Goal: Task Accomplishment & Management: Use online tool/utility

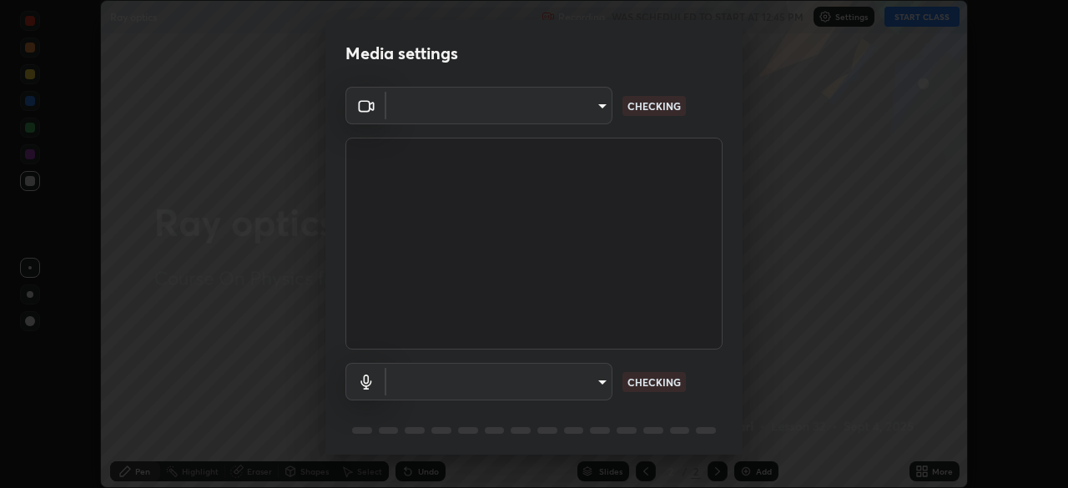
scroll to position [59, 0]
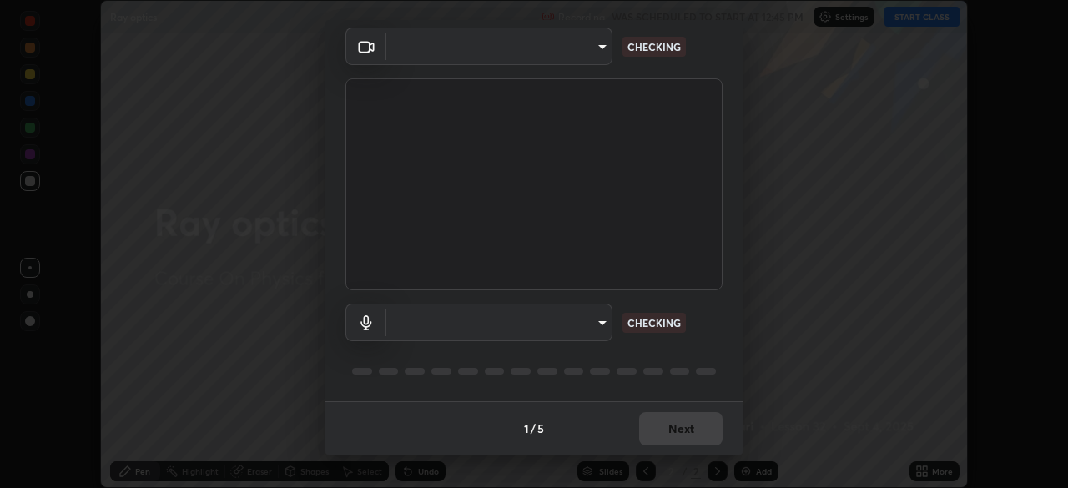
type input "91fc81280ff015045c4e3bf331395c12b8afa100e7c2b8bcdcc93ae085374a22"
type input "1760e94969d05d9e6a4a5f41d74c24fddd4f9200c4cb69cb8f0aec69e86784a2"
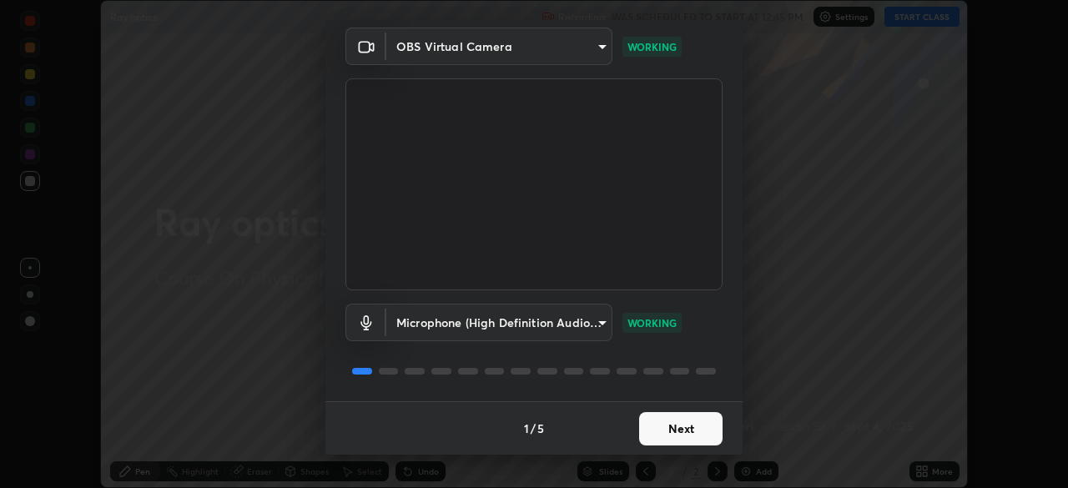
click at [674, 420] on button "Next" at bounding box center [680, 428] width 83 height 33
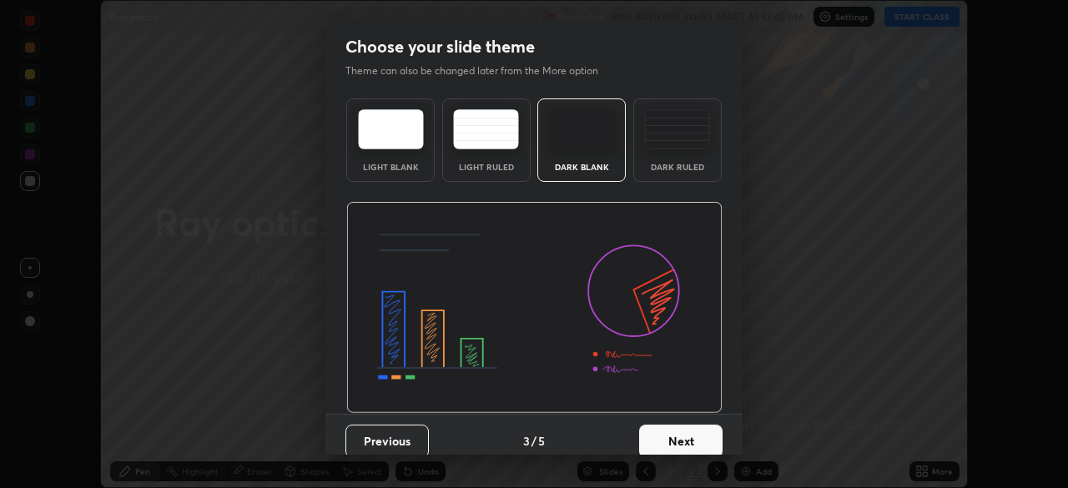
click at [677, 427] on button "Next" at bounding box center [680, 441] width 83 height 33
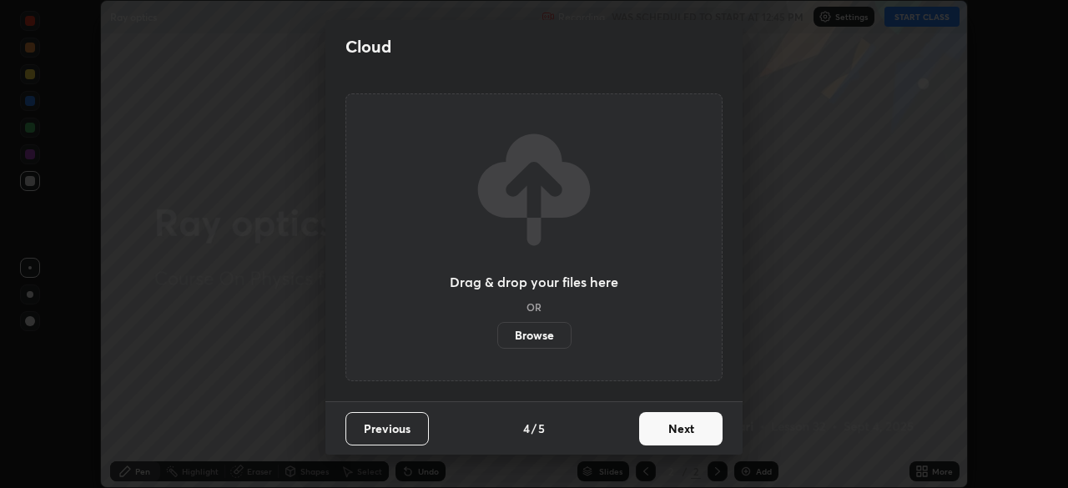
click at [677, 427] on button "Next" at bounding box center [680, 428] width 83 height 33
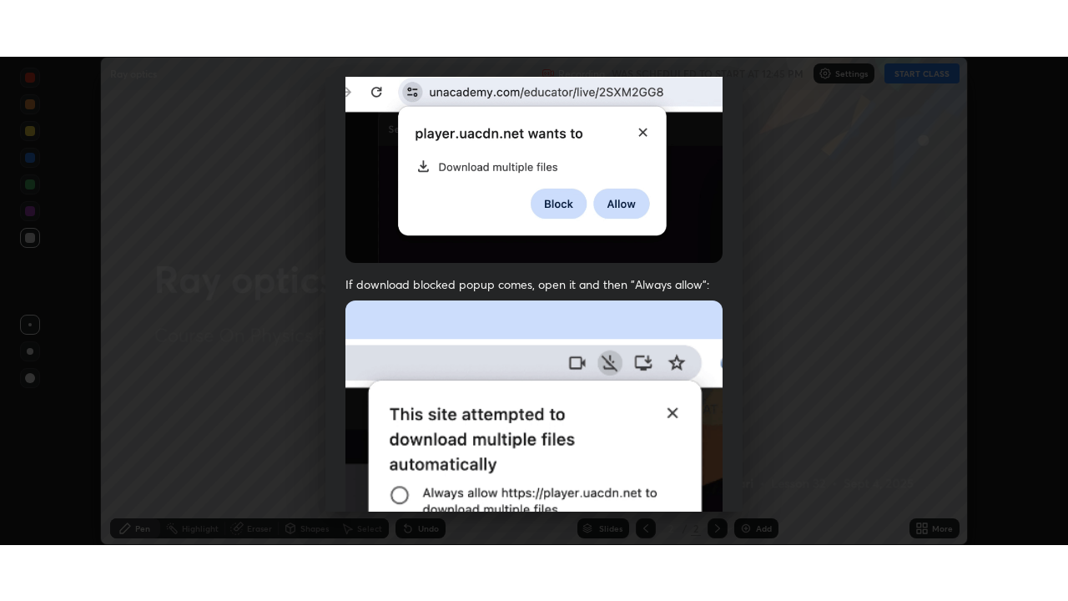
scroll to position [400, 0]
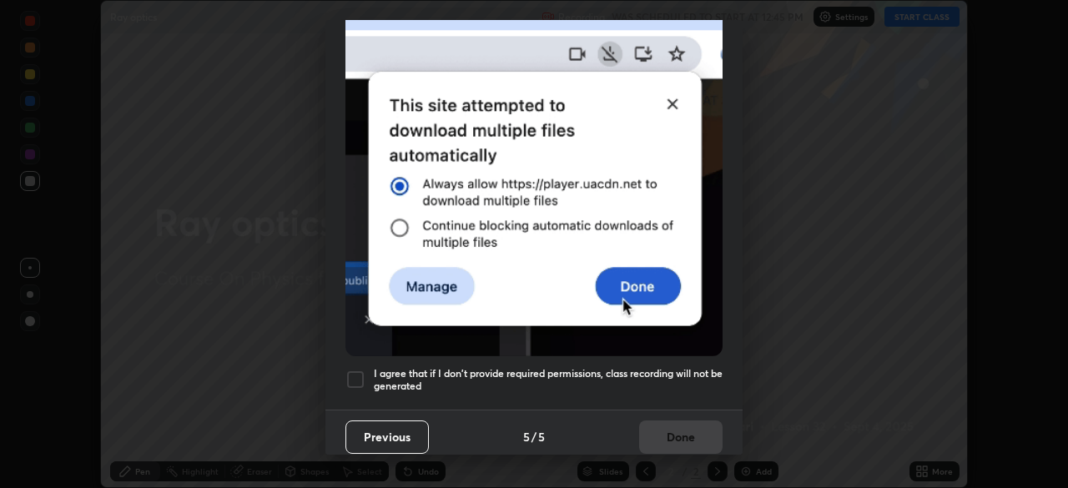
click at [355, 378] on div at bounding box center [356, 380] width 20 height 20
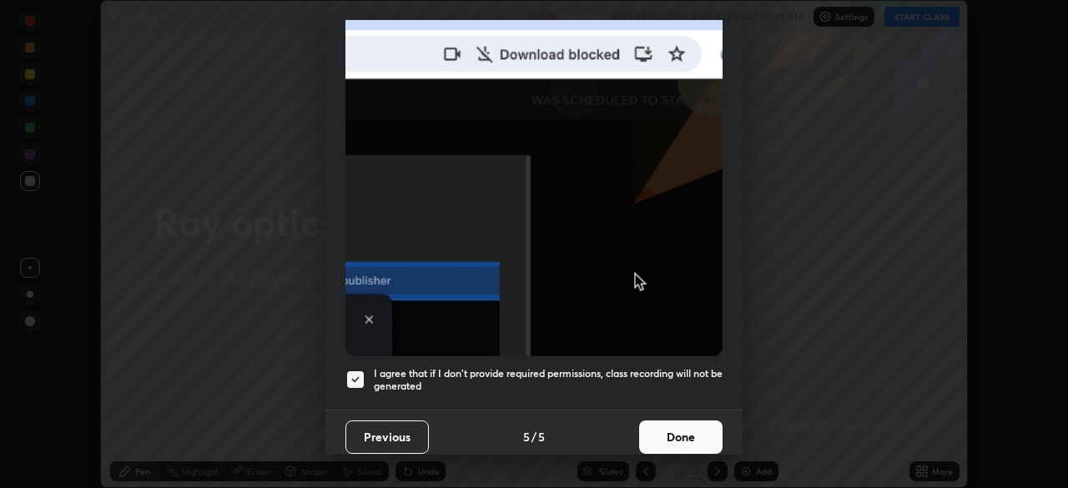
click at [675, 426] on button "Done" at bounding box center [680, 437] width 83 height 33
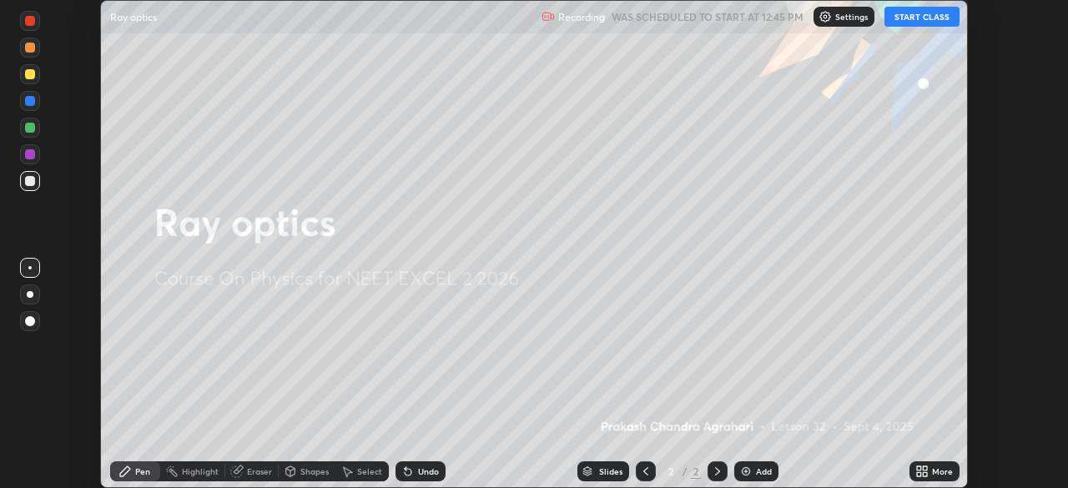
click at [937, 25] on button "START CLASS" at bounding box center [922, 17] width 75 height 20
click at [941, 18] on button "START CLASS" at bounding box center [922, 17] width 75 height 20
click at [924, 470] on icon at bounding box center [925, 469] width 4 height 4
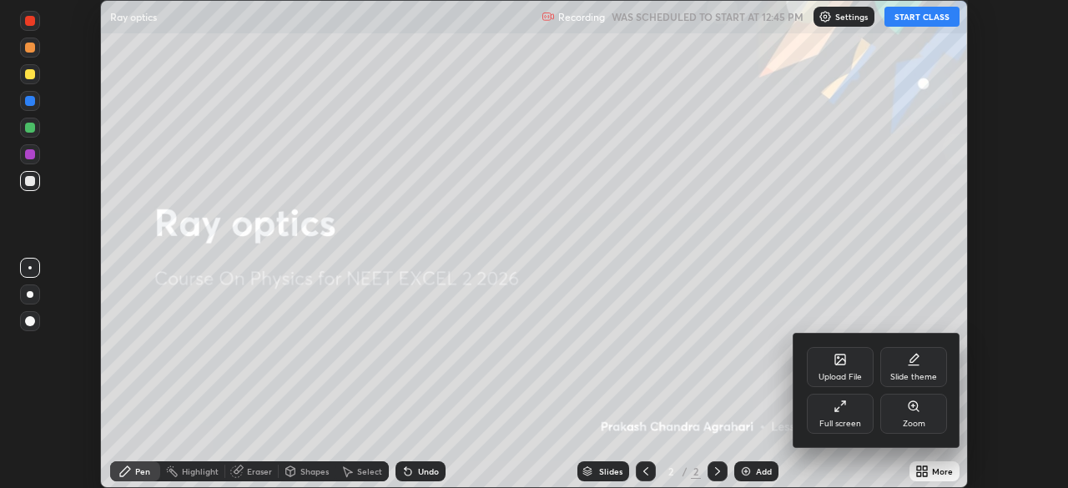
click at [854, 422] on div "Full screen" at bounding box center [841, 424] width 42 height 8
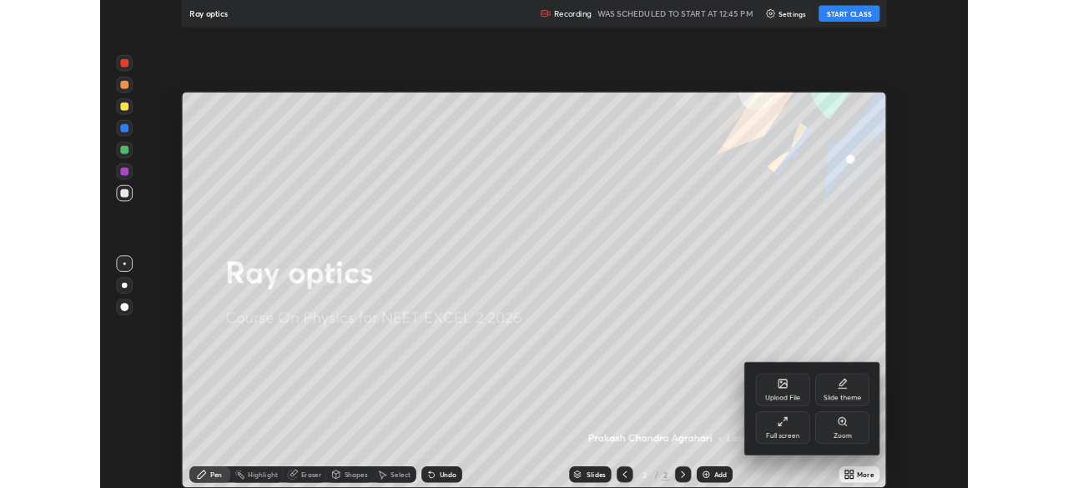
scroll to position [601, 1068]
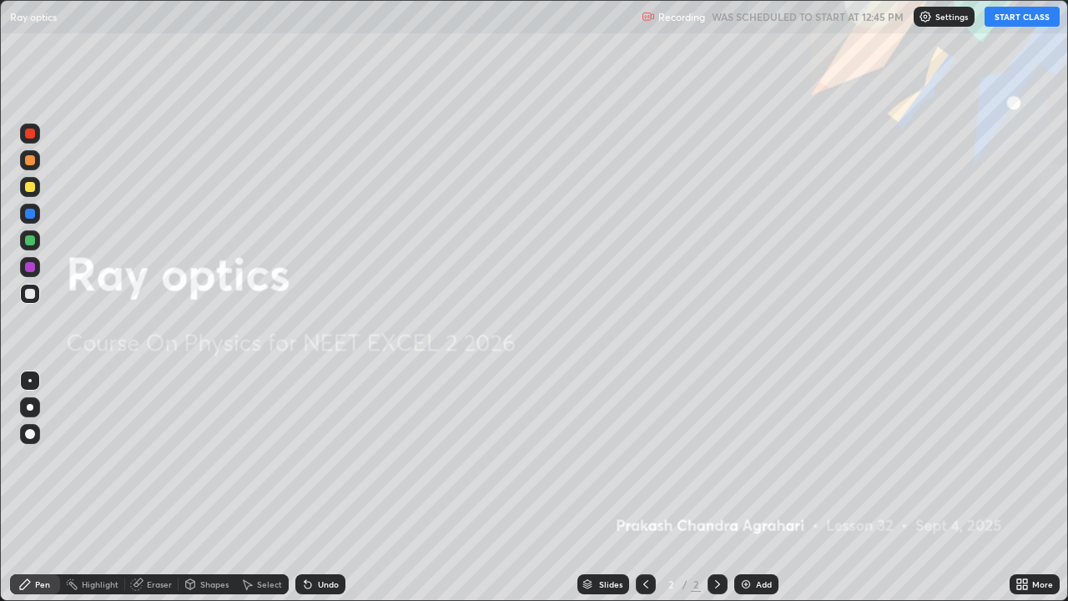
click at [1023, 23] on button "START CLASS" at bounding box center [1022, 17] width 75 height 20
click at [1031, 18] on button "START CLASS" at bounding box center [1022, 17] width 75 height 20
click at [1025, 20] on button "START CLASS" at bounding box center [1022, 17] width 75 height 20
click at [1027, 18] on button "START CLASS" at bounding box center [1022, 17] width 75 height 20
click at [1025, 14] on button "START CLASS" at bounding box center [1022, 17] width 75 height 20
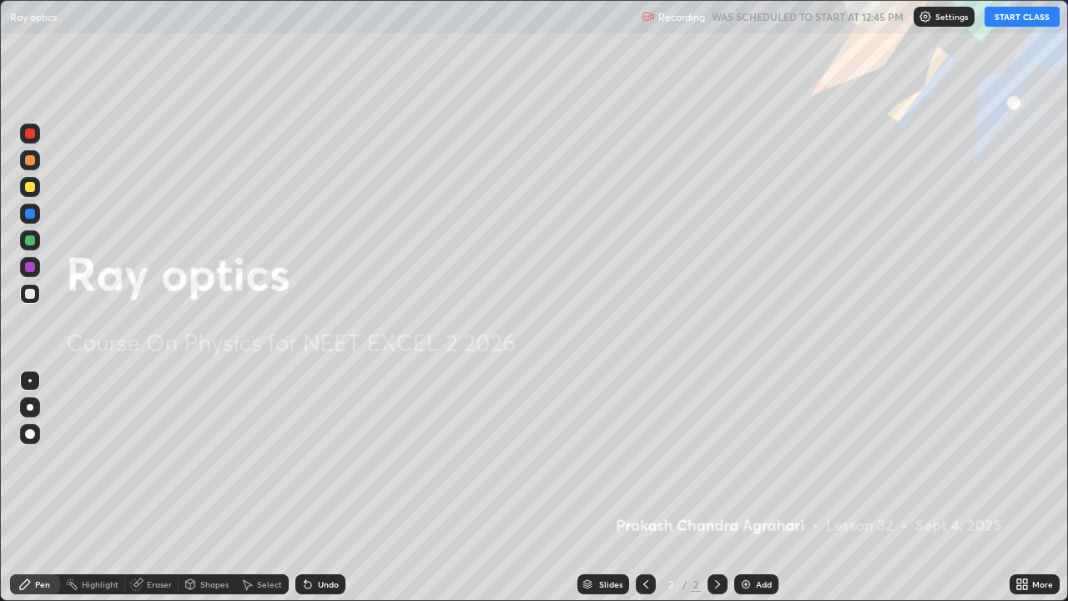
click at [1027, 19] on button "START CLASS" at bounding box center [1022, 17] width 75 height 20
click at [1031, 19] on button "START CLASS" at bounding box center [1022, 17] width 75 height 20
click at [1030, 18] on button "START CLASS" at bounding box center [1022, 17] width 75 height 20
click at [1028, 19] on button "START CLASS" at bounding box center [1022, 17] width 75 height 20
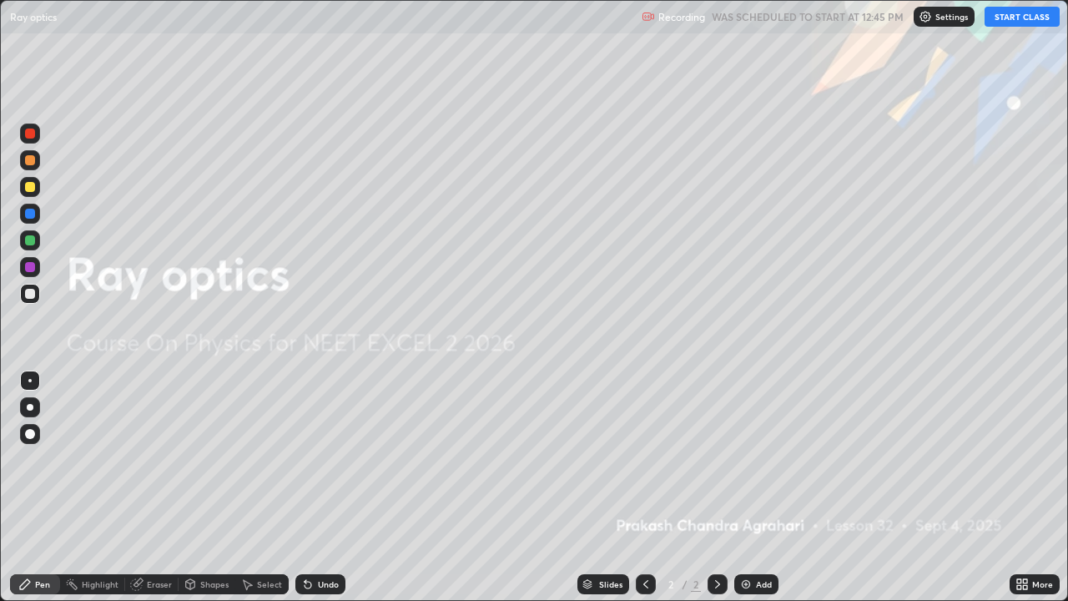
click at [1029, 18] on button "START CLASS" at bounding box center [1022, 17] width 75 height 20
click at [1020, 15] on button "START CLASS" at bounding box center [1022, 17] width 75 height 20
click at [1027, 16] on button "START CLASS" at bounding box center [1022, 17] width 75 height 20
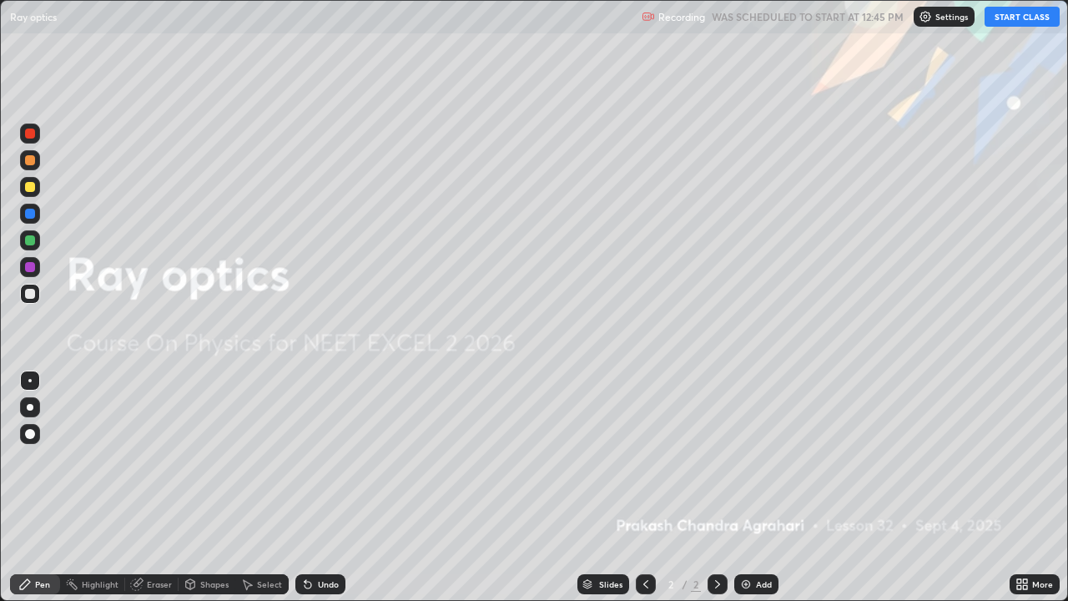
click at [1028, 15] on button "START CLASS" at bounding box center [1022, 17] width 75 height 20
click at [1027, 16] on button "START CLASS" at bounding box center [1022, 17] width 75 height 20
click at [1025, 14] on button "START CLASS" at bounding box center [1022, 17] width 75 height 20
click at [1026, 487] on icon at bounding box center [1022, 584] width 13 height 13
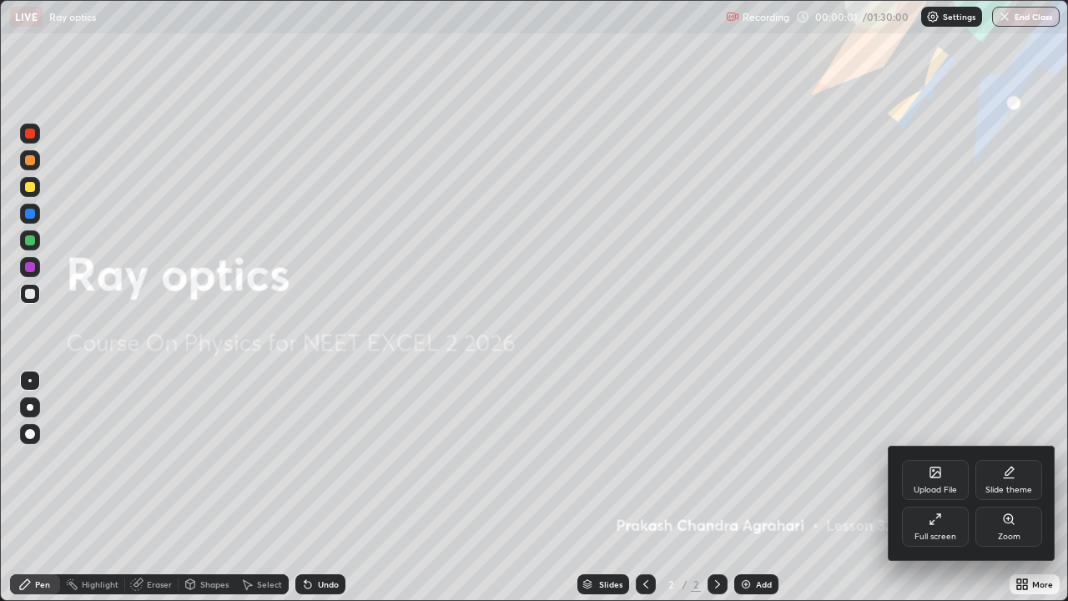
click at [935, 477] on icon at bounding box center [936, 472] width 10 height 10
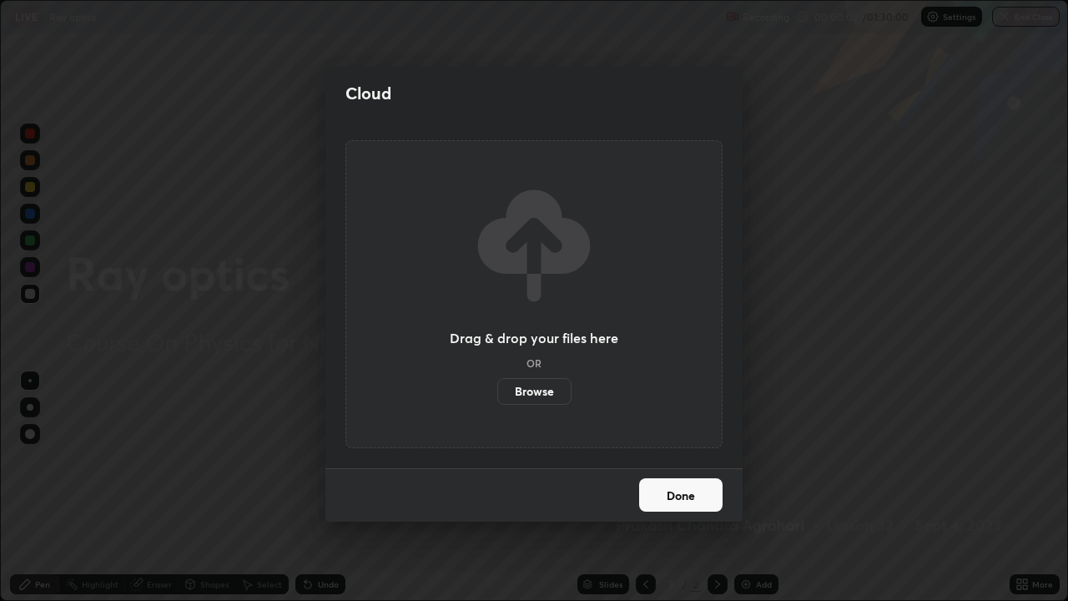
click at [548, 392] on label "Browse" at bounding box center [534, 391] width 74 height 27
click at [497, 392] on input "Browse" at bounding box center [497, 391] width 0 height 27
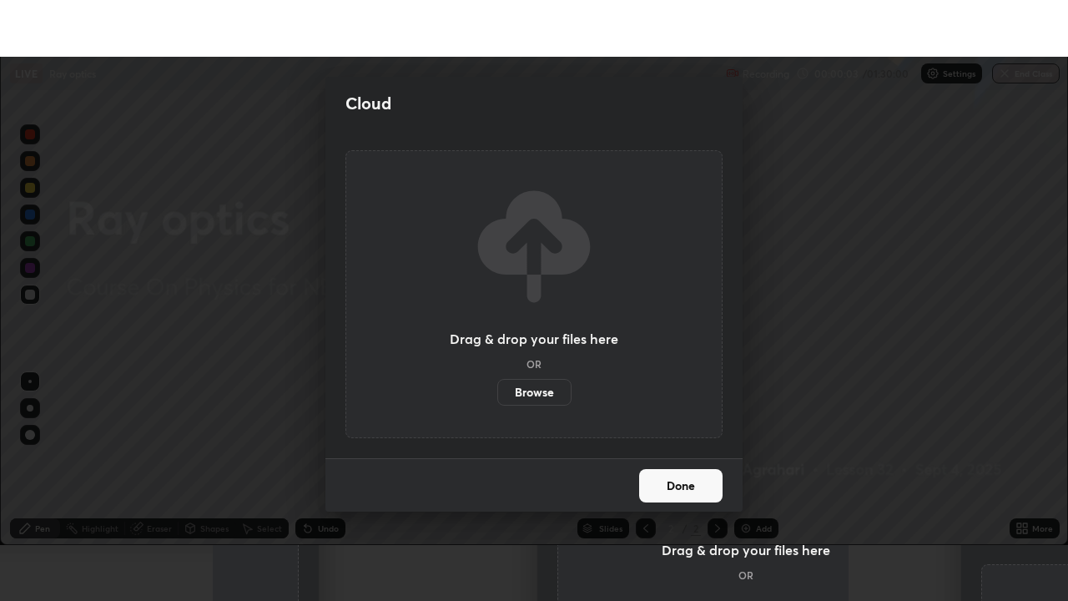
scroll to position [82972, 82392]
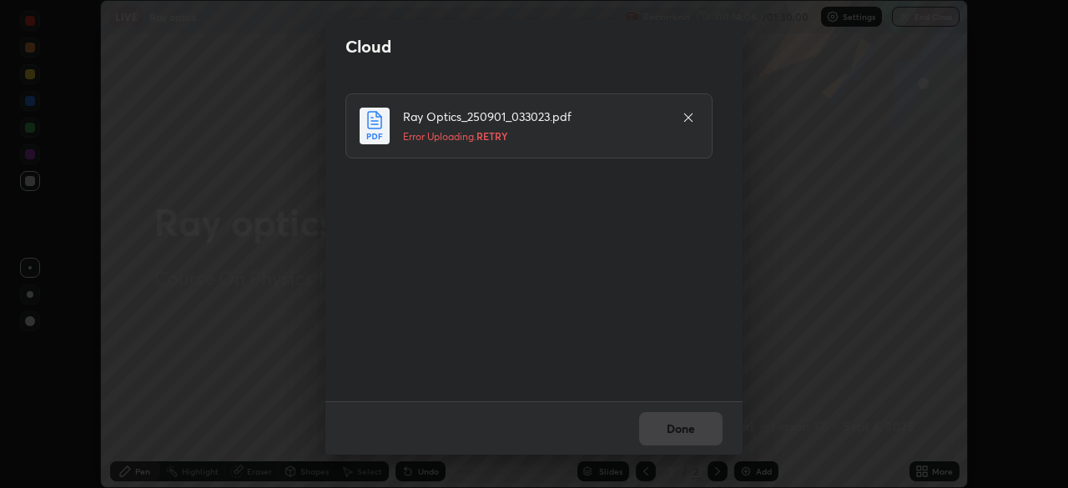
click at [692, 119] on icon at bounding box center [688, 117] width 13 height 13
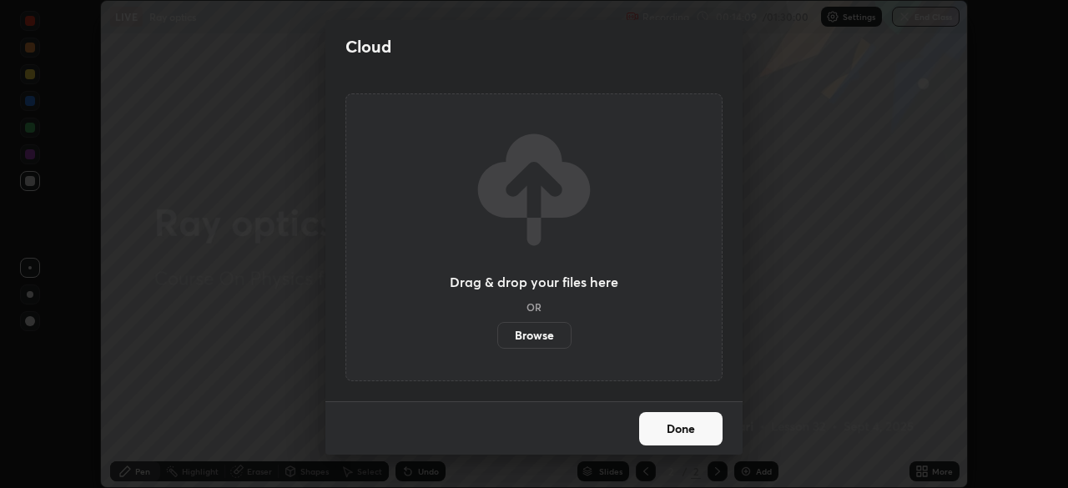
click at [694, 431] on button "Done" at bounding box center [680, 428] width 83 height 33
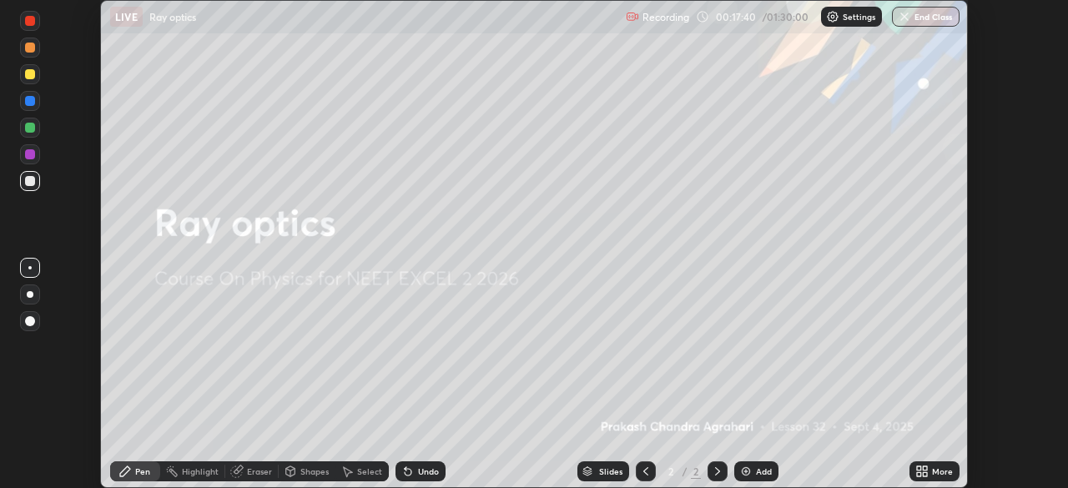
click at [923, 468] on icon at bounding box center [925, 469] width 4 height 4
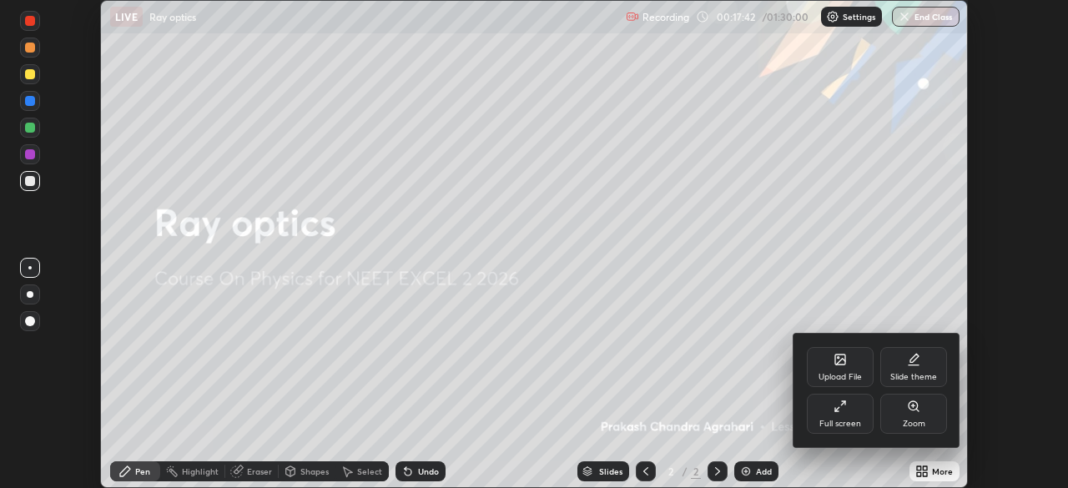
click at [836, 371] on div "Upload File" at bounding box center [840, 367] width 67 height 40
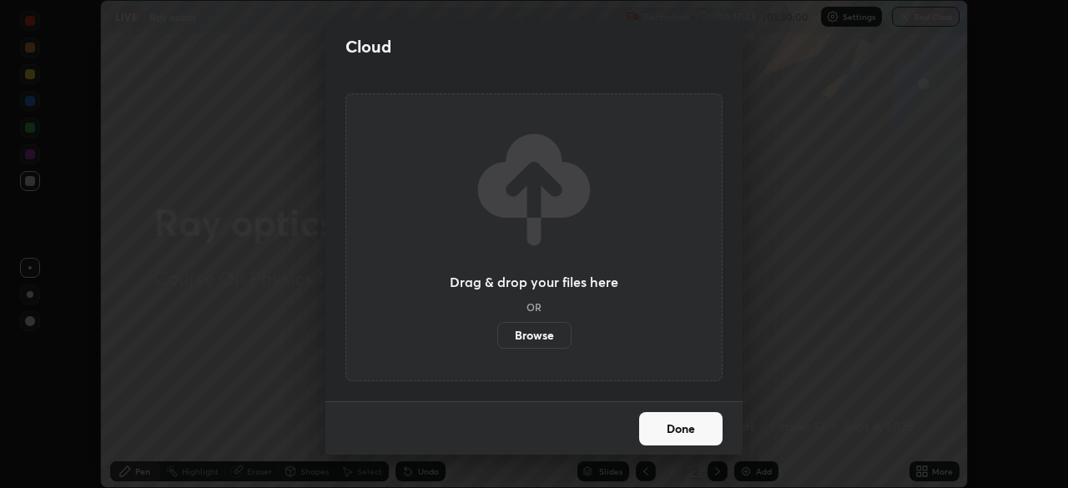
click at [559, 339] on label "Browse" at bounding box center [534, 335] width 74 height 27
click at [497, 339] on input "Browse" at bounding box center [497, 335] width 0 height 27
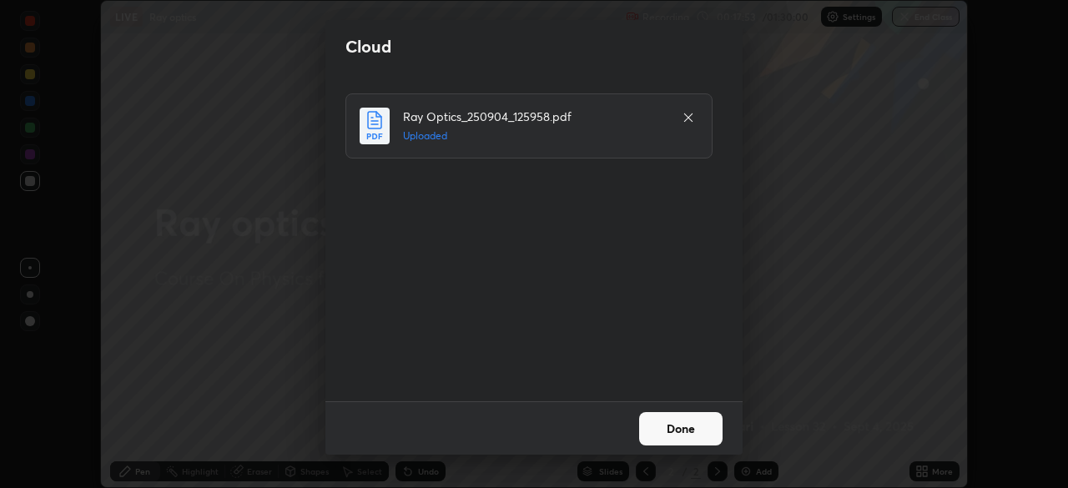
click at [660, 431] on button "Done" at bounding box center [680, 428] width 83 height 33
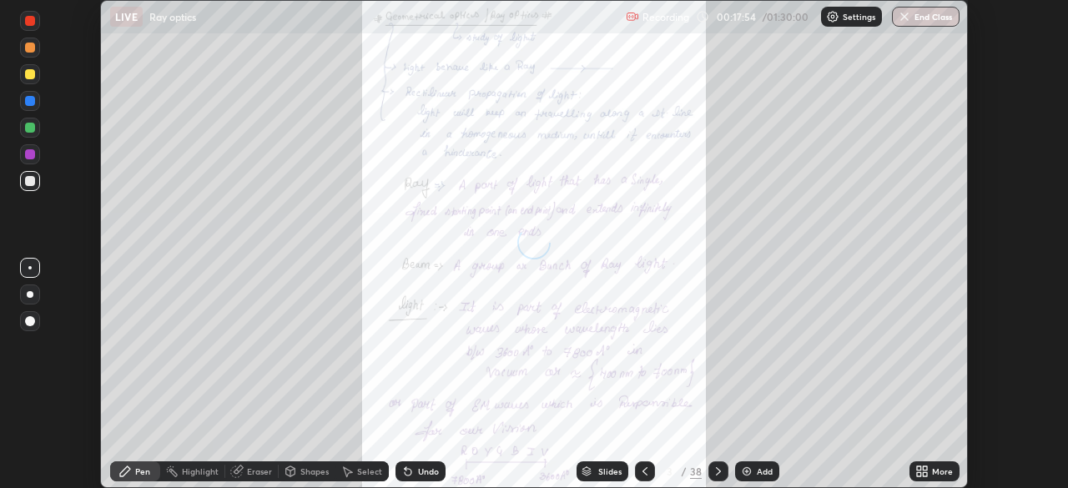
click at [921, 467] on icon at bounding box center [919, 469] width 4 height 4
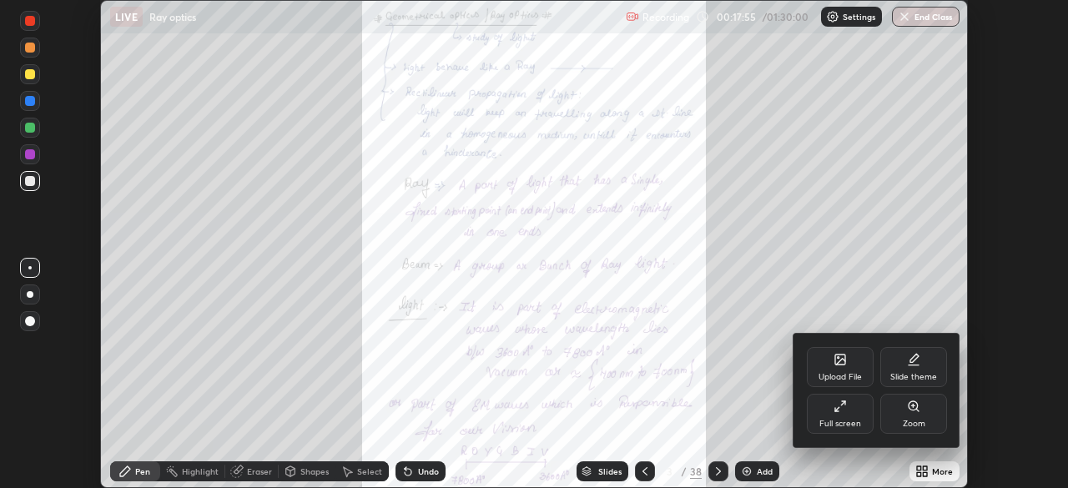
click at [837, 416] on div "Full screen" at bounding box center [840, 414] width 67 height 40
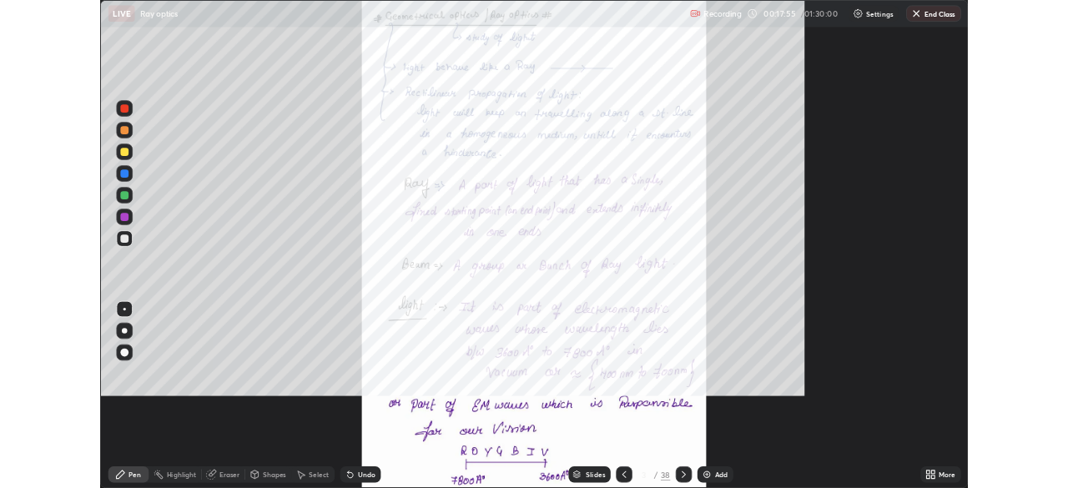
scroll to position [601, 1068]
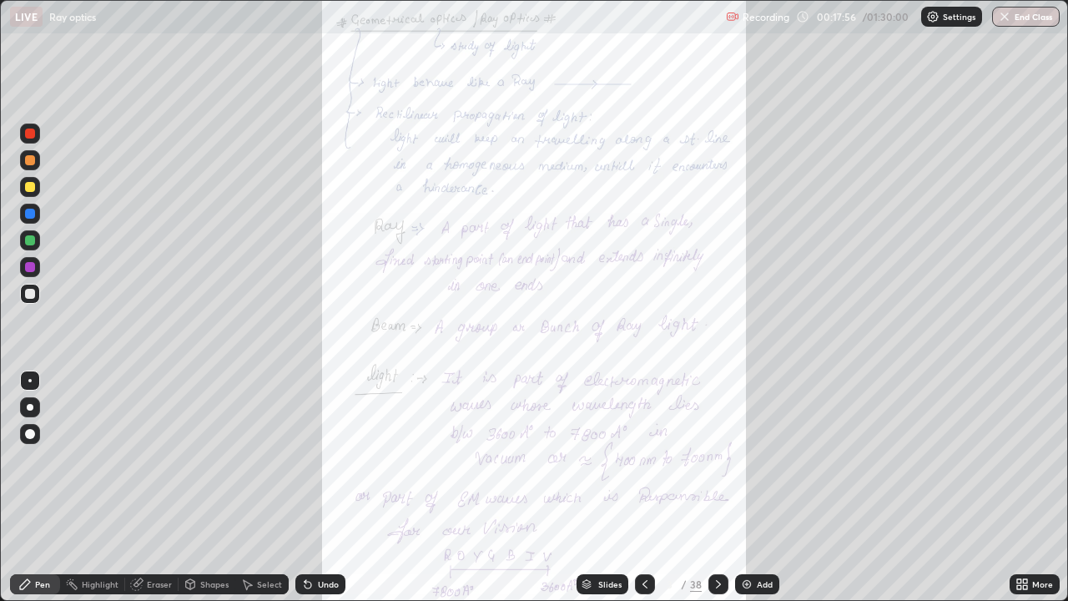
click at [1019, 487] on icon at bounding box center [1019, 581] width 4 height 4
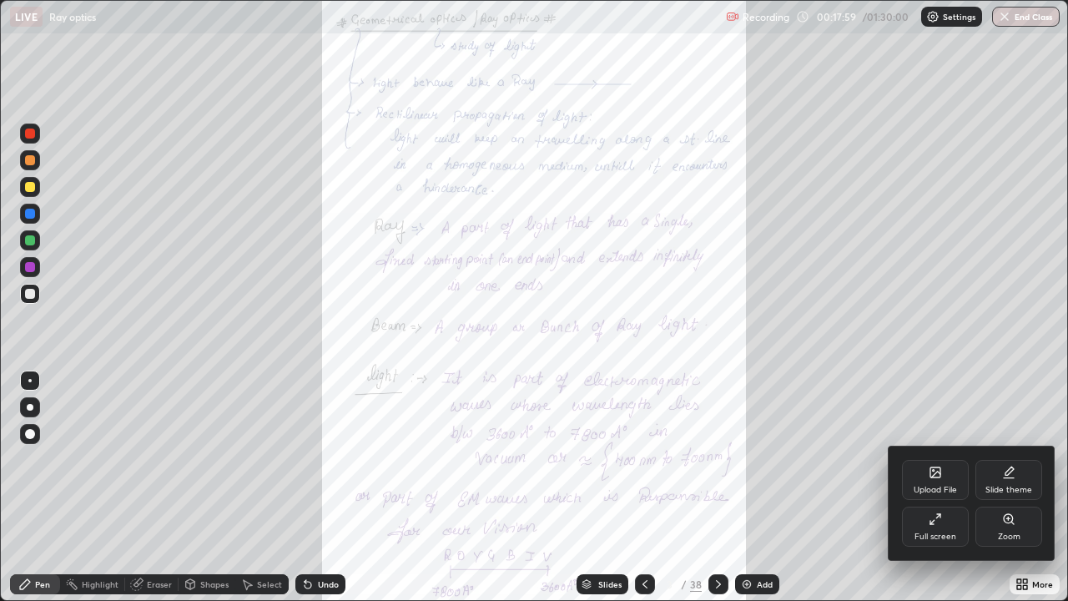
click at [917, 487] on div "Full screen" at bounding box center [935, 527] width 67 height 40
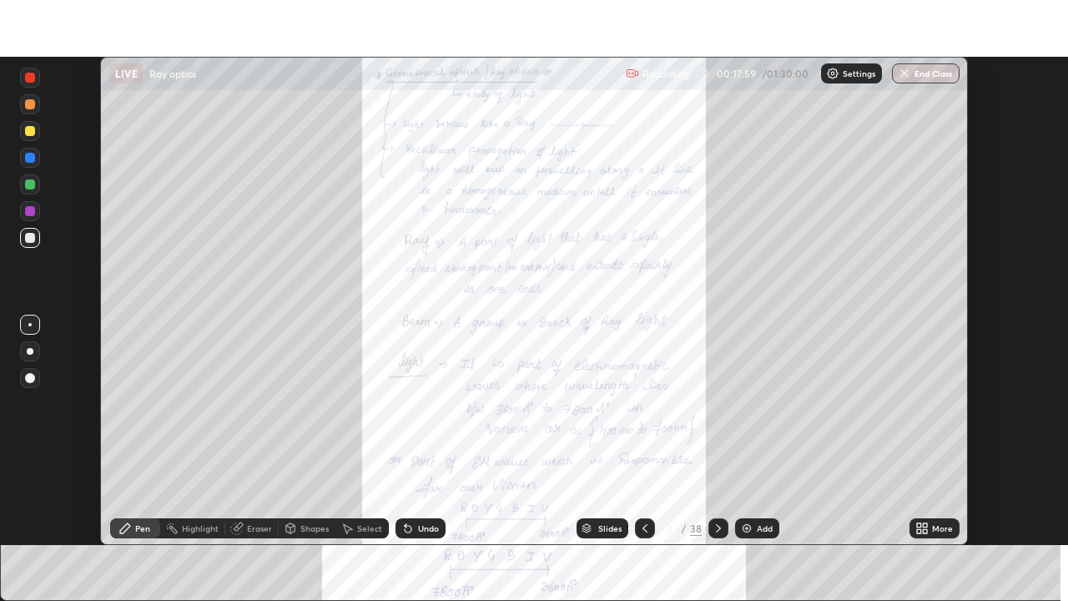
scroll to position [82972, 82392]
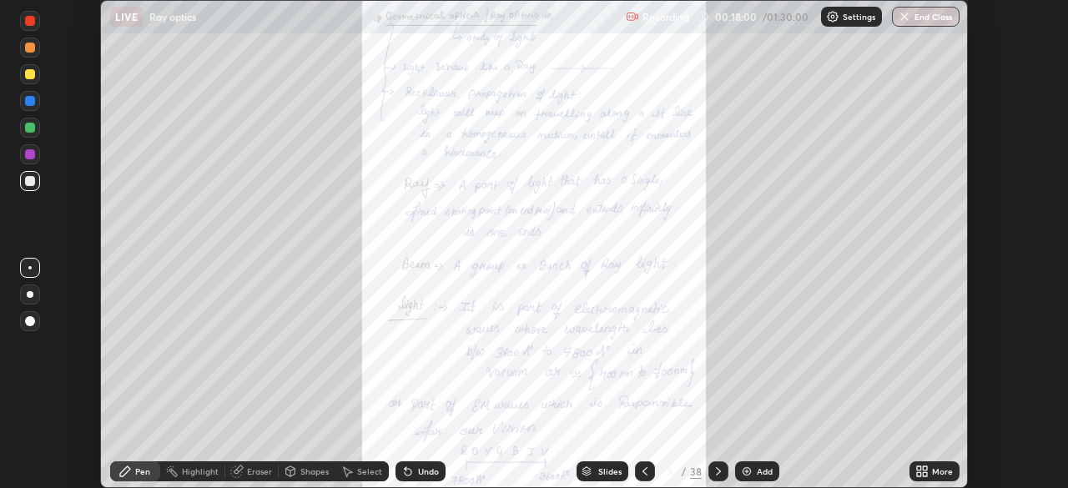
click at [924, 473] on icon at bounding box center [925, 474] width 4 height 4
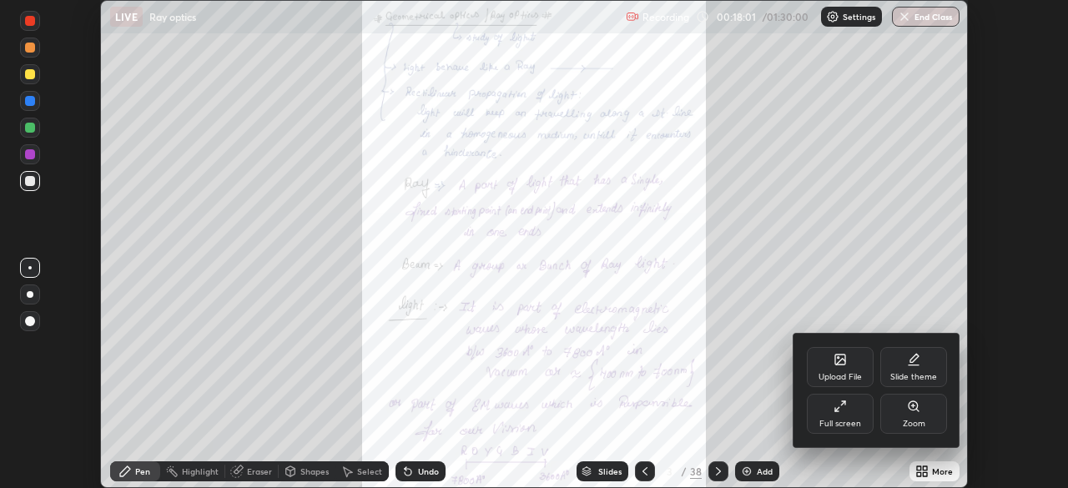
click at [854, 422] on div "Full screen" at bounding box center [841, 424] width 42 height 8
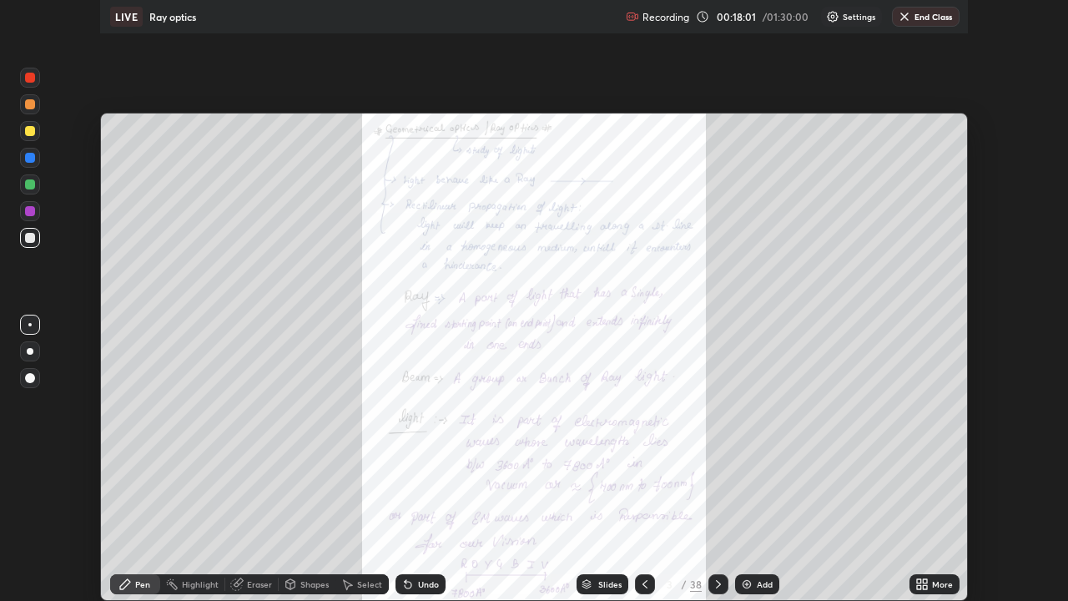
scroll to position [601, 1068]
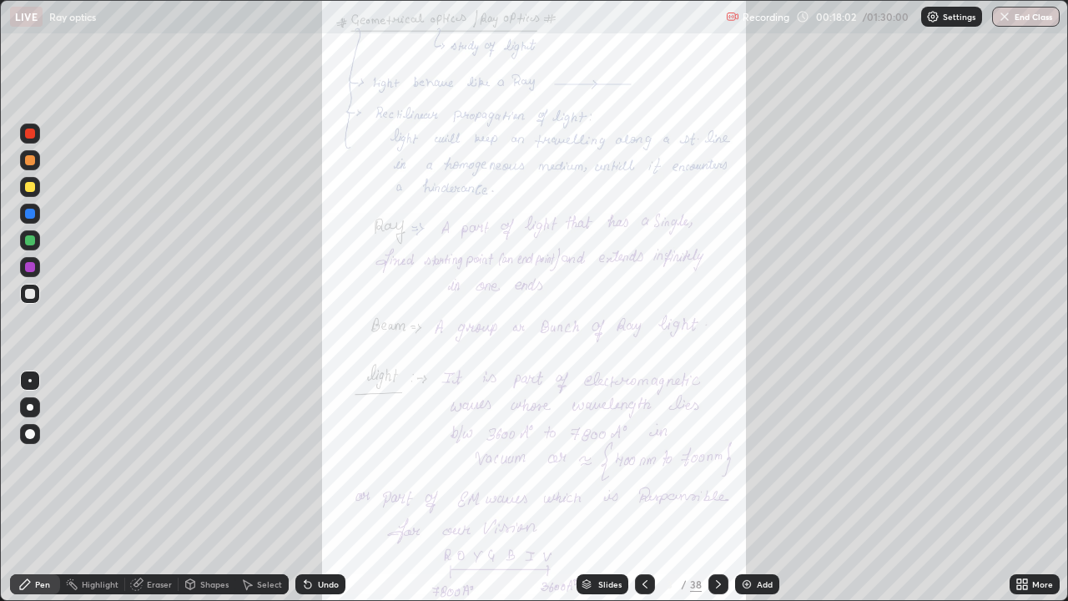
click at [607, 487] on div "Slides" at bounding box center [609, 584] width 23 height 8
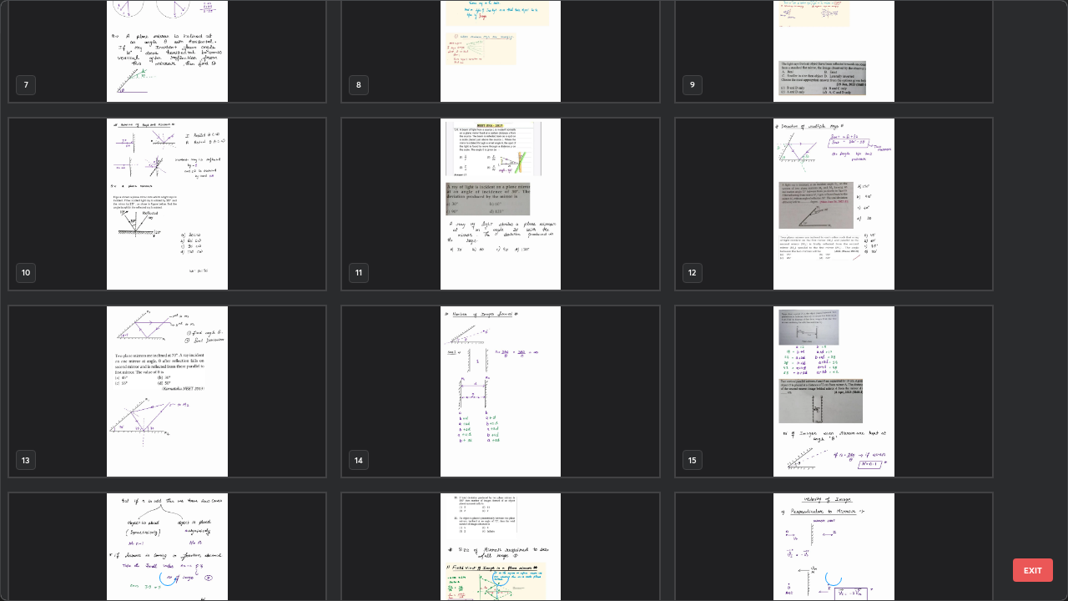
scroll to position [456, 0]
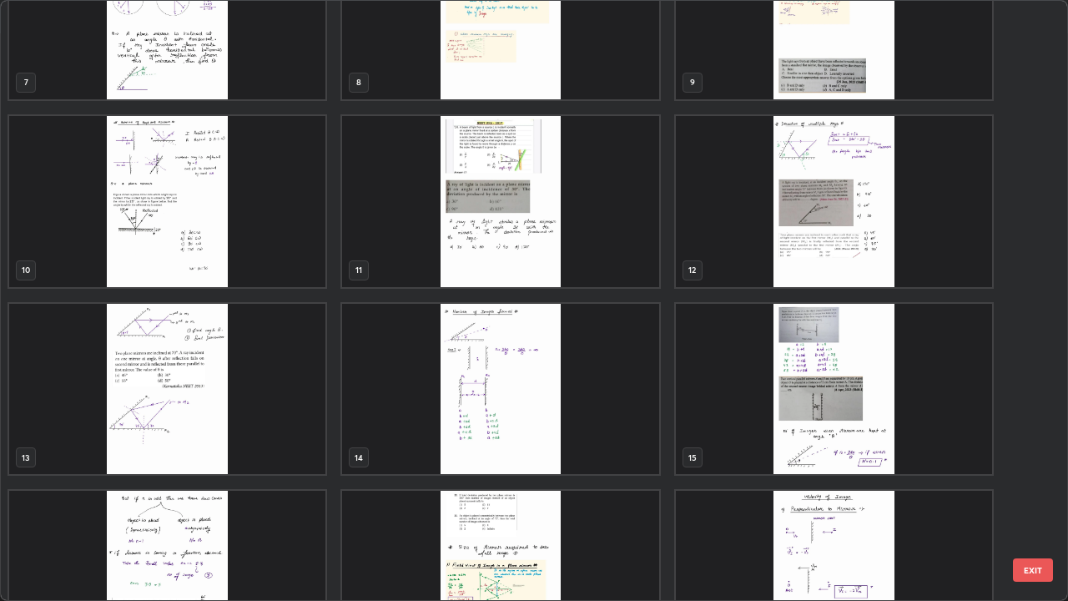
click at [286, 378] on img "grid" at bounding box center [167, 389] width 316 height 171
click at [286, 377] on img "grid" at bounding box center [167, 389] width 316 height 171
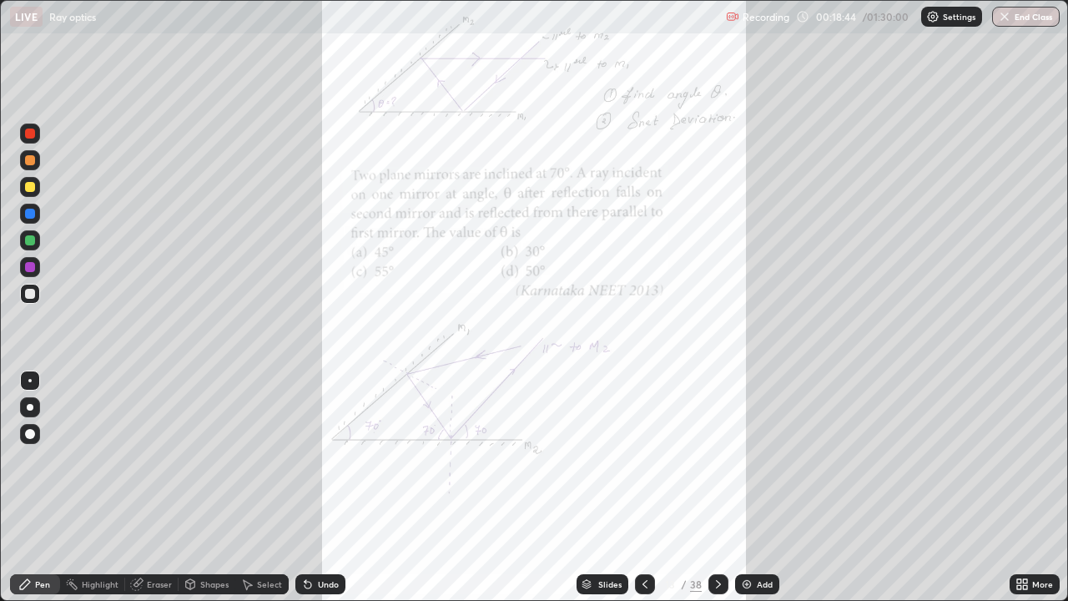
click at [1018, 487] on icon at bounding box center [1019, 581] width 4 height 4
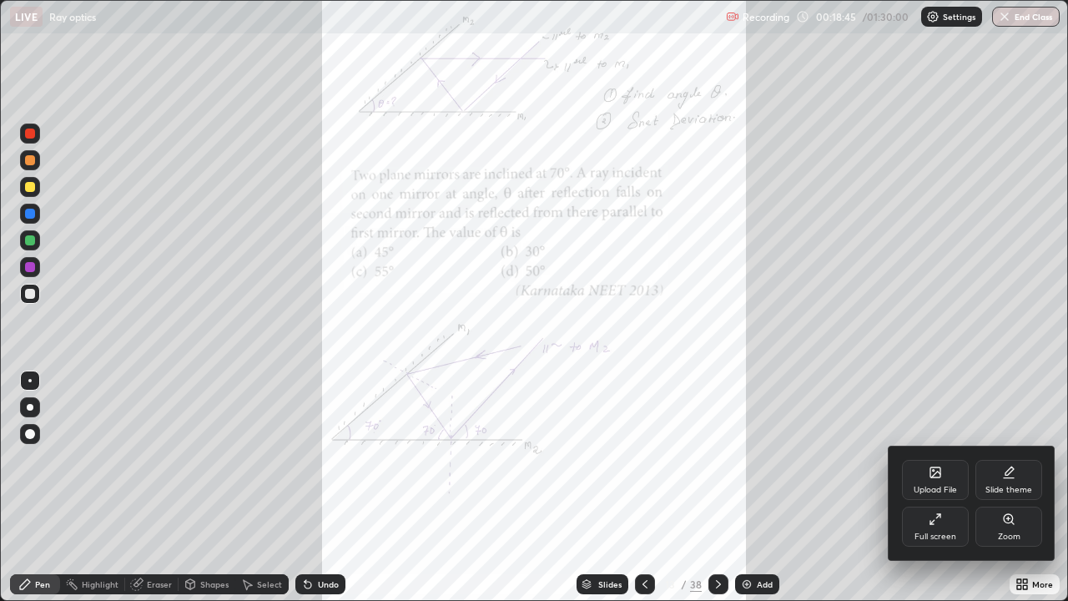
click at [1002, 487] on div "Zoom" at bounding box center [1009, 527] width 67 height 40
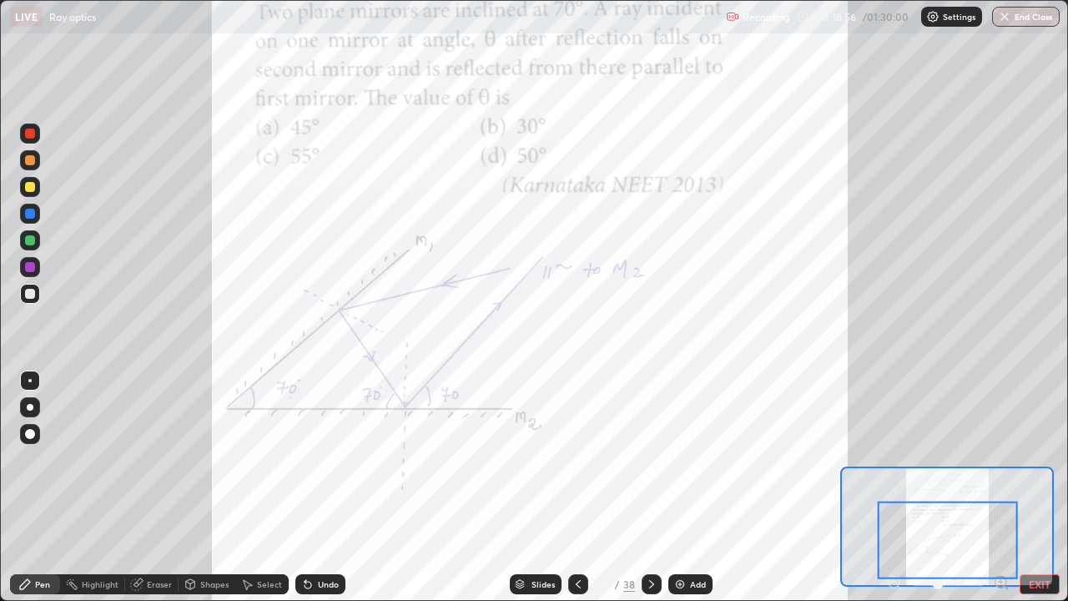
click at [33, 131] on div at bounding box center [30, 134] width 10 height 10
click at [649, 487] on icon at bounding box center [651, 584] width 13 height 13
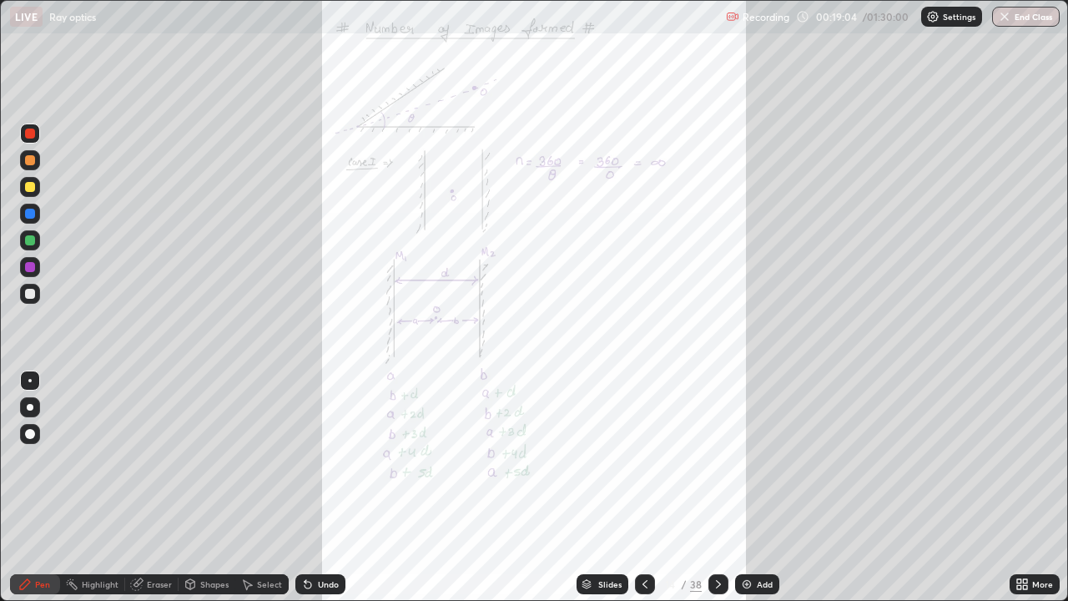
click at [1010, 487] on div "More" at bounding box center [1035, 584] width 50 height 33
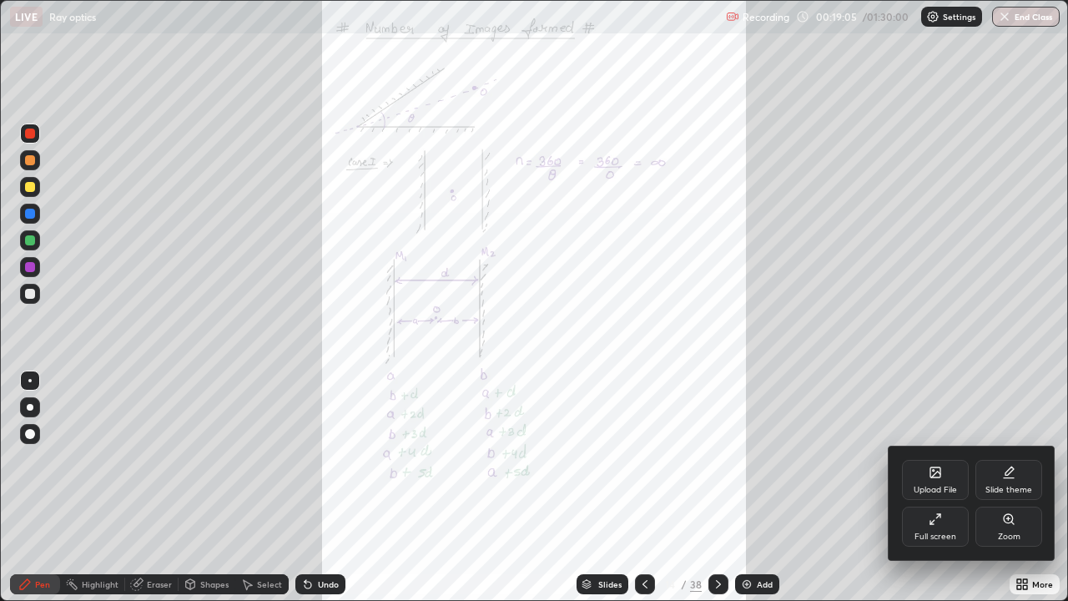
click at [998, 487] on div "Zoom" at bounding box center [1009, 536] width 23 height 8
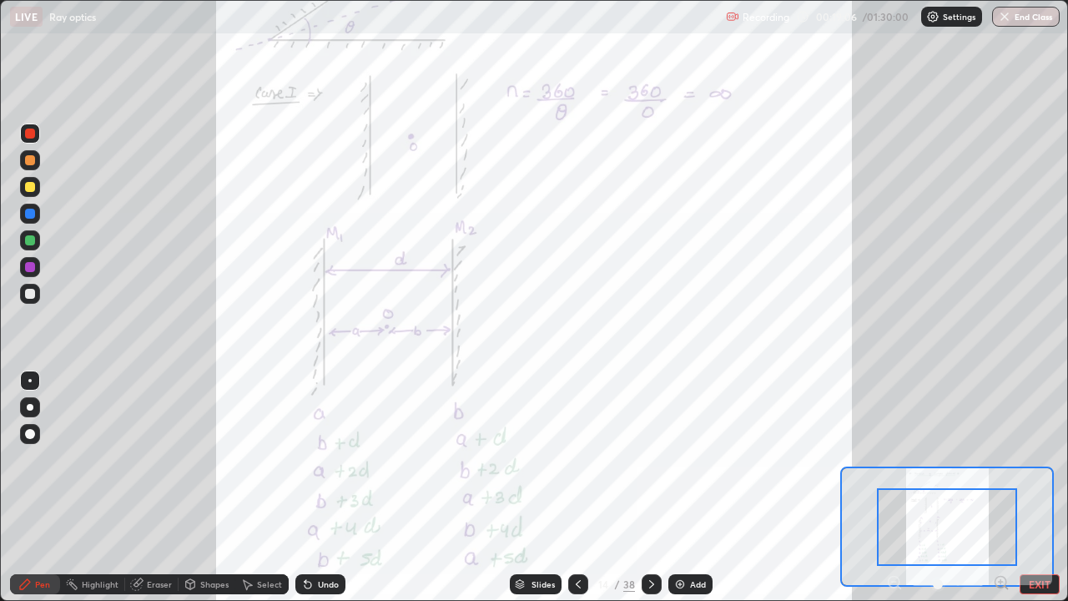
click at [1001, 487] on icon at bounding box center [1001, 582] width 4 height 0
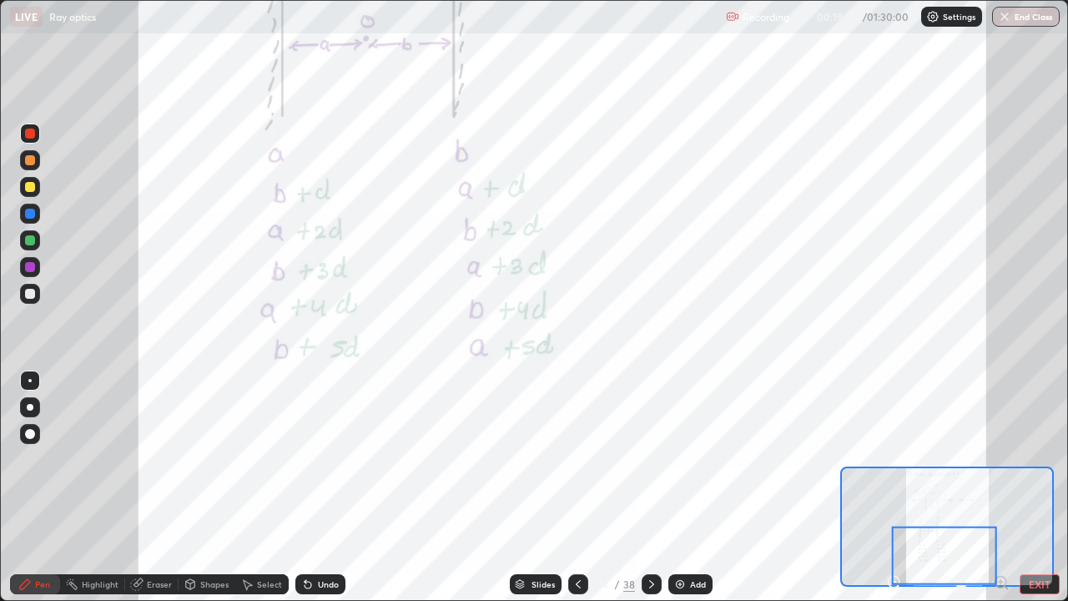
click at [652, 487] on icon at bounding box center [651, 584] width 13 height 13
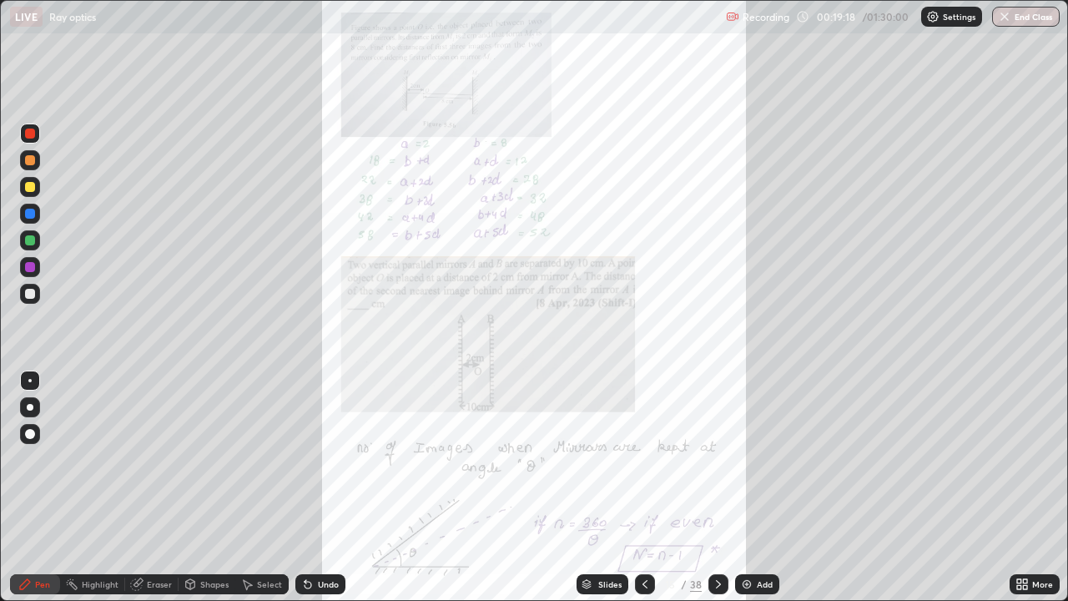
click at [1018, 487] on icon at bounding box center [1019, 581] width 4 height 4
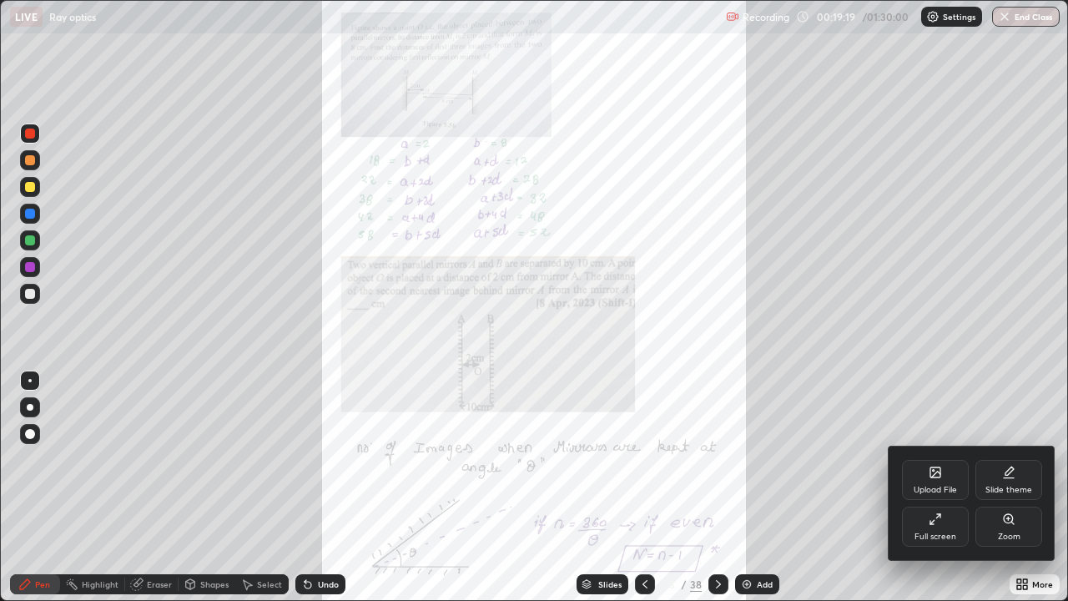
click at [1010, 487] on div "Zoom" at bounding box center [1009, 536] width 23 height 8
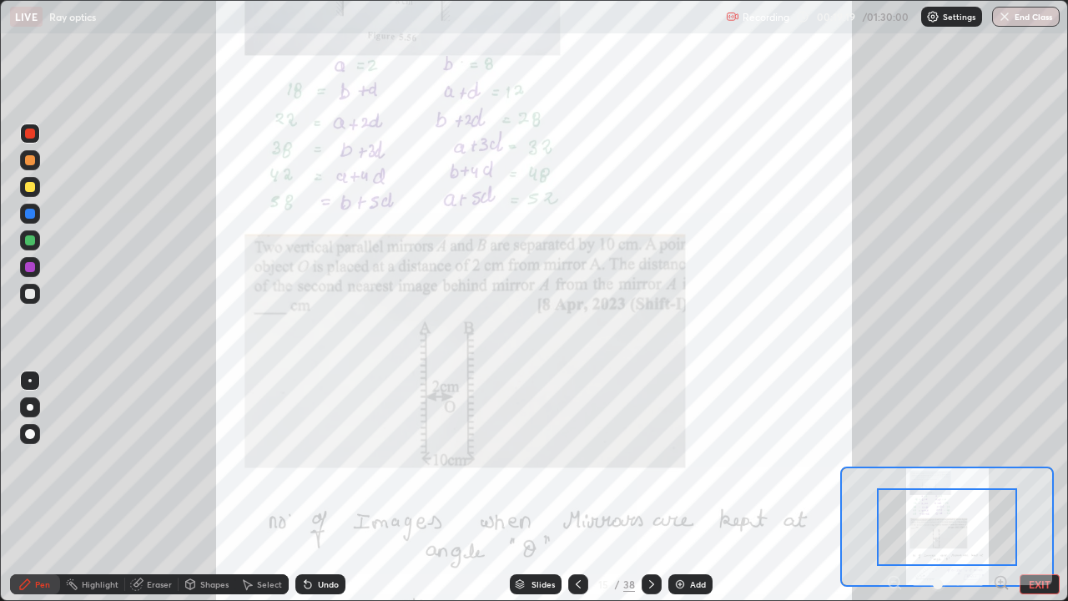
click at [1003, 487] on icon at bounding box center [1001, 582] width 4 height 0
click at [1000, 487] on icon at bounding box center [1001, 582] width 4 height 0
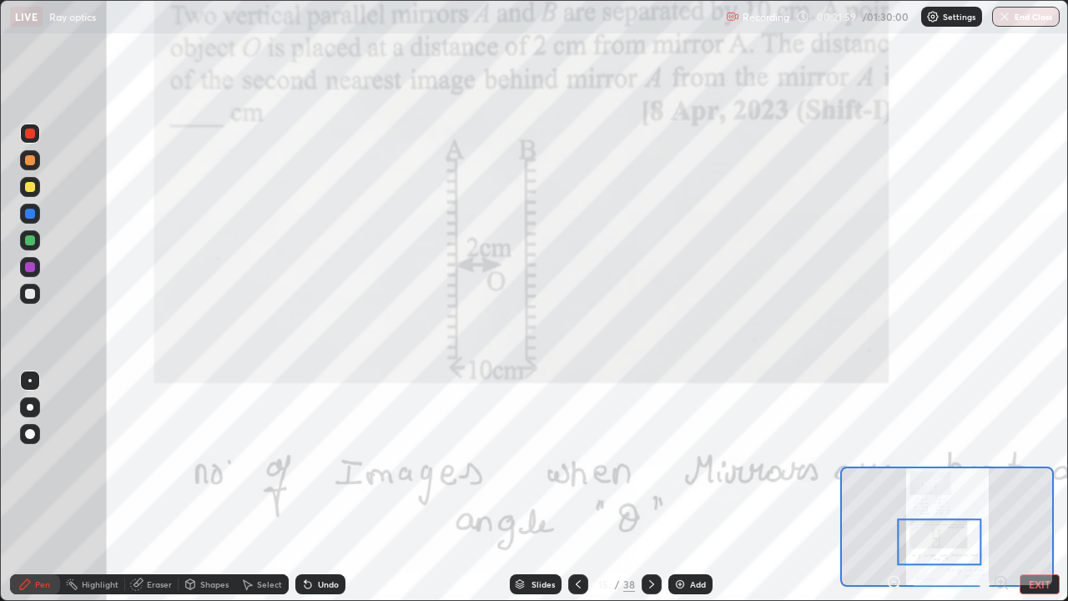
click at [896, 487] on icon at bounding box center [894, 582] width 17 height 17
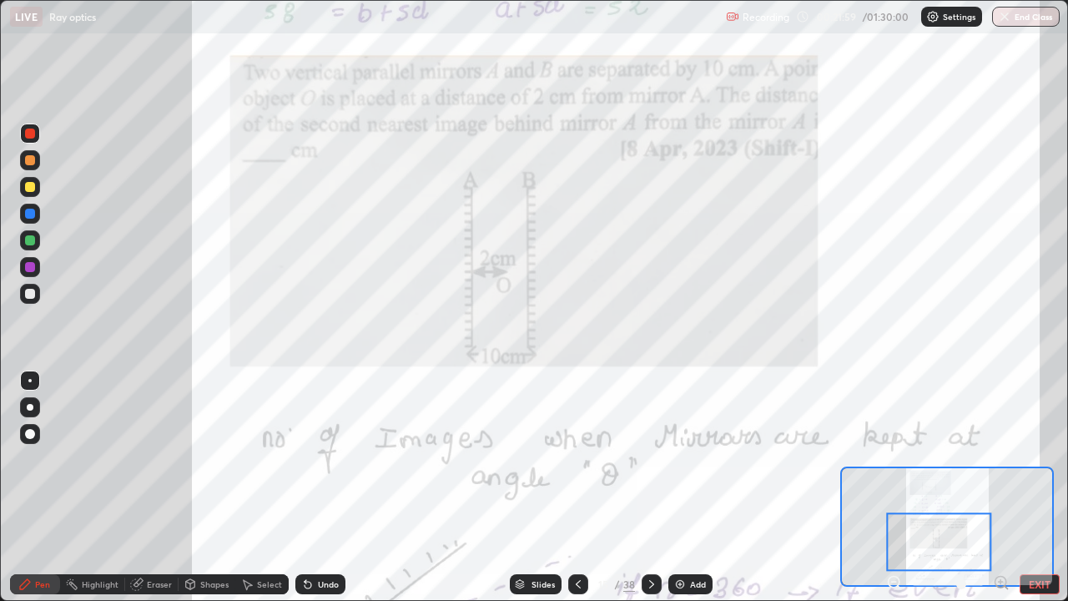
click at [894, 487] on icon at bounding box center [894, 582] width 4 height 0
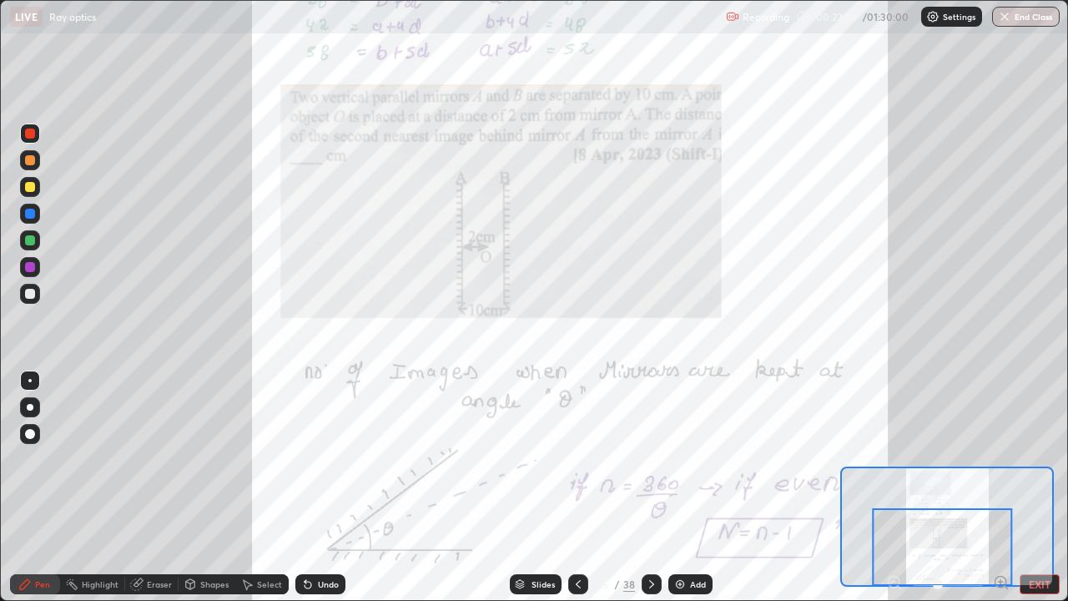
click at [998, 487] on div at bounding box center [943, 547] width 140 height 78
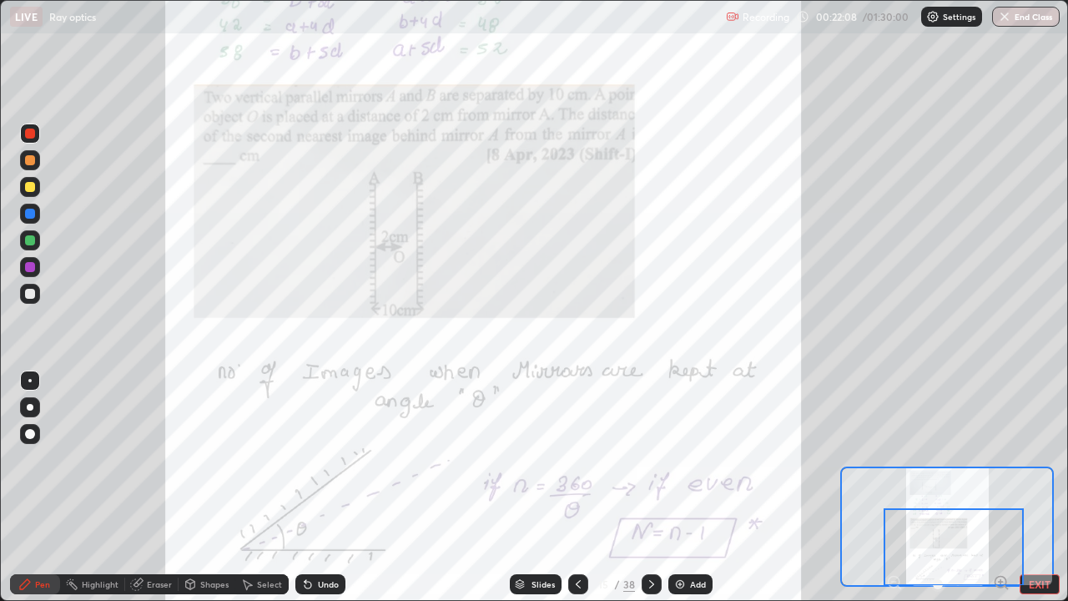
click at [577, 487] on icon at bounding box center [578, 584] width 13 height 13
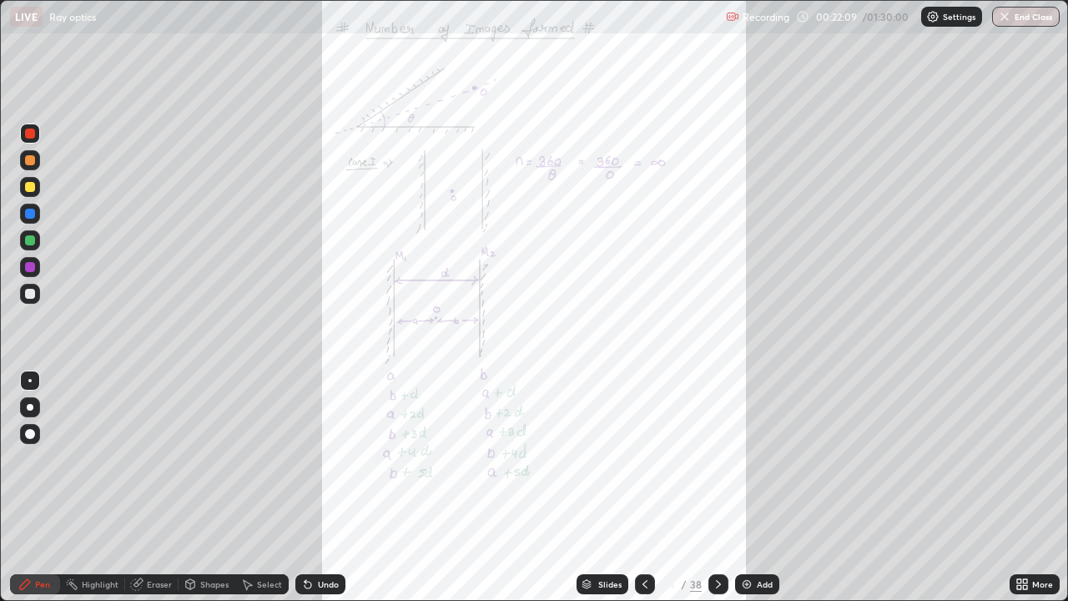
click at [1022, 487] on icon at bounding box center [1019, 581] width 4 height 4
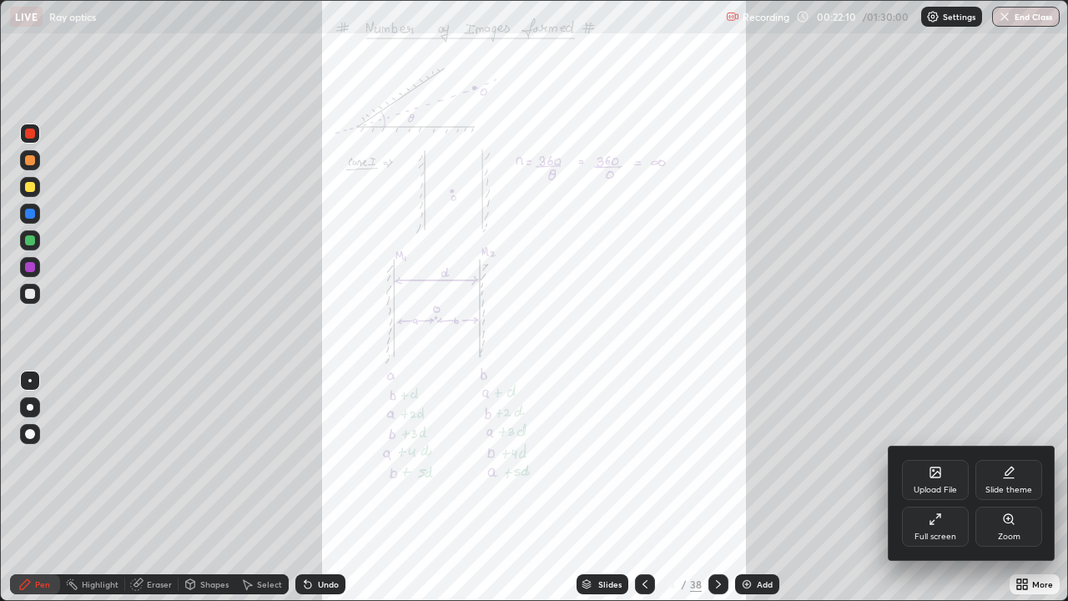
click at [1004, 487] on div "Zoom" at bounding box center [1009, 536] width 23 height 8
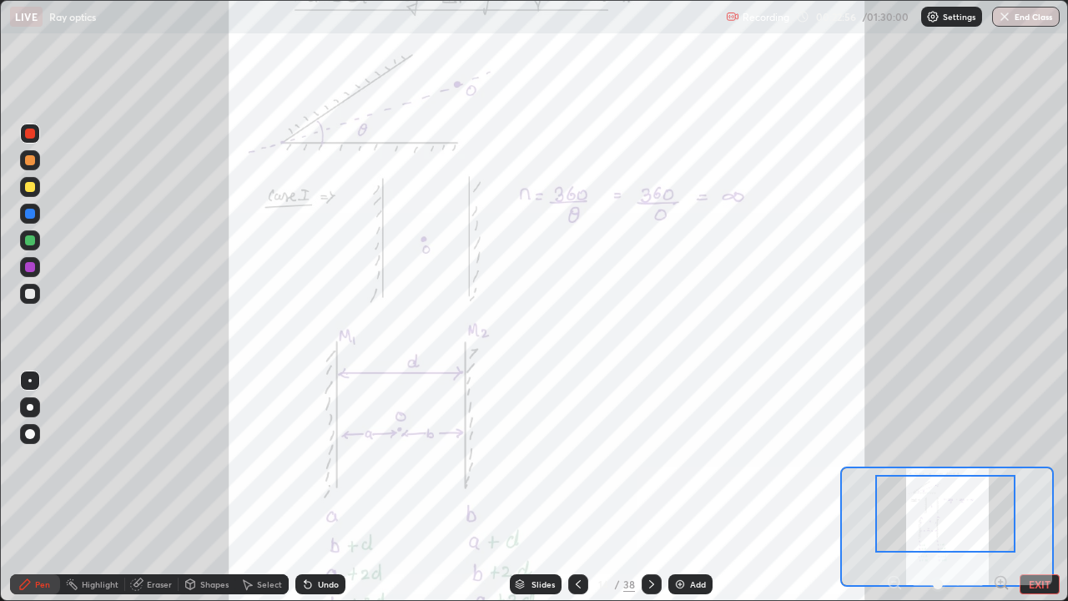
click at [652, 487] on icon at bounding box center [651, 584] width 5 height 8
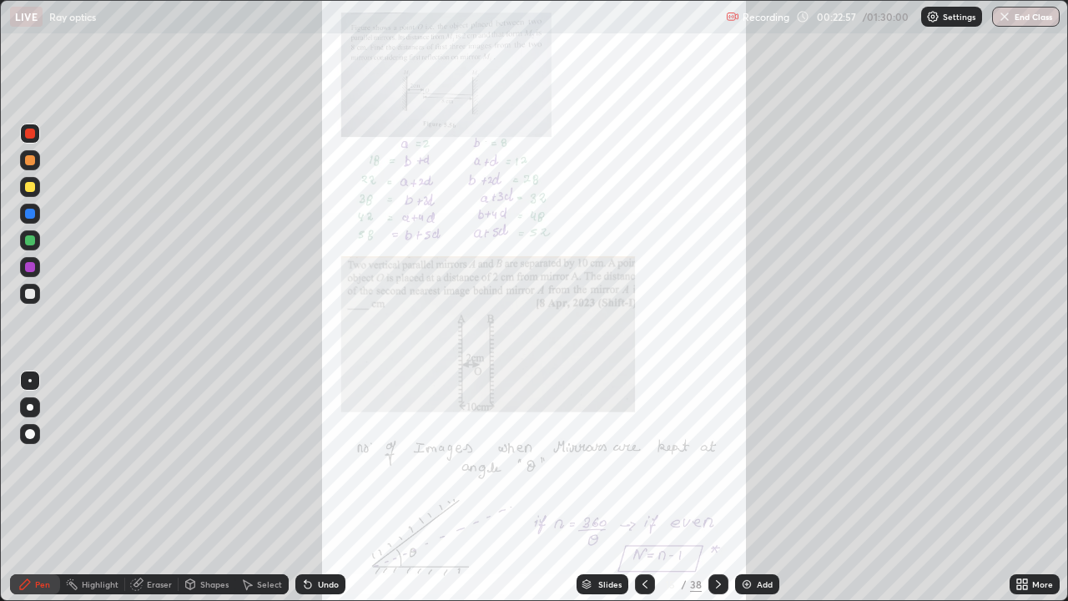
click at [1020, 487] on icon at bounding box center [1019, 581] width 4 height 4
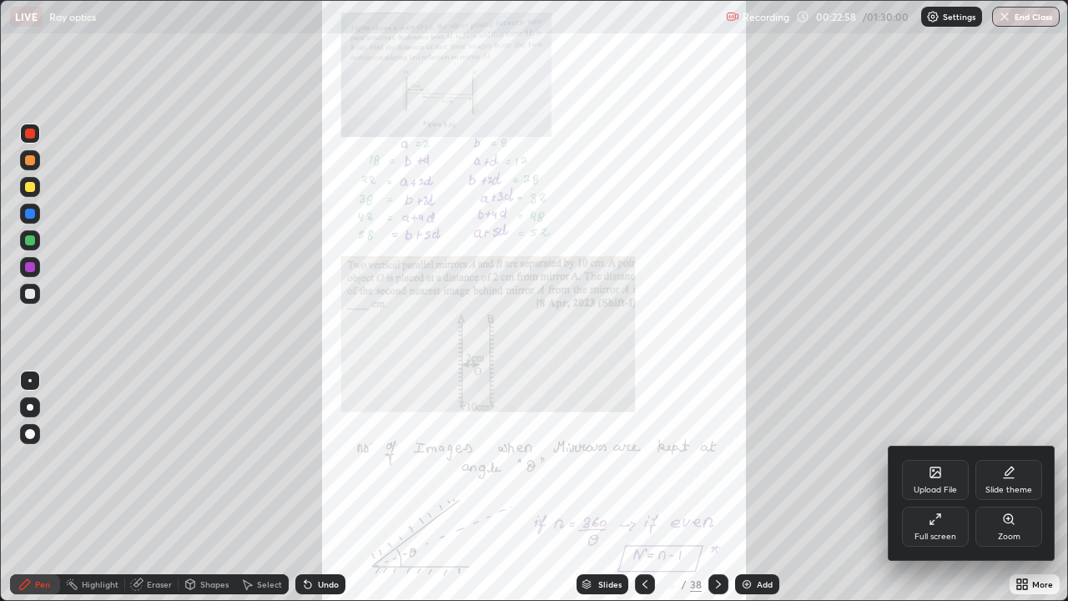
click at [1009, 487] on div "Zoom" at bounding box center [1009, 527] width 67 height 40
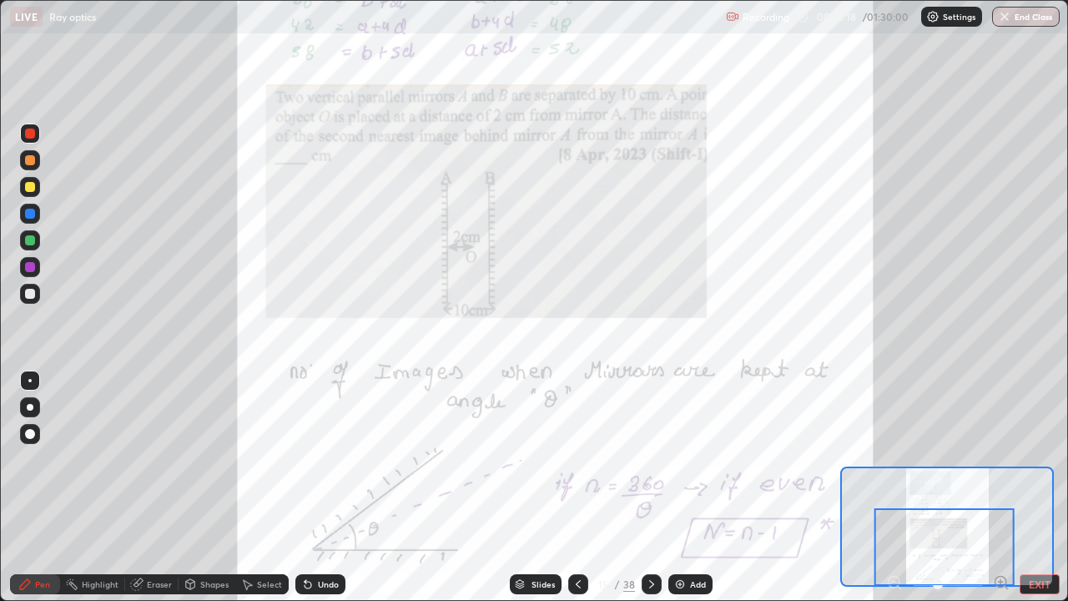
click at [794, 487] on div "Slides 15 / 38 Add" at bounding box center [611, 584] width 531 height 33
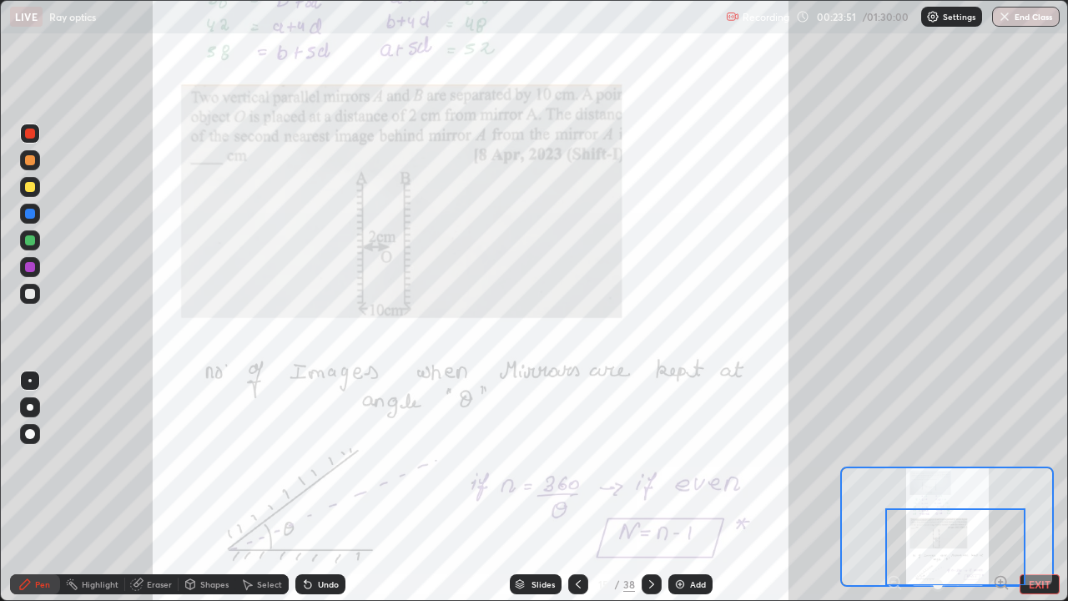
click at [652, 487] on icon at bounding box center [651, 584] width 13 height 13
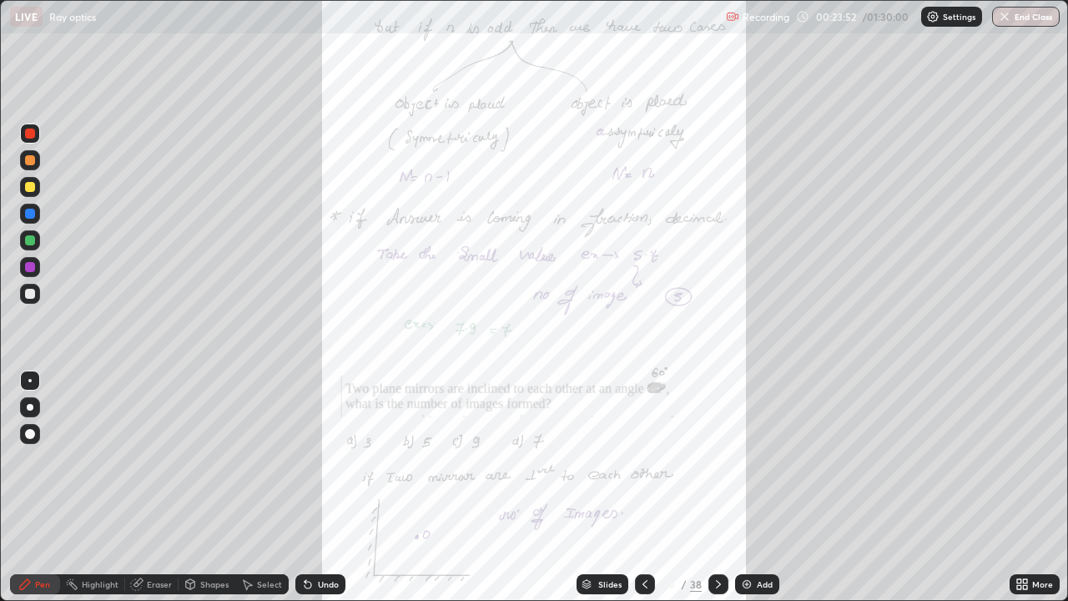
click at [1019, 487] on icon at bounding box center [1019, 581] width 4 height 4
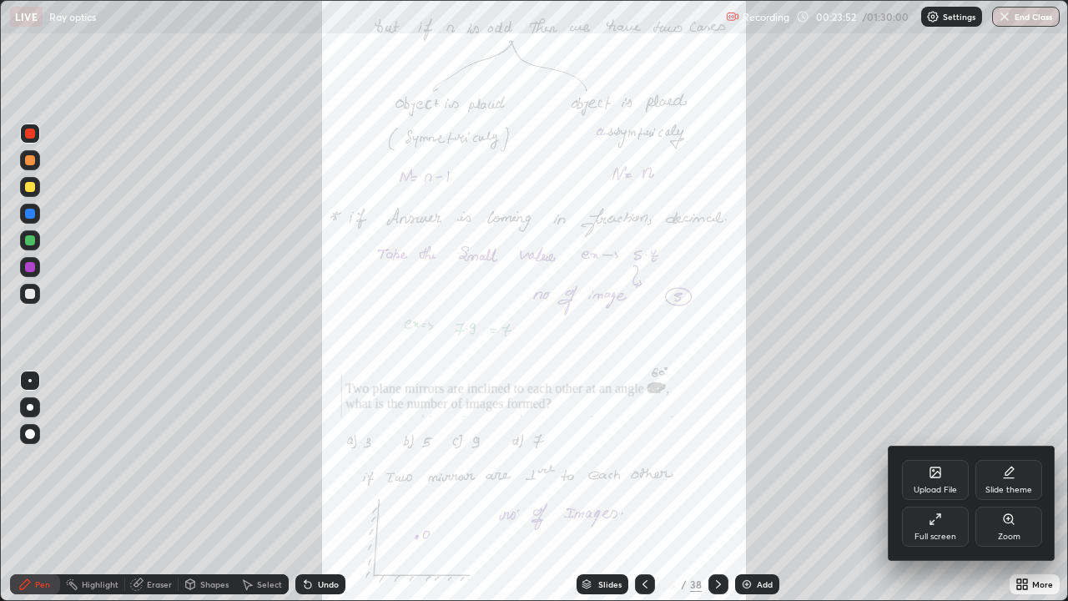
click at [1005, 487] on icon at bounding box center [1008, 518] width 13 height 13
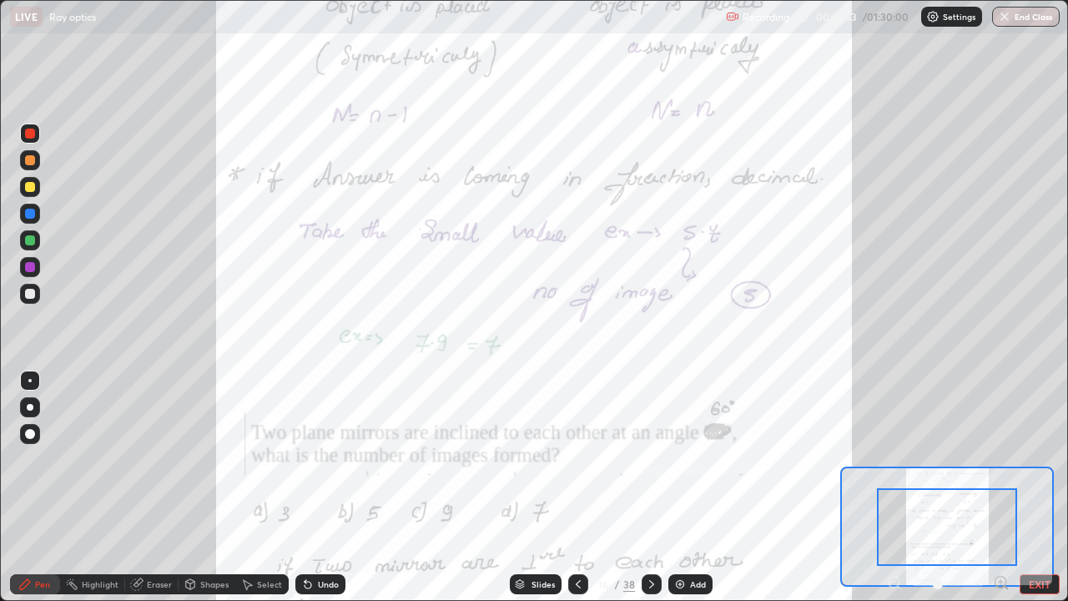
click at [1001, 487] on icon at bounding box center [1001, 582] width 4 height 0
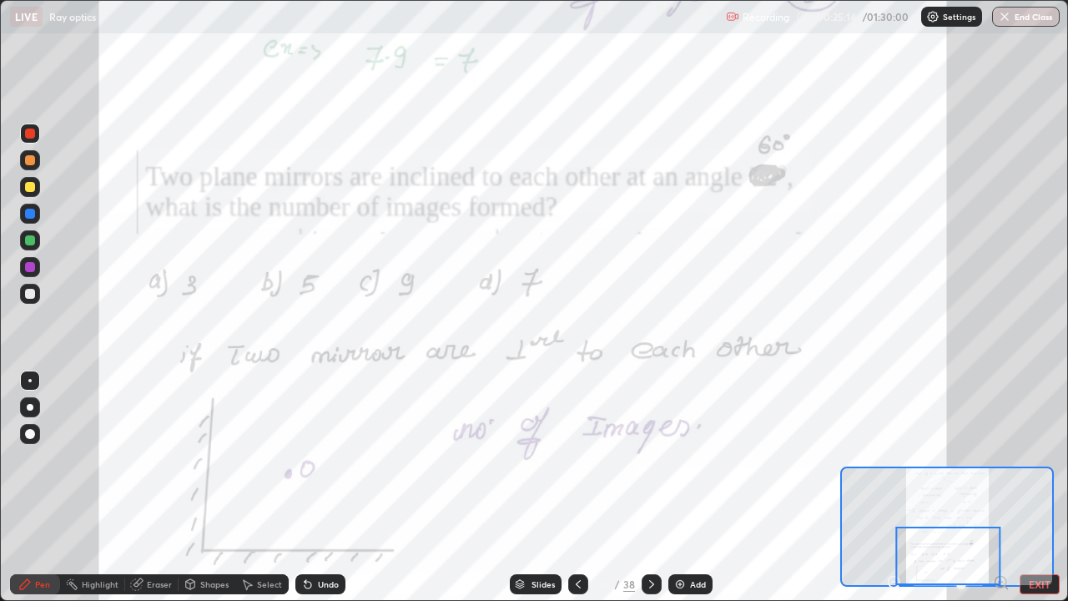
click at [649, 487] on icon at bounding box center [651, 584] width 13 height 13
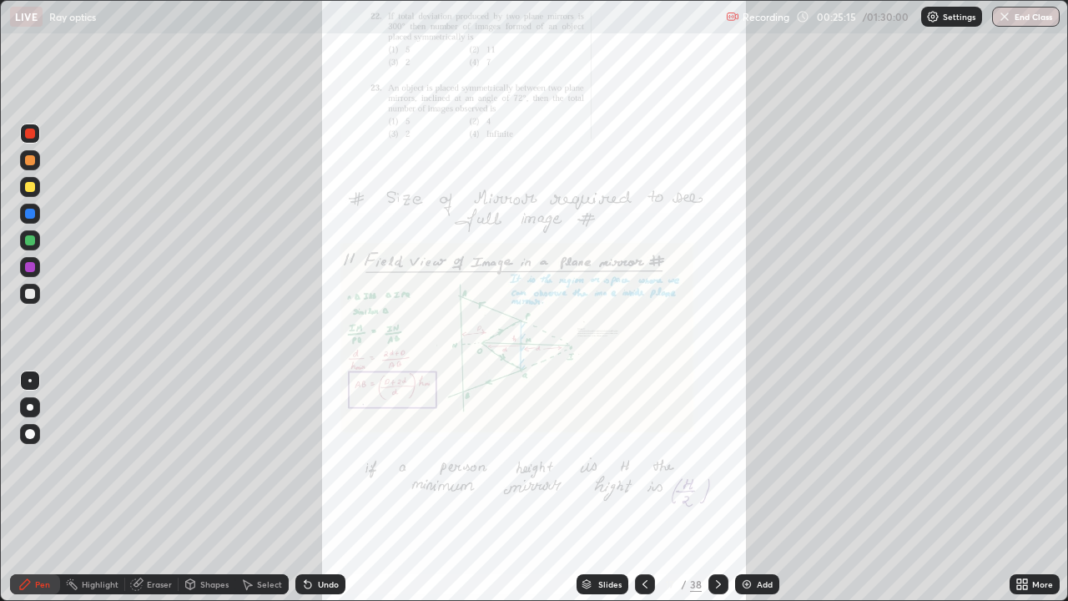
click at [1019, 487] on icon at bounding box center [1019, 587] width 4 height 4
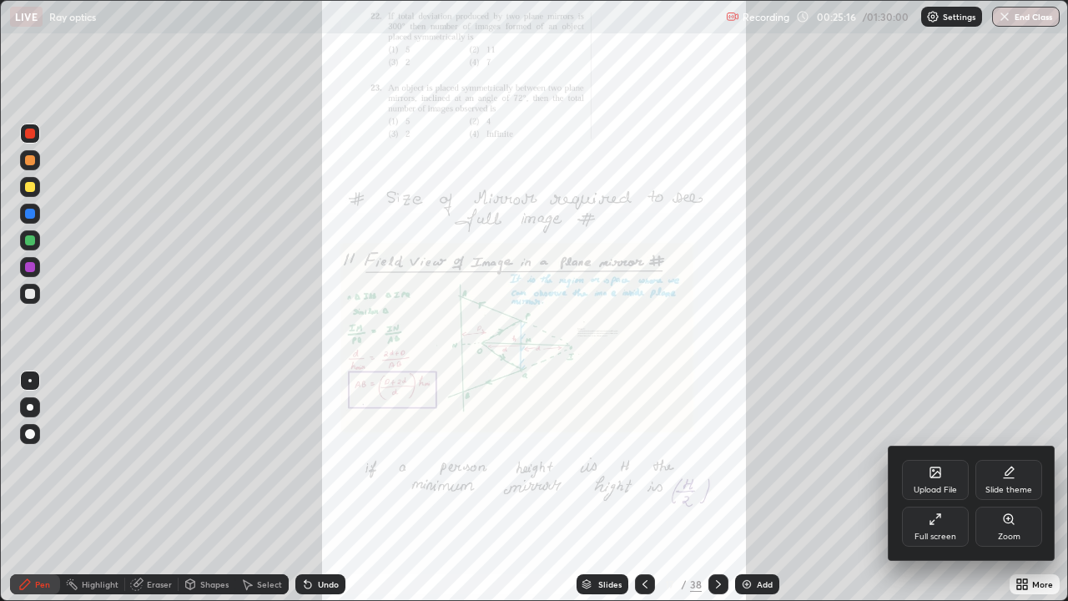
click at [1013, 487] on div "Zoom" at bounding box center [1009, 536] width 23 height 8
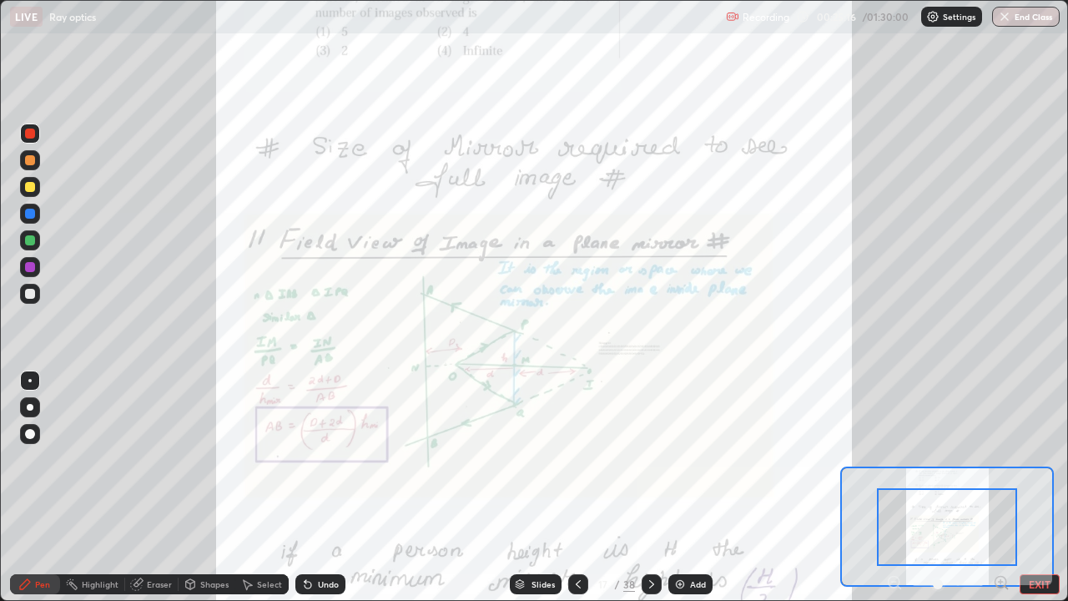
click at [1001, 487] on icon at bounding box center [1001, 582] width 4 height 0
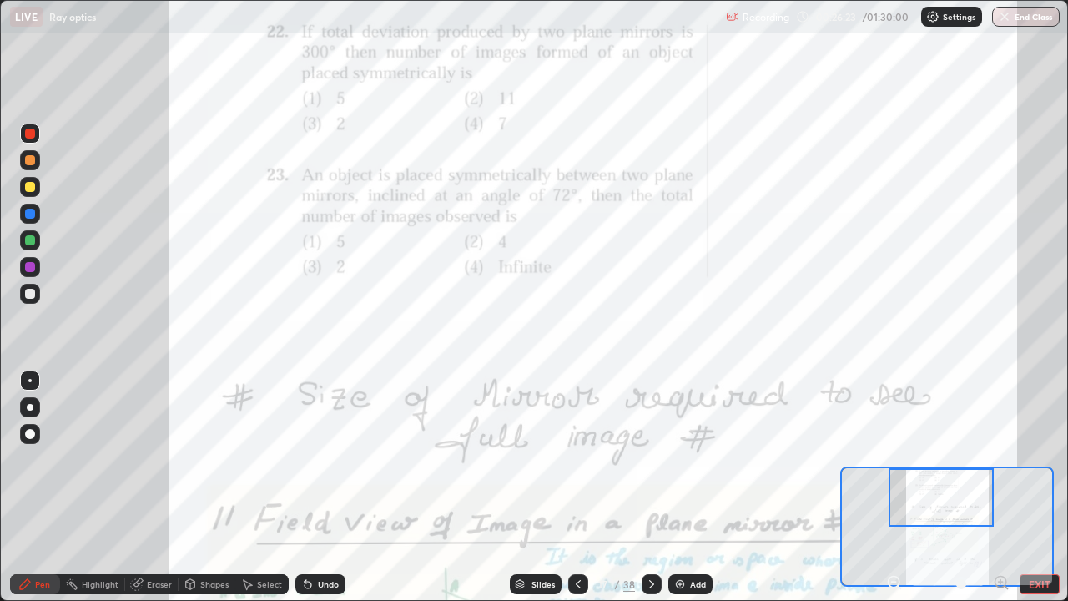
click at [31, 268] on div at bounding box center [30, 267] width 10 height 10
click at [583, 487] on div at bounding box center [578, 584] width 20 height 20
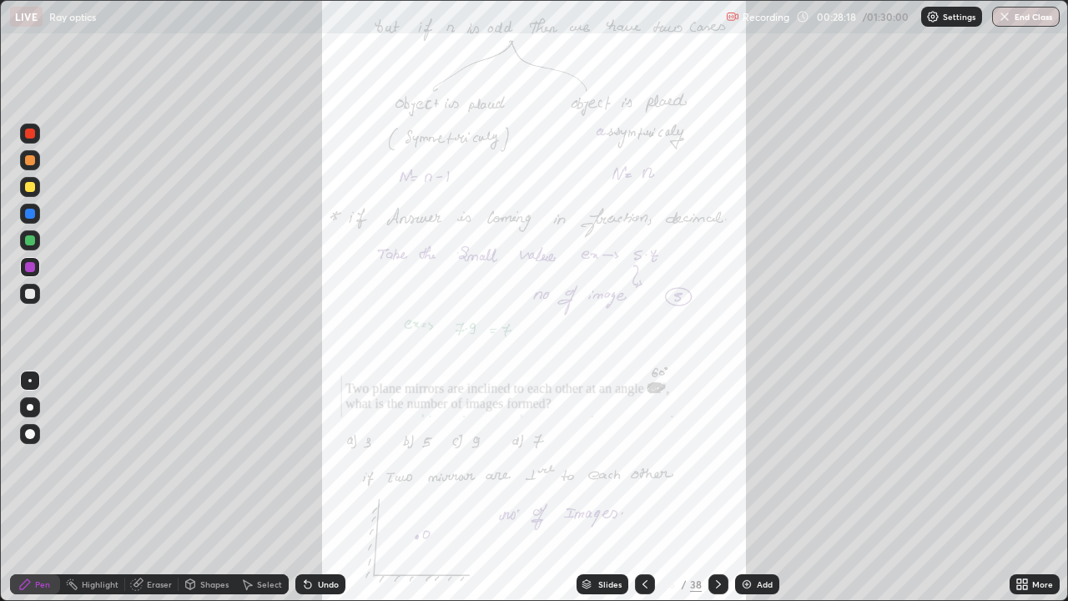
click at [1012, 487] on div "More" at bounding box center [1035, 584] width 50 height 20
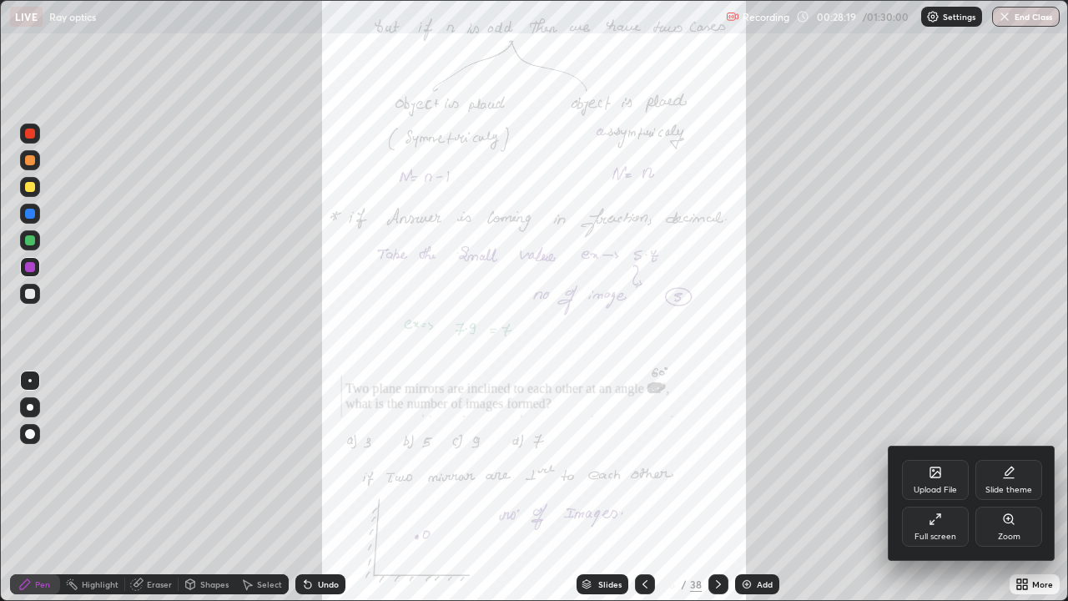
click at [1006, 487] on div "Zoom" at bounding box center [1009, 536] width 23 height 8
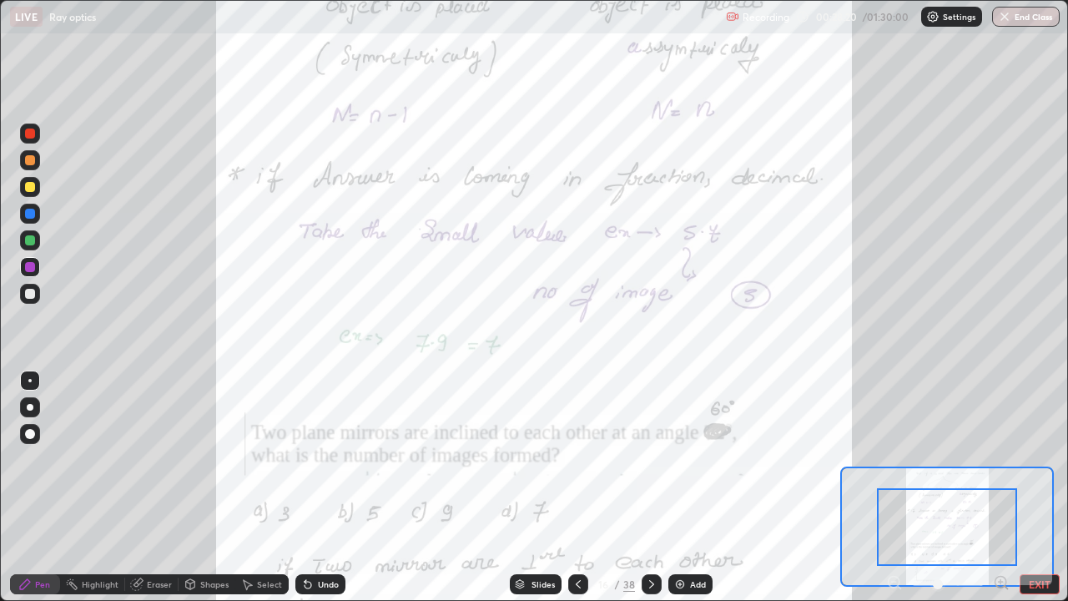
click at [966, 487] on div at bounding box center [947, 527] width 140 height 78
click at [1001, 487] on icon at bounding box center [1001, 582] width 4 height 0
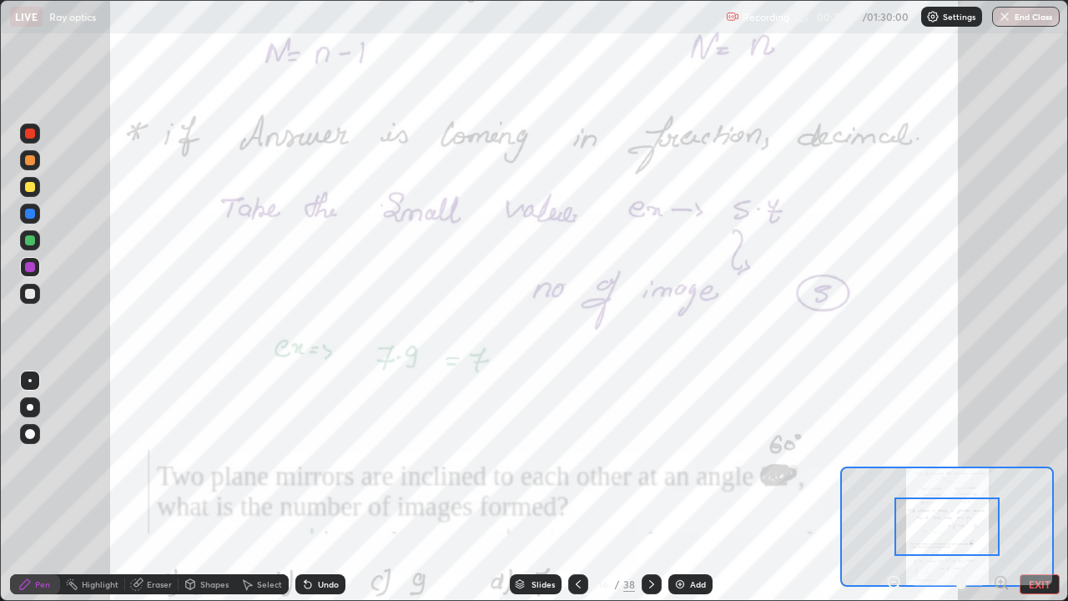
click at [962, 487] on div at bounding box center [947, 526] width 105 height 58
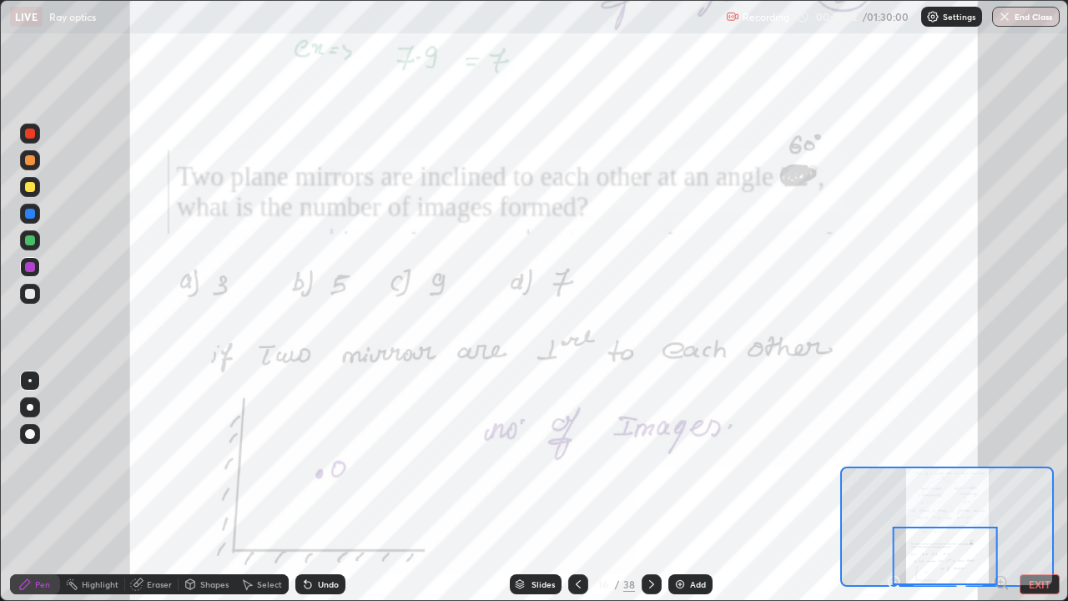
click at [649, 487] on icon at bounding box center [651, 584] width 13 height 13
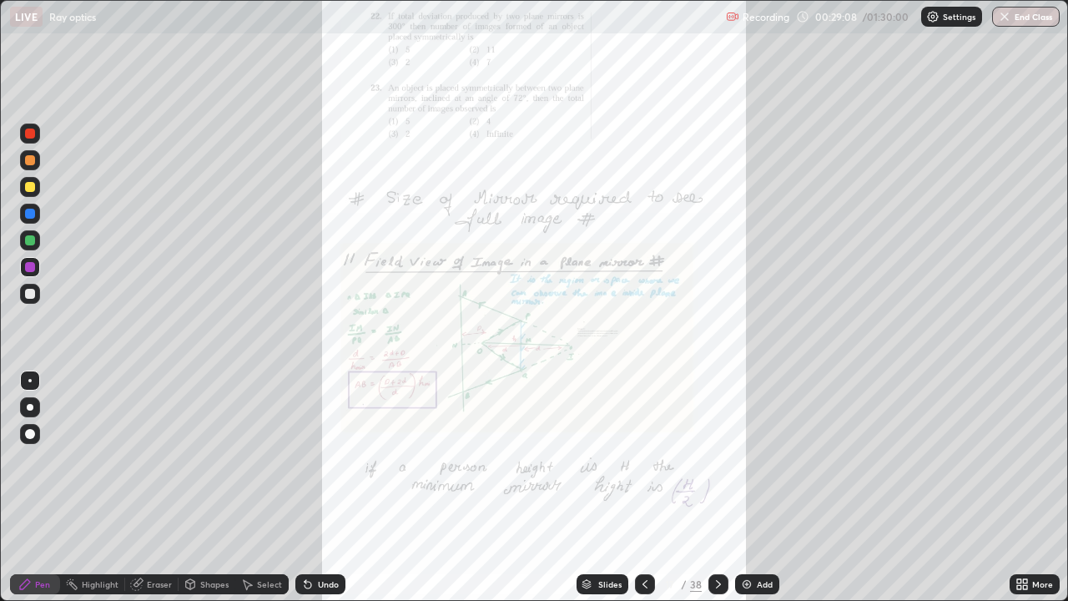
click at [1025, 487] on icon at bounding box center [1025, 581] width 4 height 4
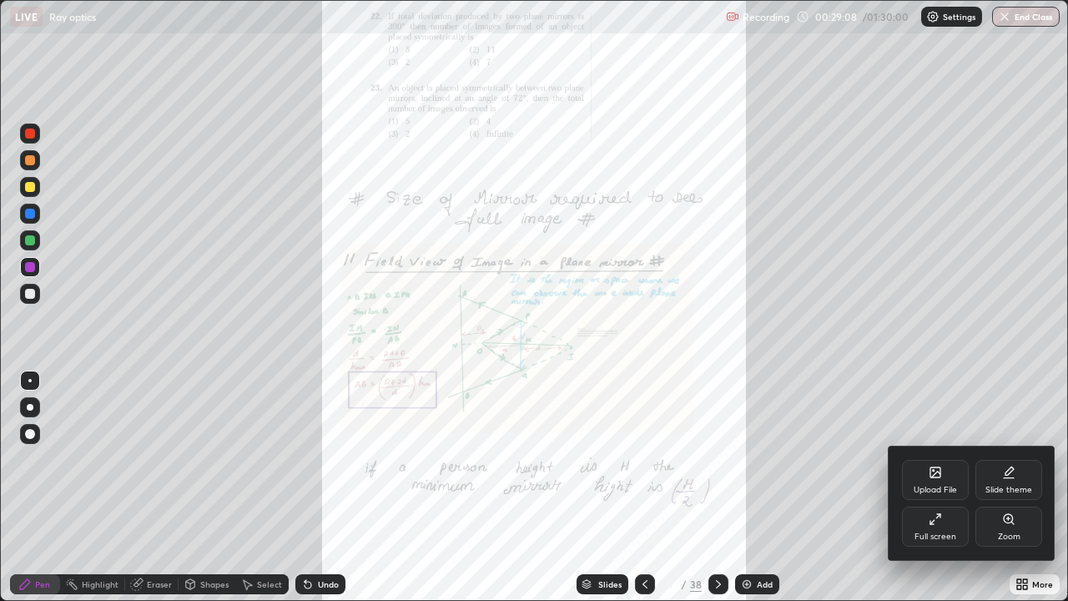
click at [1011, 487] on div "Zoom" at bounding box center [1009, 536] width 23 height 8
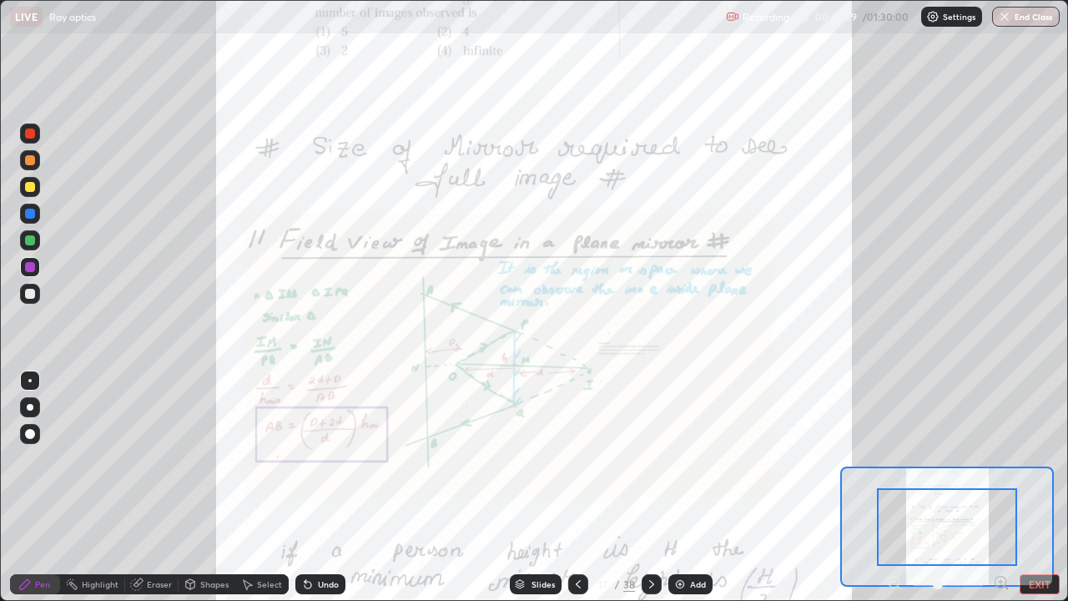
click at [1001, 487] on icon at bounding box center [1001, 582] width 4 height 0
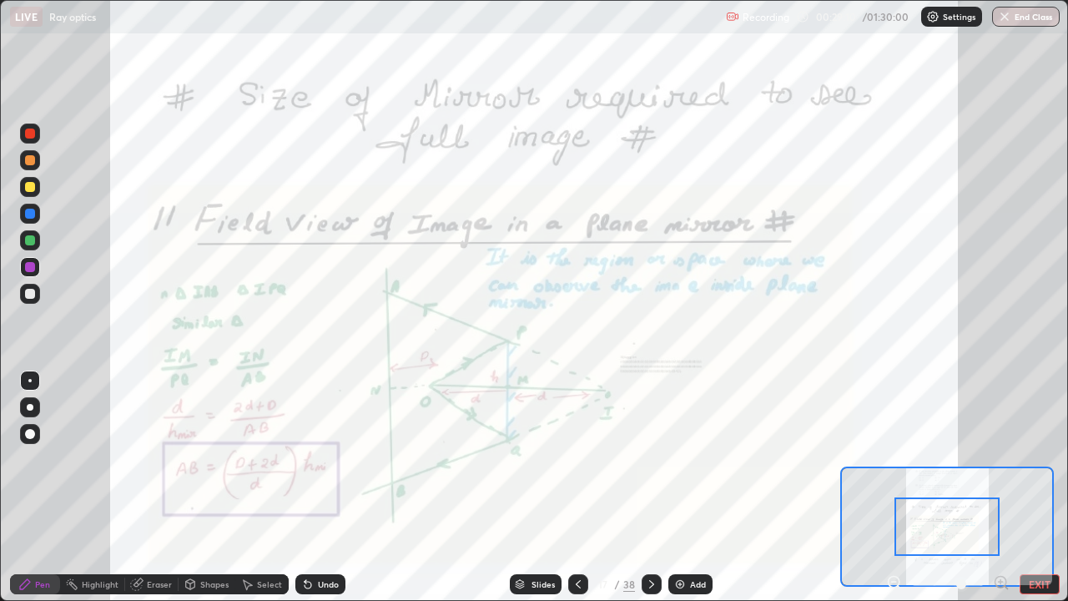
click at [1006, 487] on icon at bounding box center [1006, 587] width 3 height 3
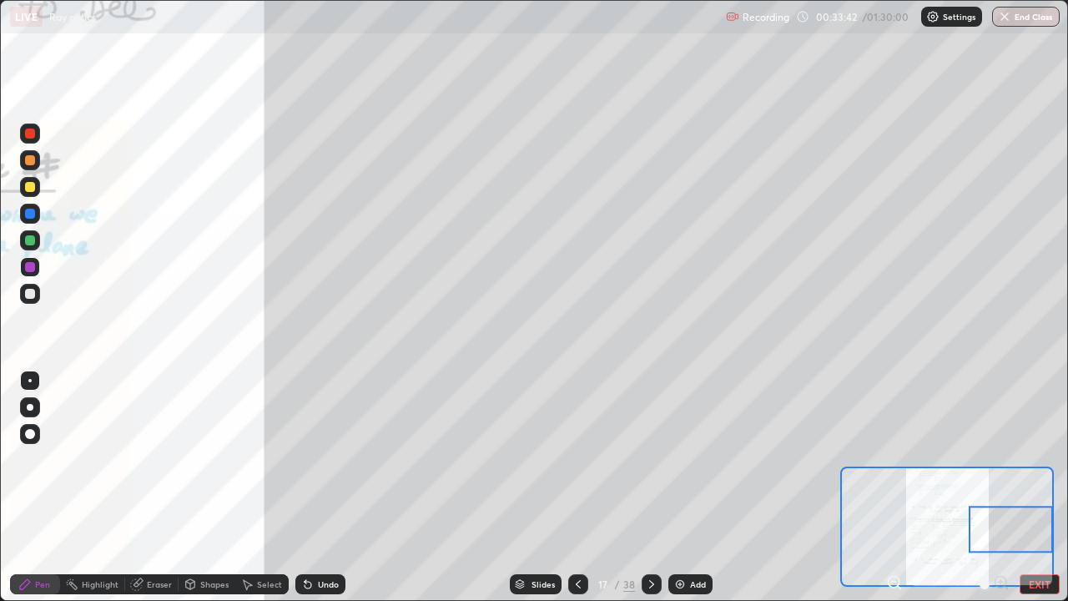
click at [205, 487] on div "Shapes" at bounding box center [214, 584] width 28 height 8
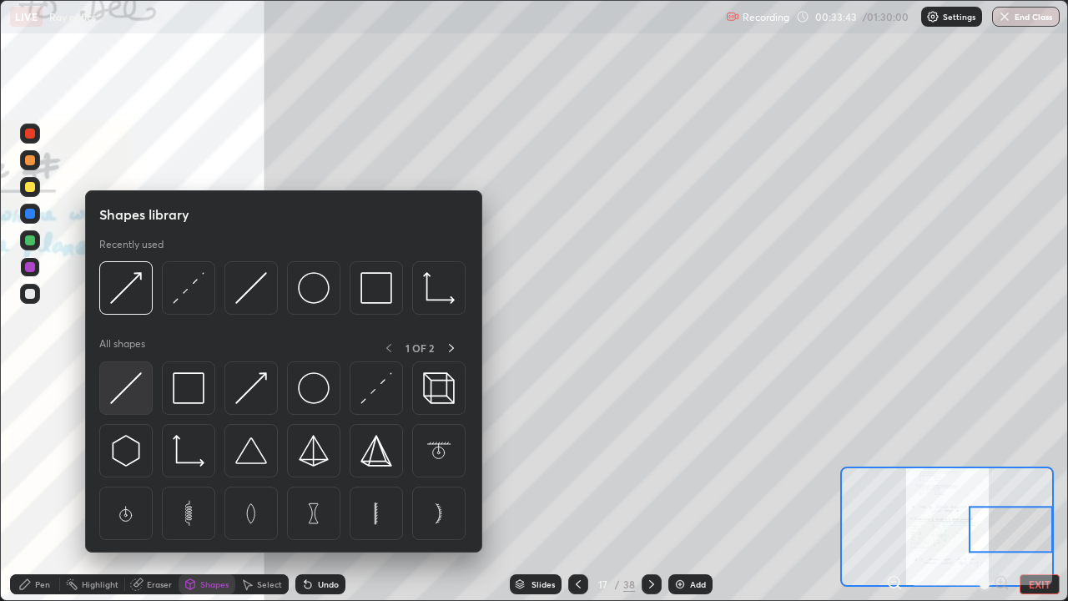
click at [139, 395] on img at bounding box center [126, 388] width 32 height 32
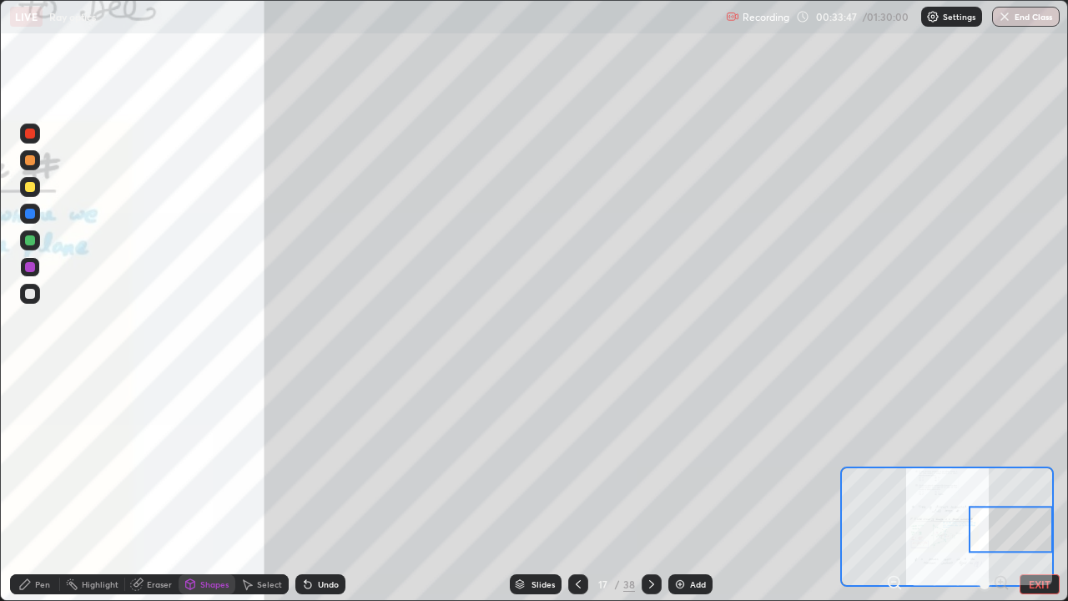
click at [31, 487] on icon at bounding box center [24, 584] width 13 height 13
click at [30, 381] on div at bounding box center [29, 380] width 3 height 3
click at [160, 487] on div "Eraser" at bounding box center [159, 584] width 25 height 8
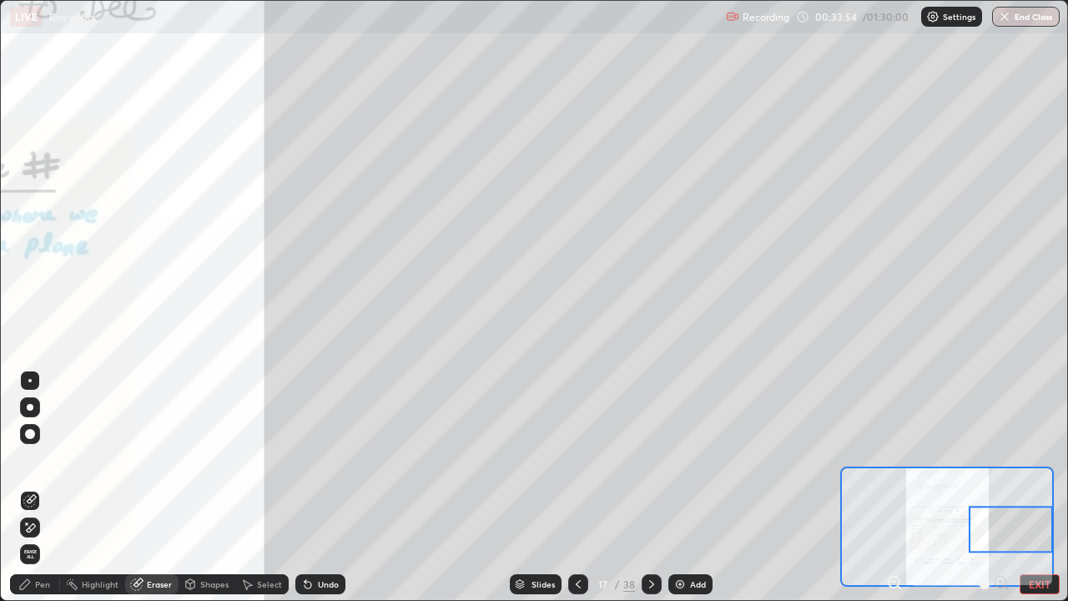
click at [40, 487] on div "Pen" at bounding box center [35, 584] width 50 height 20
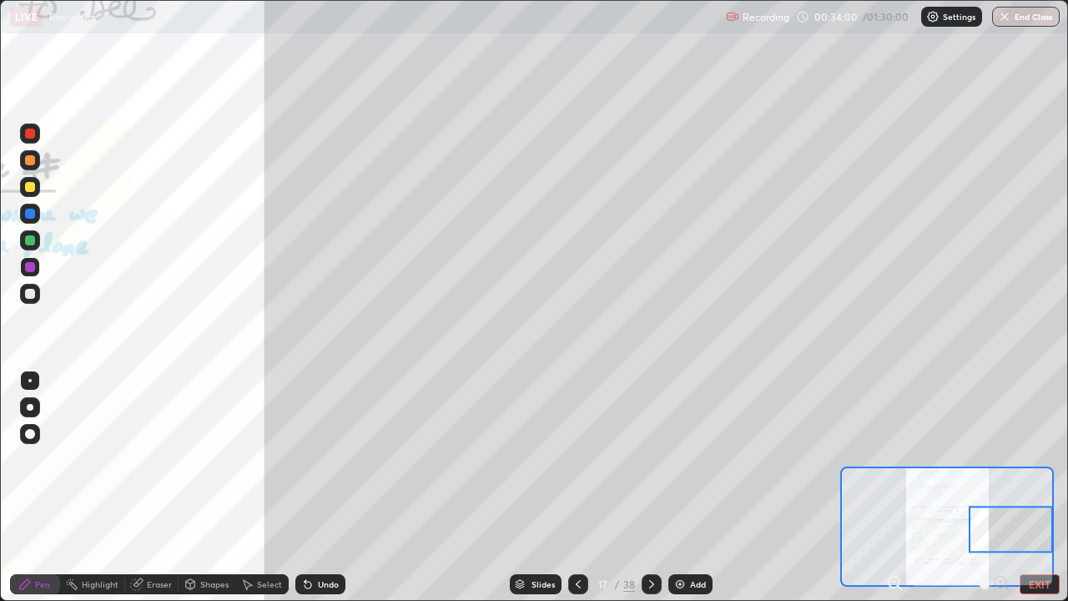
click at [28, 187] on div at bounding box center [30, 187] width 10 height 10
click at [36, 138] on div at bounding box center [30, 134] width 20 height 20
click at [894, 487] on icon at bounding box center [894, 582] width 4 height 0
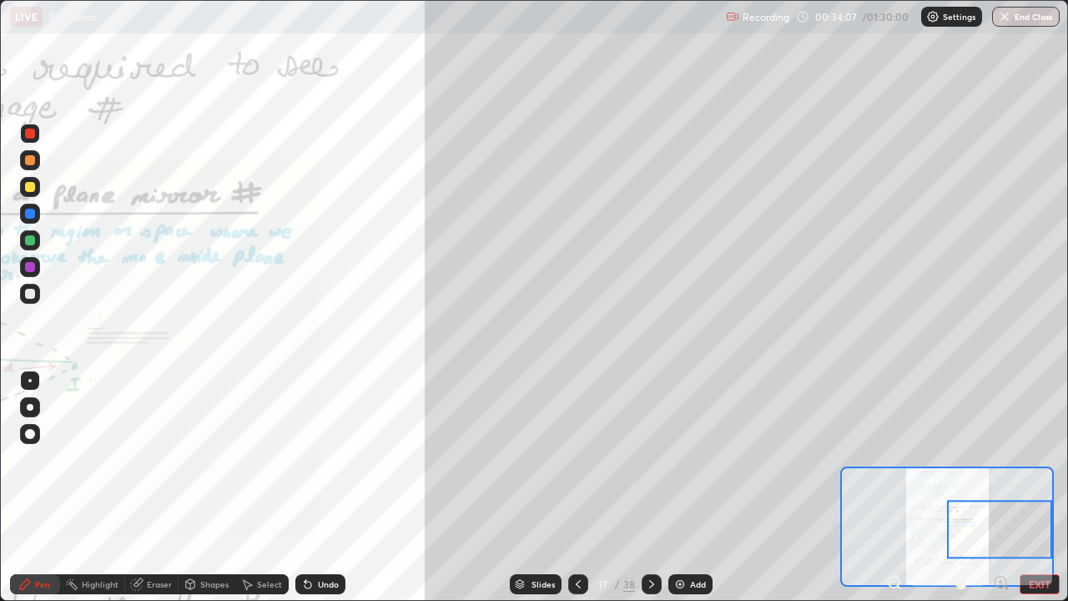
click at [894, 487] on icon at bounding box center [894, 582] width 4 height 0
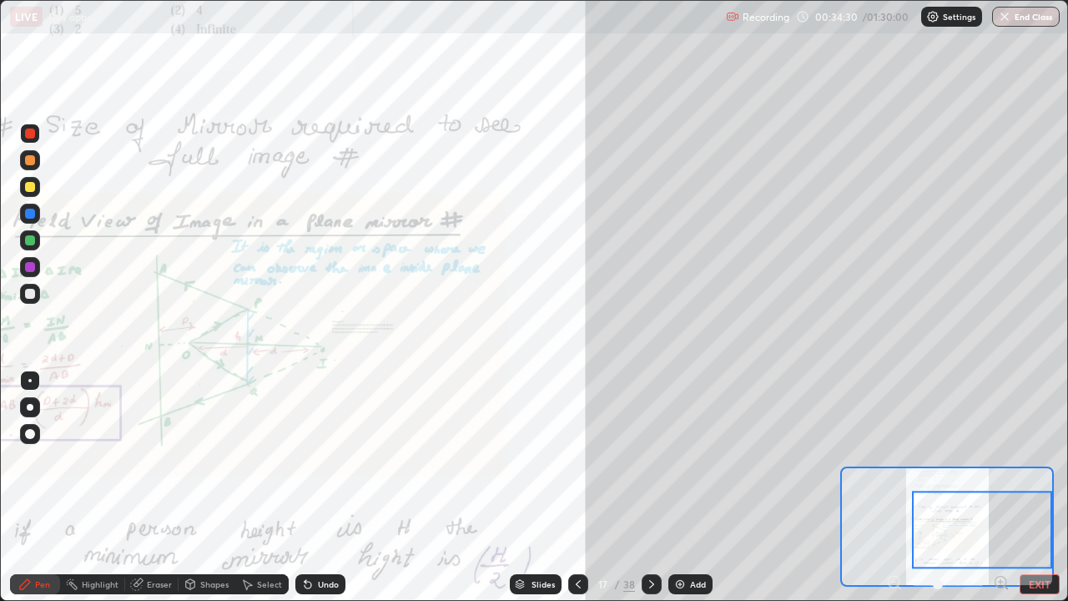
click at [31, 187] on div at bounding box center [30, 187] width 10 height 10
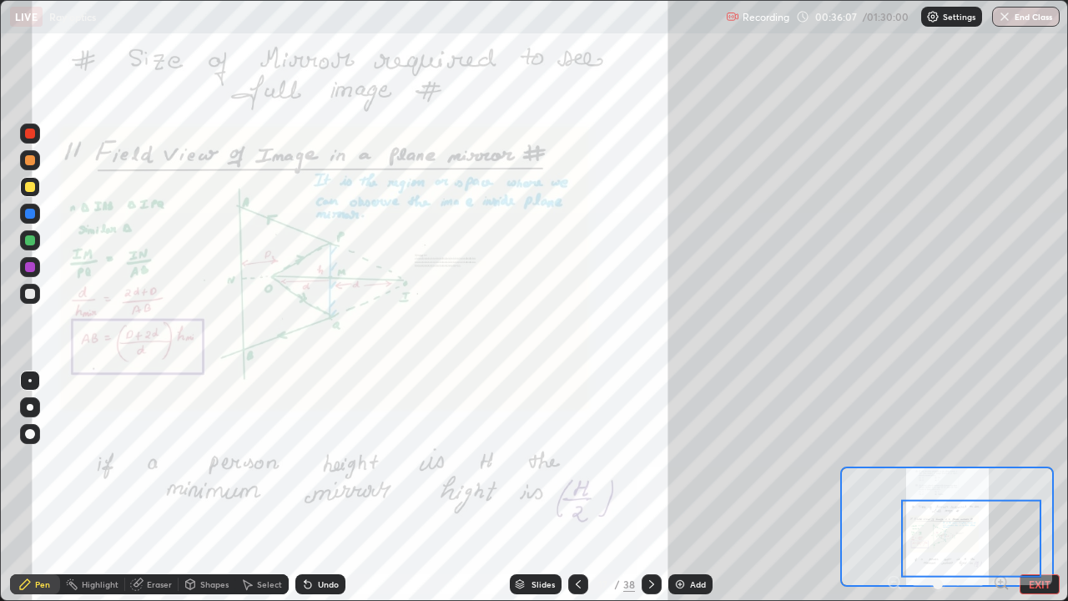
click at [29, 270] on div at bounding box center [30, 267] width 10 height 10
click at [149, 487] on div "Eraser" at bounding box center [159, 584] width 25 height 8
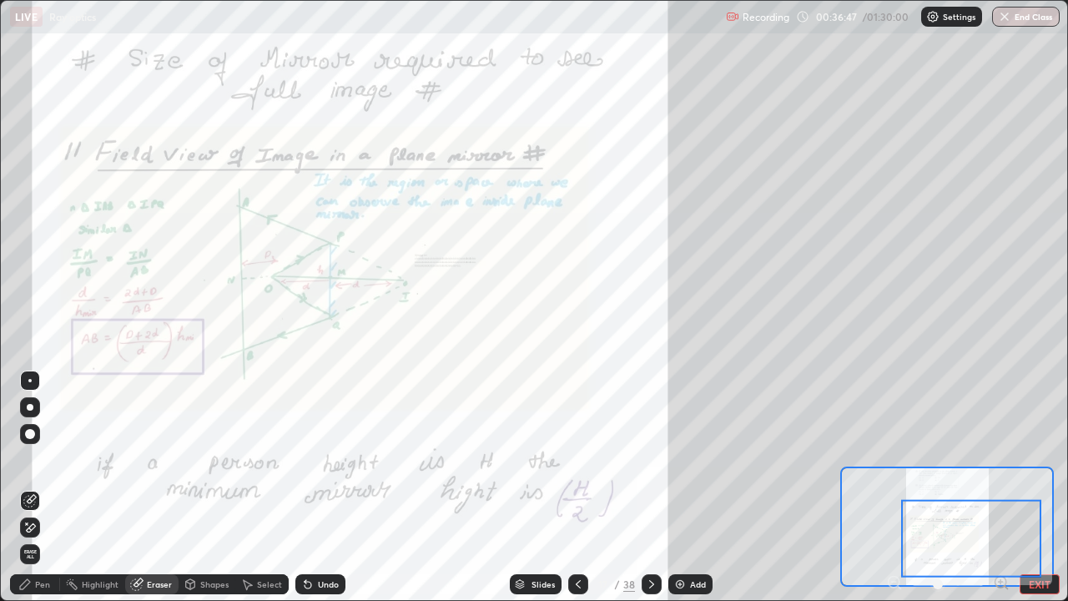
click at [44, 487] on div "Pen" at bounding box center [42, 584] width 15 height 8
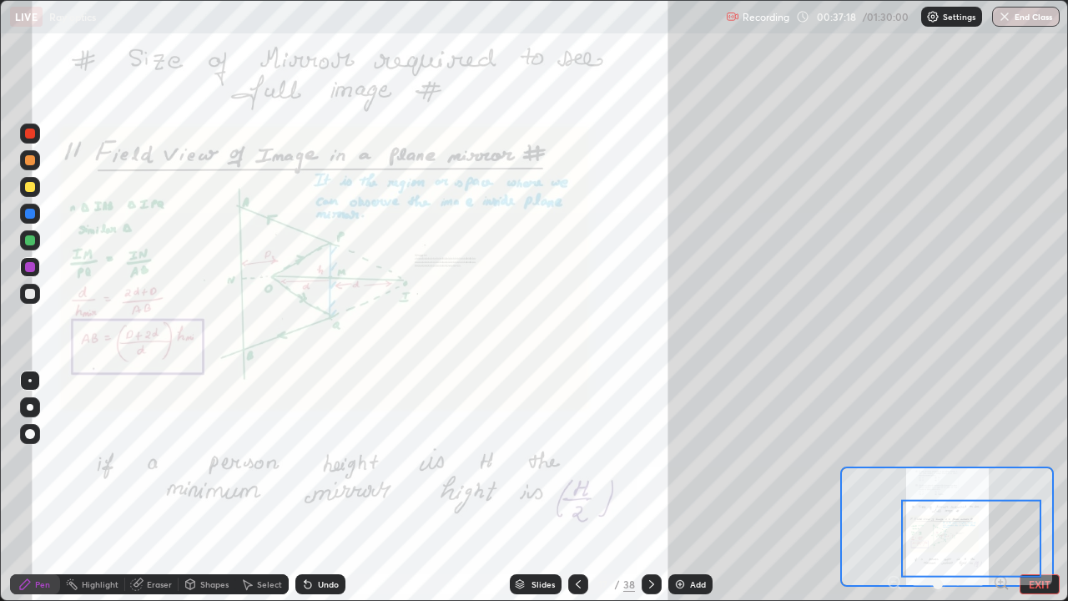
click at [148, 487] on div "Eraser" at bounding box center [159, 584] width 25 height 8
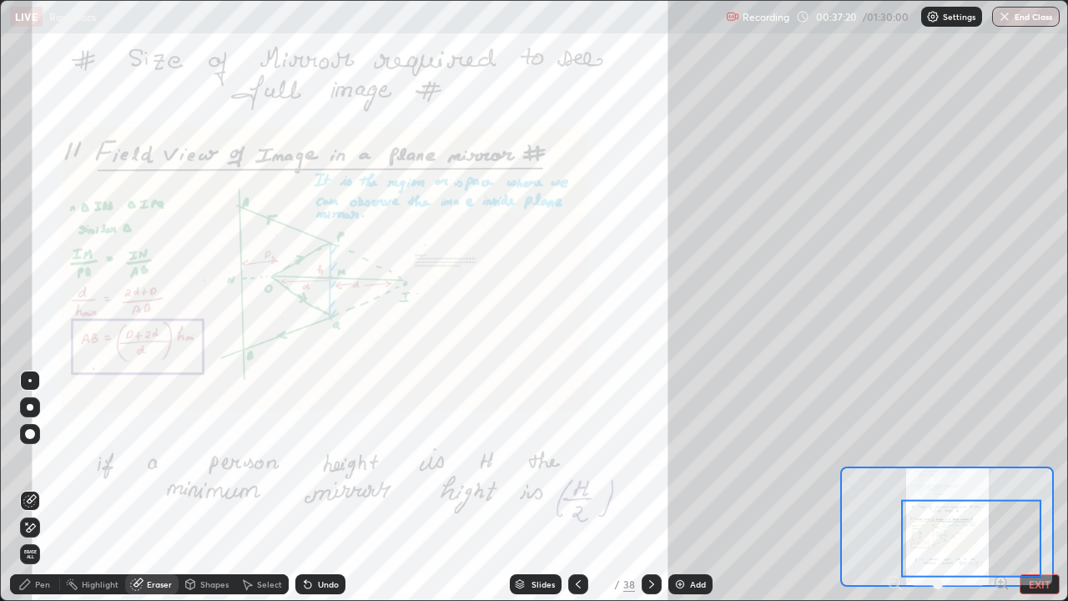
click at [43, 487] on div "Pen" at bounding box center [42, 584] width 15 height 8
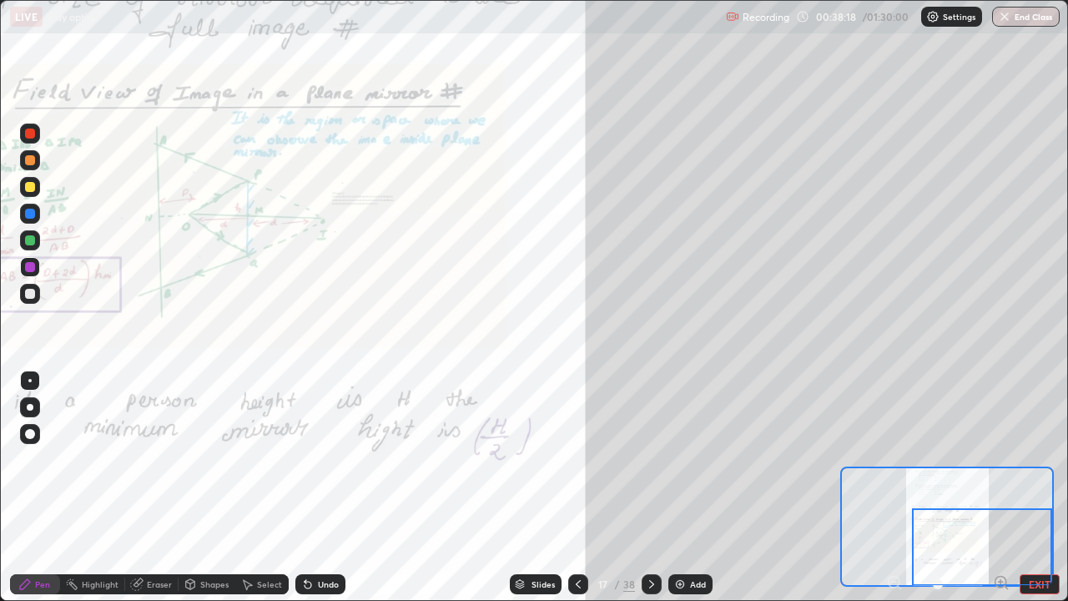
click at [649, 487] on icon at bounding box center [651, 584] width 13 height 13
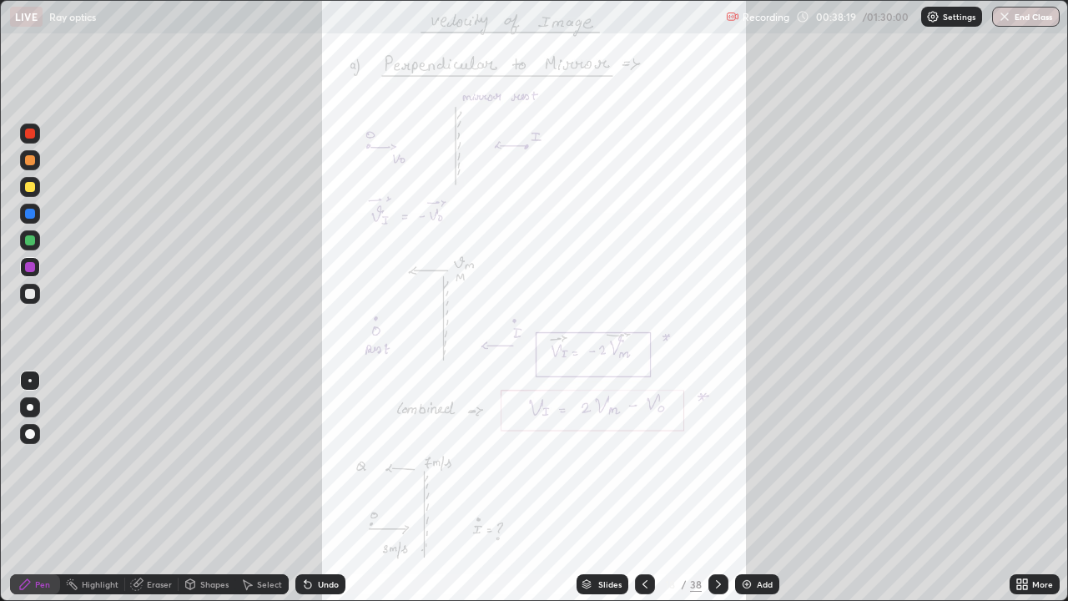
click at [645, 487] on icon at bounding box center [645, 584] width 5 height 8
click at [757, 487] on div "Add" at bounding box center [765, 584] width 16 height 8
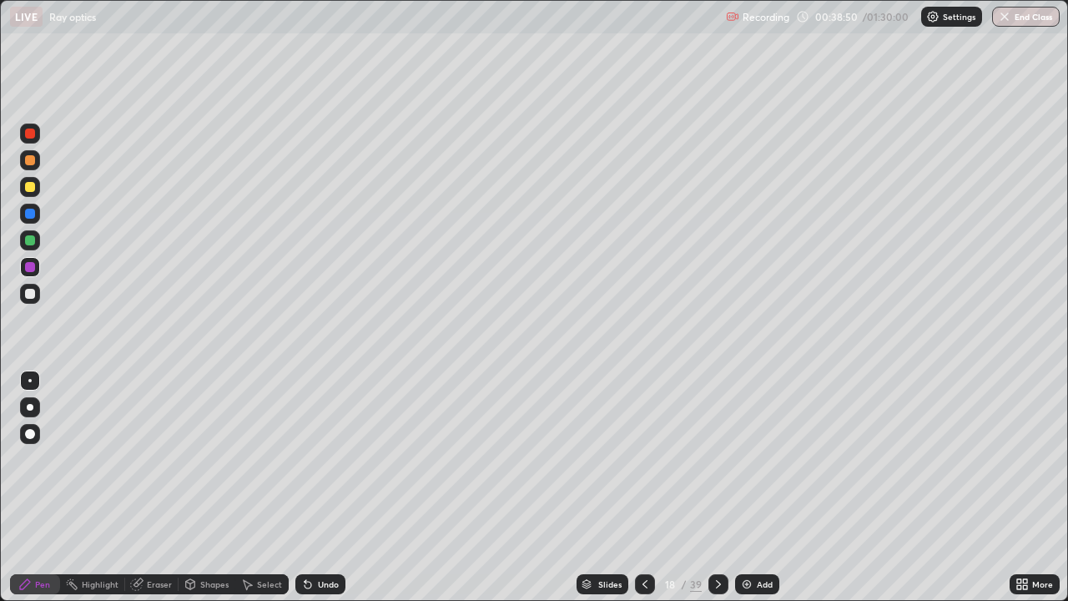
click at [710, 487] on div at bounding box center [719, 584] width 20 height 33
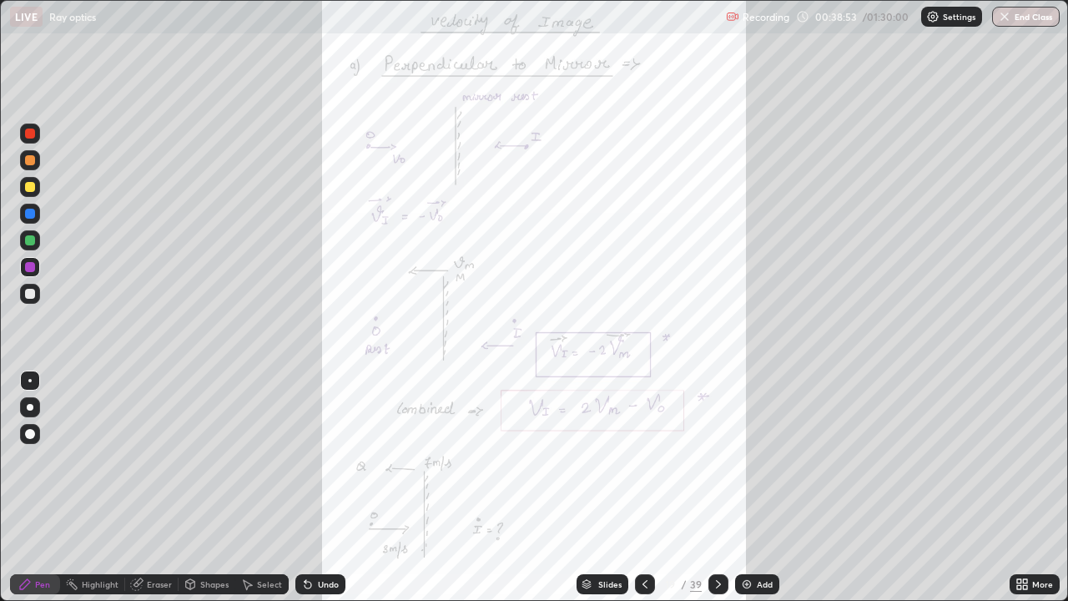
click at [1010, 487] on div "More" at bounding box center [1035, 584] width 50 height 20
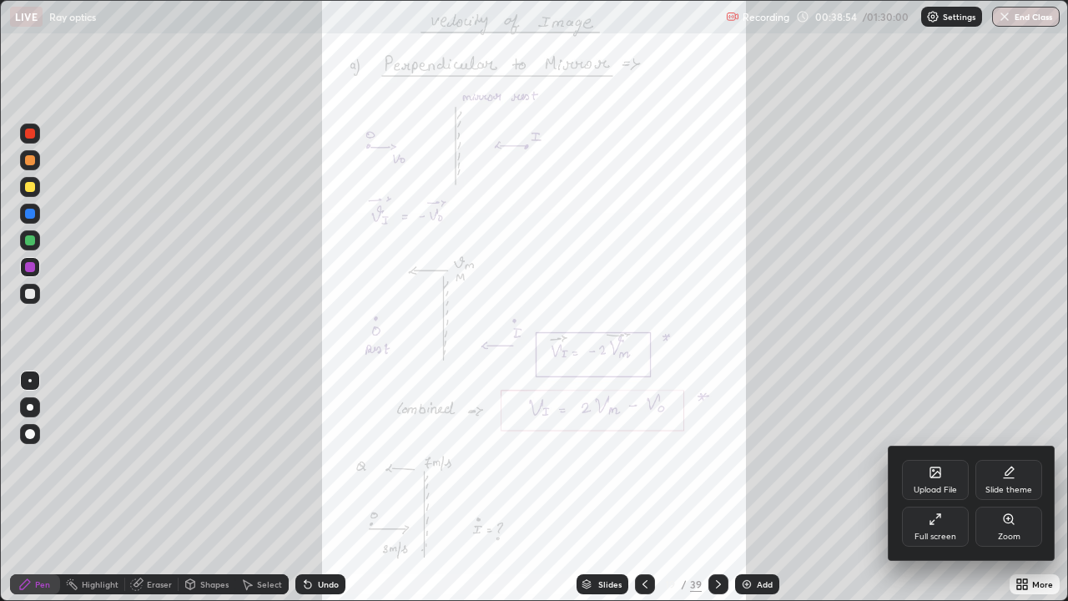
click at [1007, 487] on div "Zoom" at bounding box center [1009, 536] width 23 height 8
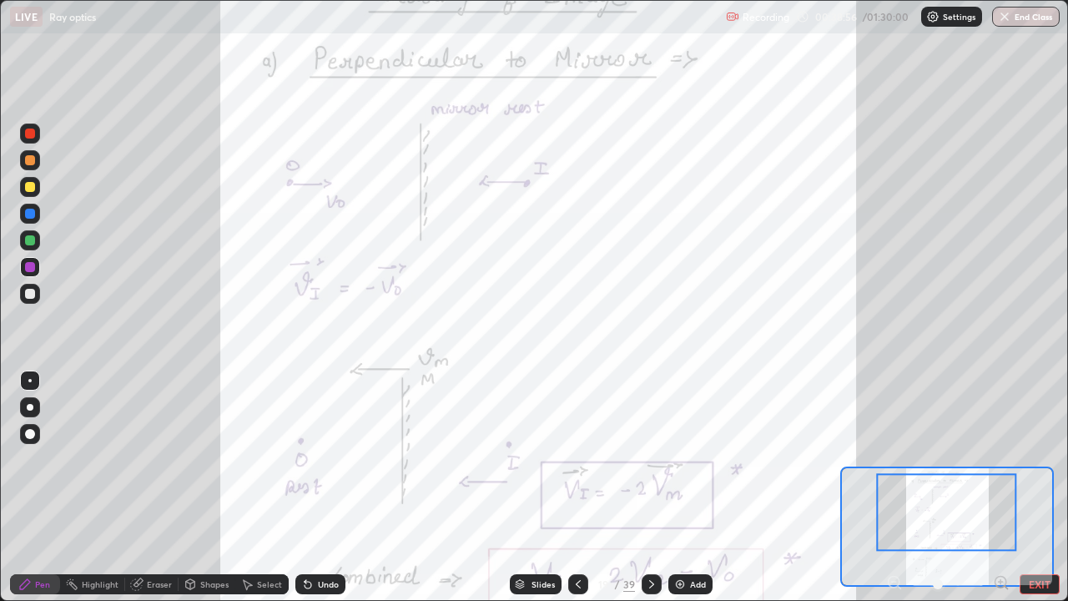
click at [999, 487] on icon at bounding box center [1001, 582] width 17 height 17
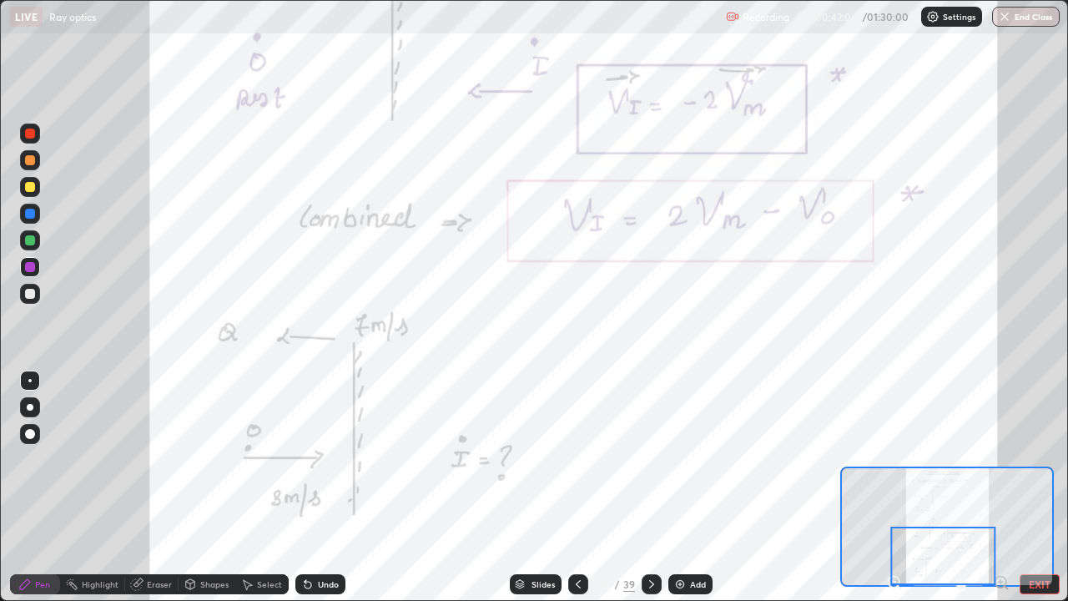
click at [31, 131] on div at bounding box center [30, 134] width 10 height 10
click at [651, 487] on icon at bounding box center [651, 584] width 13 height 13
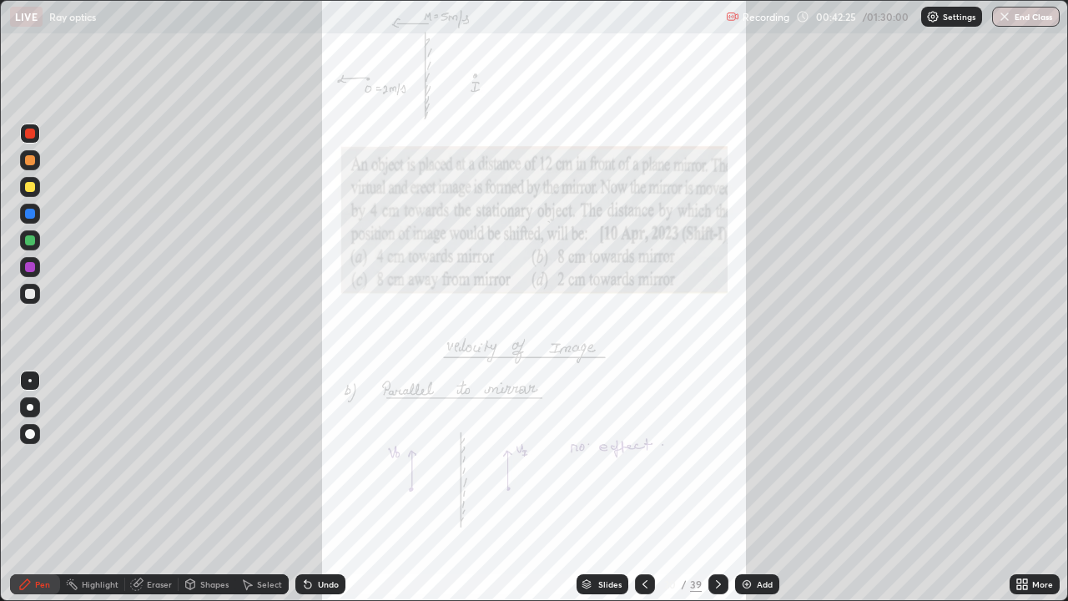
click at [1019, 487] on icon at bounding box center [1019, 587] width 4 height 4
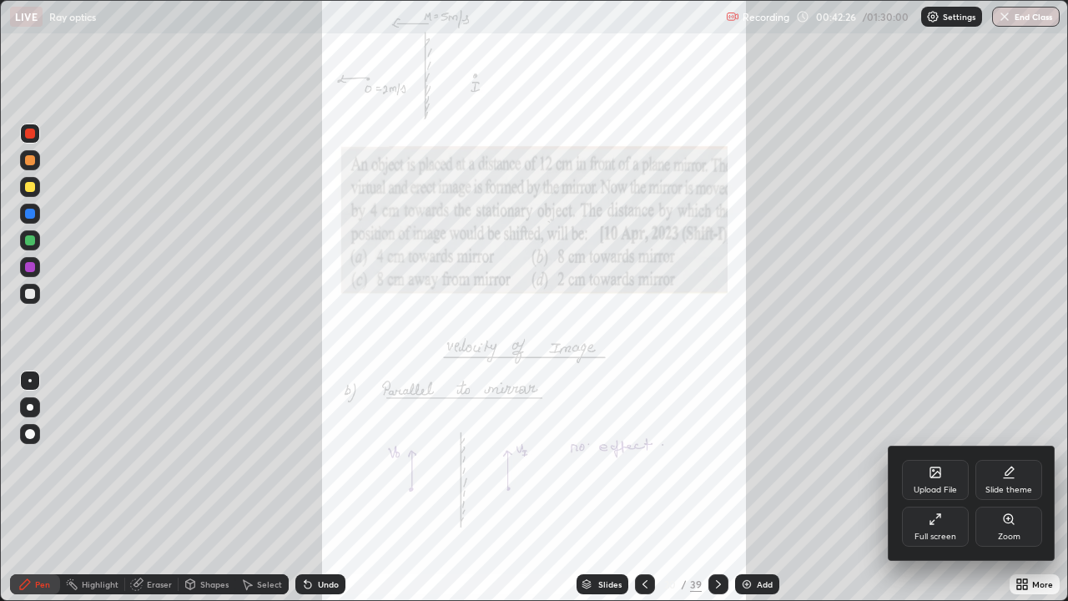
click at [995, 487] on div "Zoom" at bounding box center [1009, 527] width 67 height 40
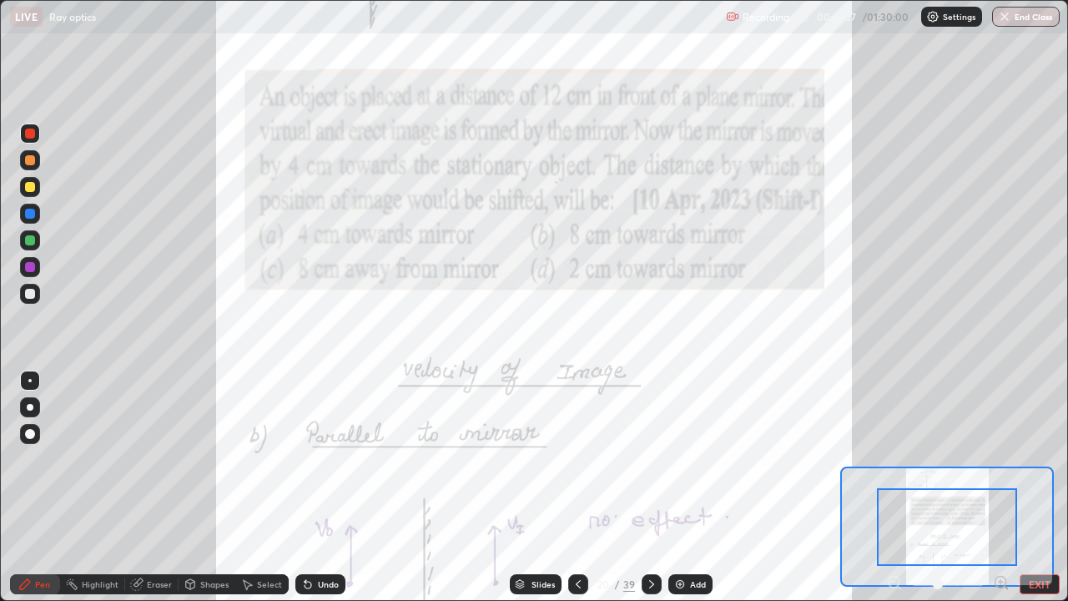
click at [1001, 487] on icon at bounding box center [1001, 582] width 0 height 4
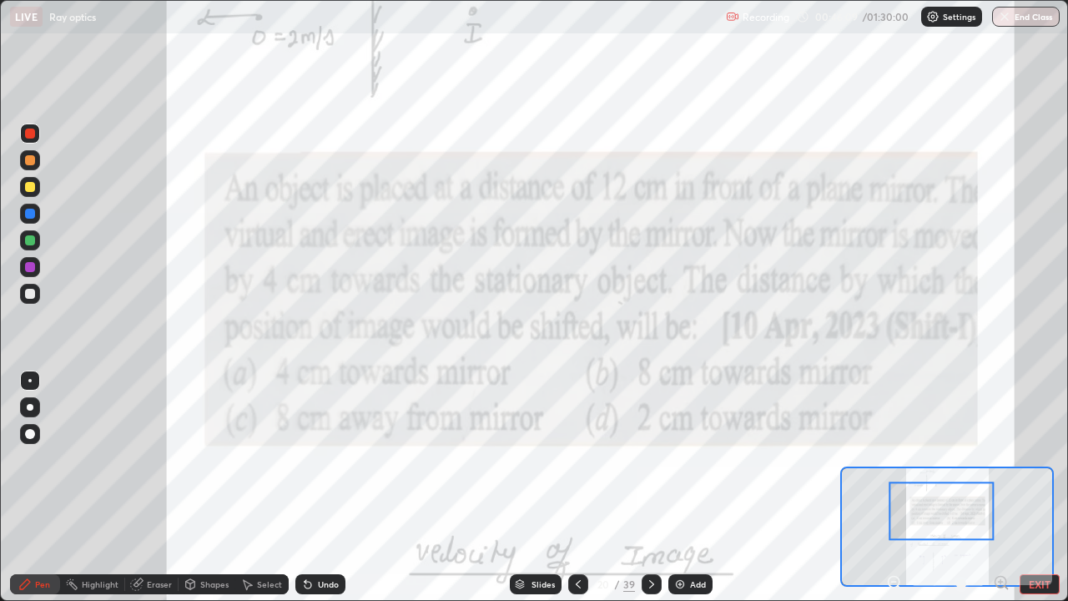
click at [901, 487] on icon at bounding box center [894, 582] width 17 height 17
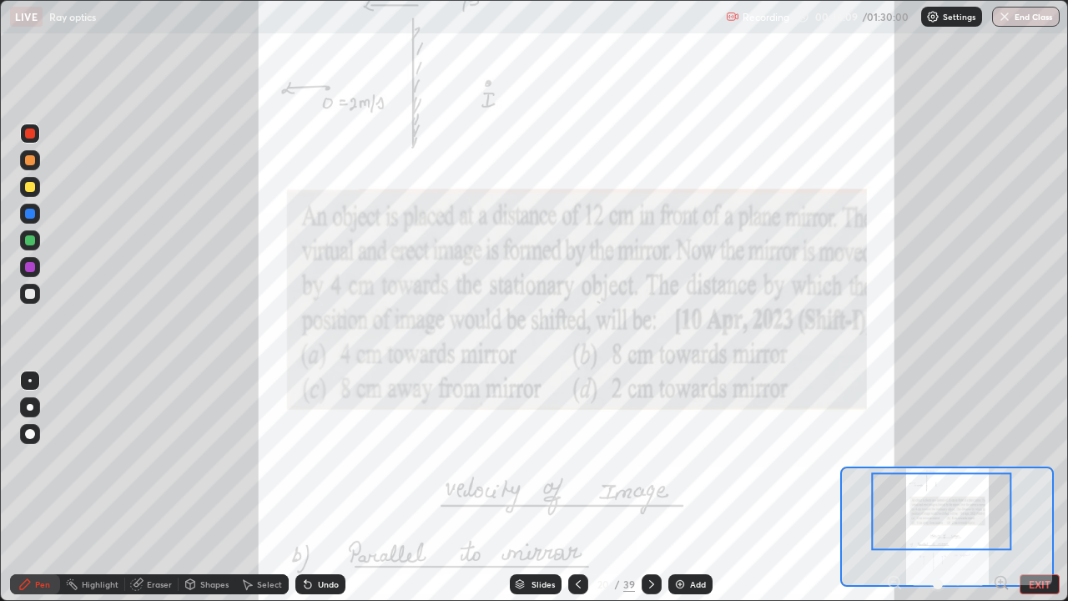
click at [899, 487] on div at bounding box center [948, 584] width 124 height 20
click at [896, 487] on div at bounding box center [948, 584] width 124 height 20
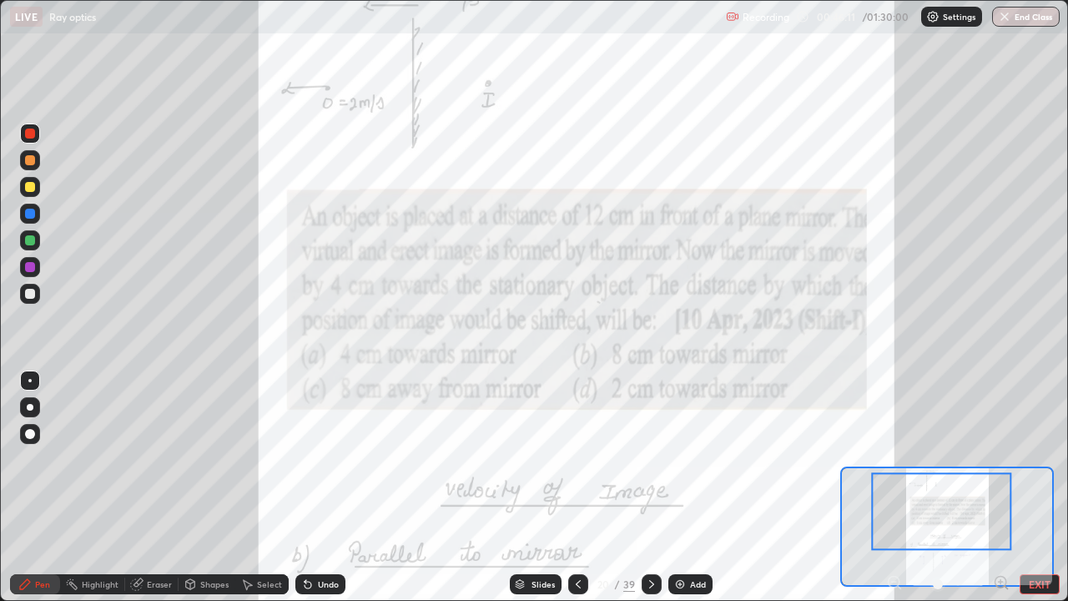
click at [893, 487] on div at bounding box center [948, 584] width 124 height 20
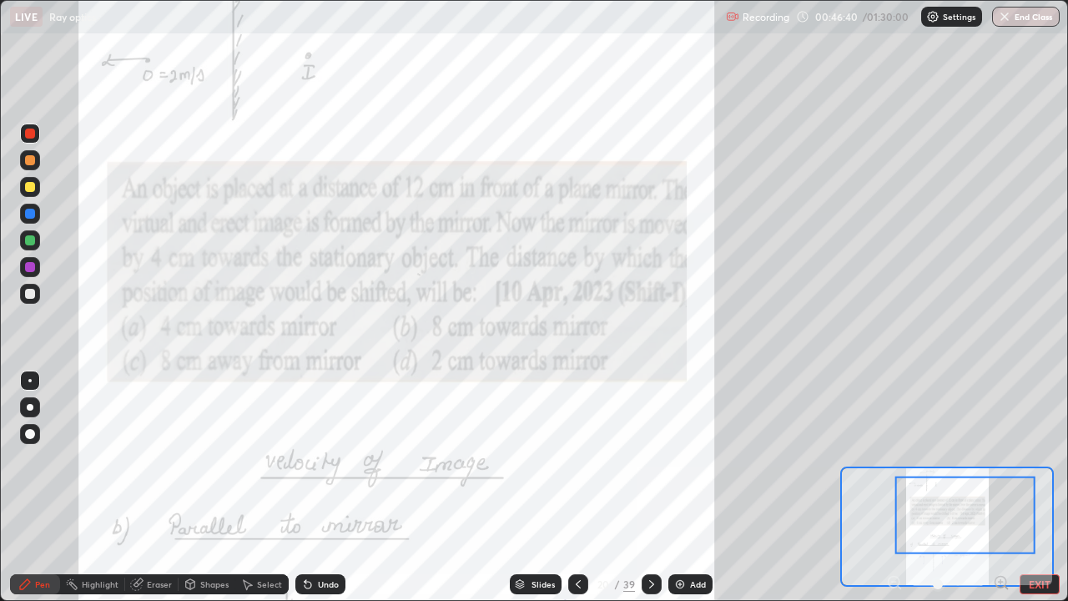
click at [29, 241] on div at bounding box center [30, 240] width 10 height 10
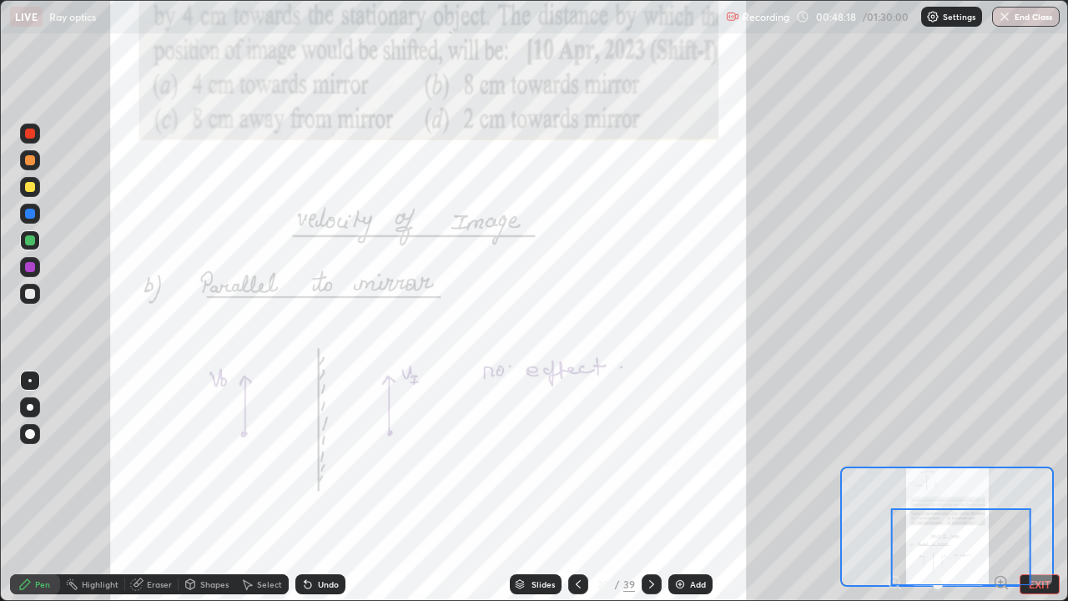
click at [649, 487] on icon at bounding box center [651, 584] width 13 height 13
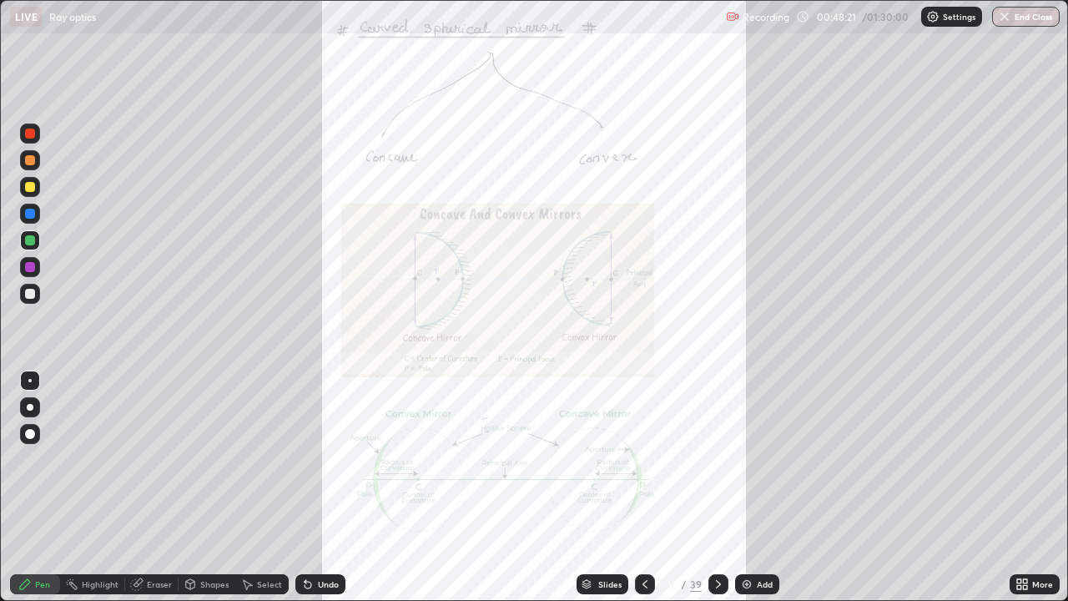
click at [1019, 487] on icon at bounding box center [1019, 587] width 4 height 4
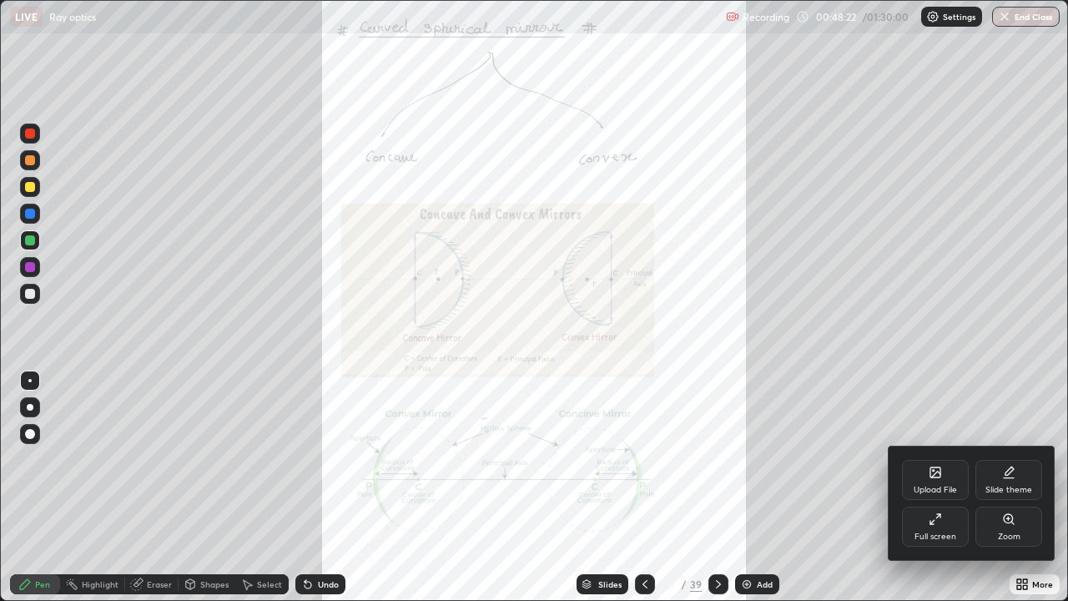
click at [1012, 487] on div "Zoom" at bounding box center [1009, 536] width 23 height 8
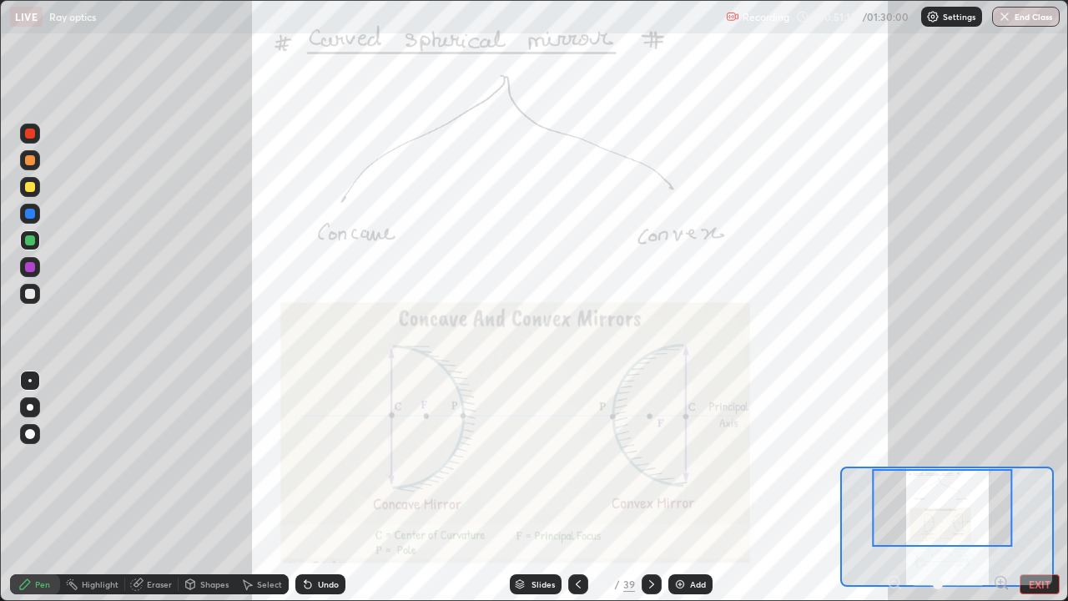
click at [379, 487] on div "Slides 21 / 39 Add" at bounding box center [611, 584] width 531 height 33
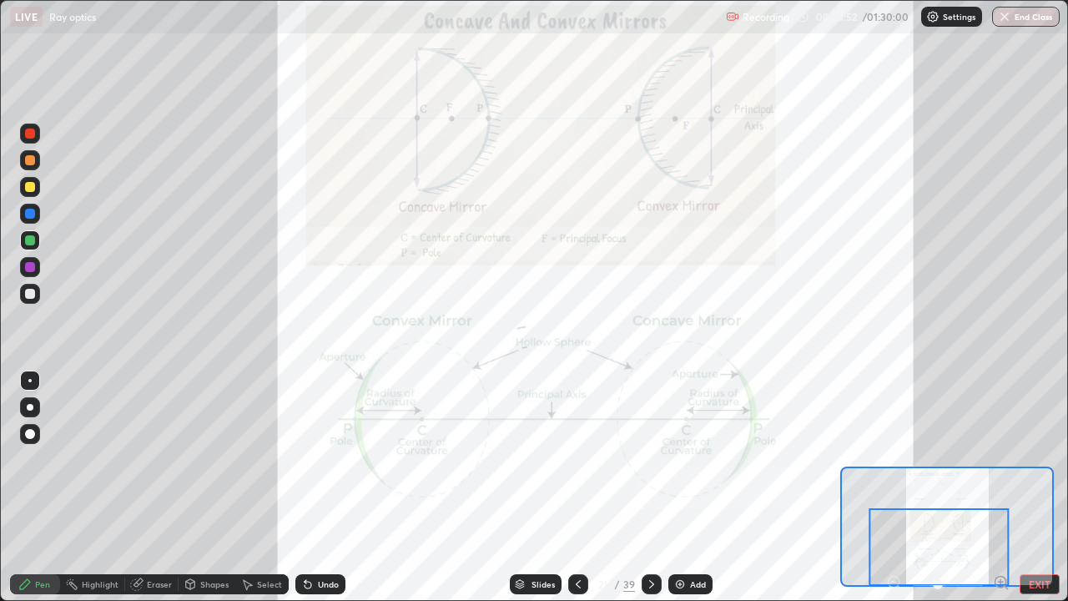
click at [689, 487] on div "Add" at bounding box center [691, 584] width 44 height 20
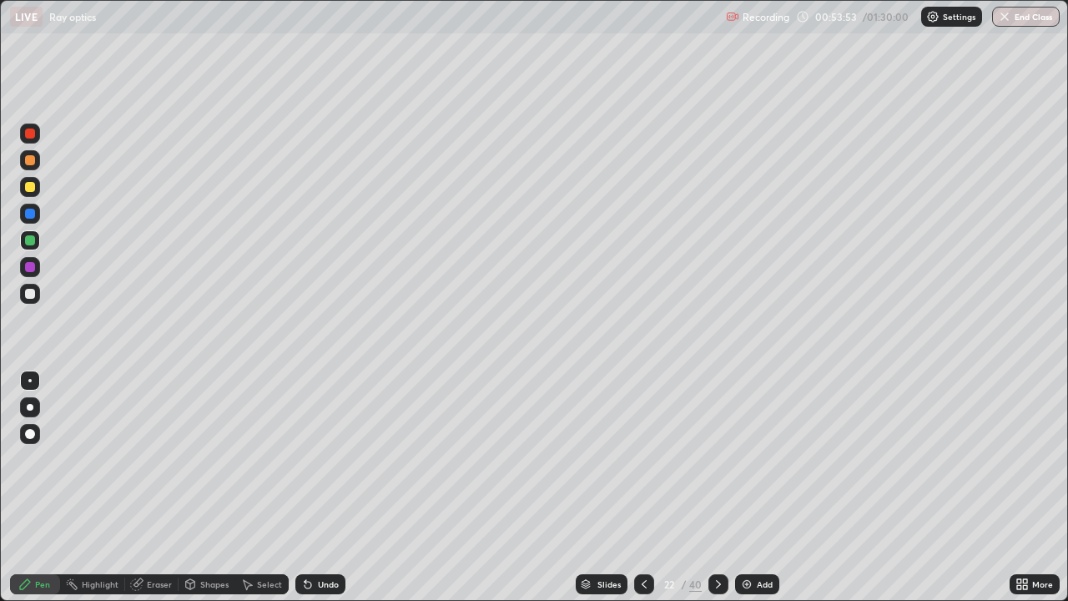
click at [215, 487] on div "Shapes" at bounding box center [214, 584] width 28 height 8
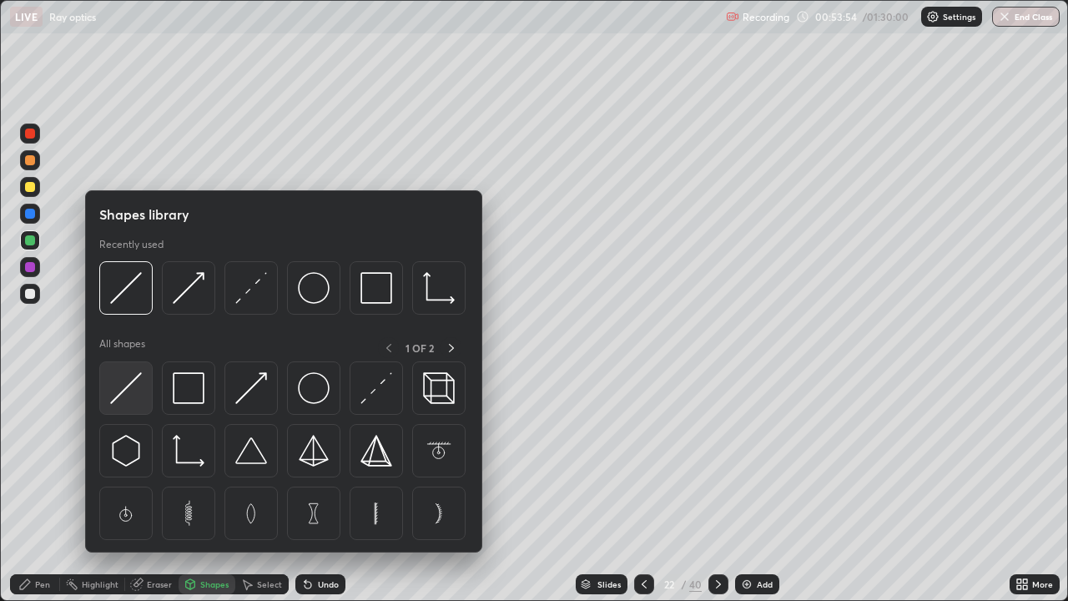
click at [141, 393] on img at bounding box center [126, 388] width 32 height 32
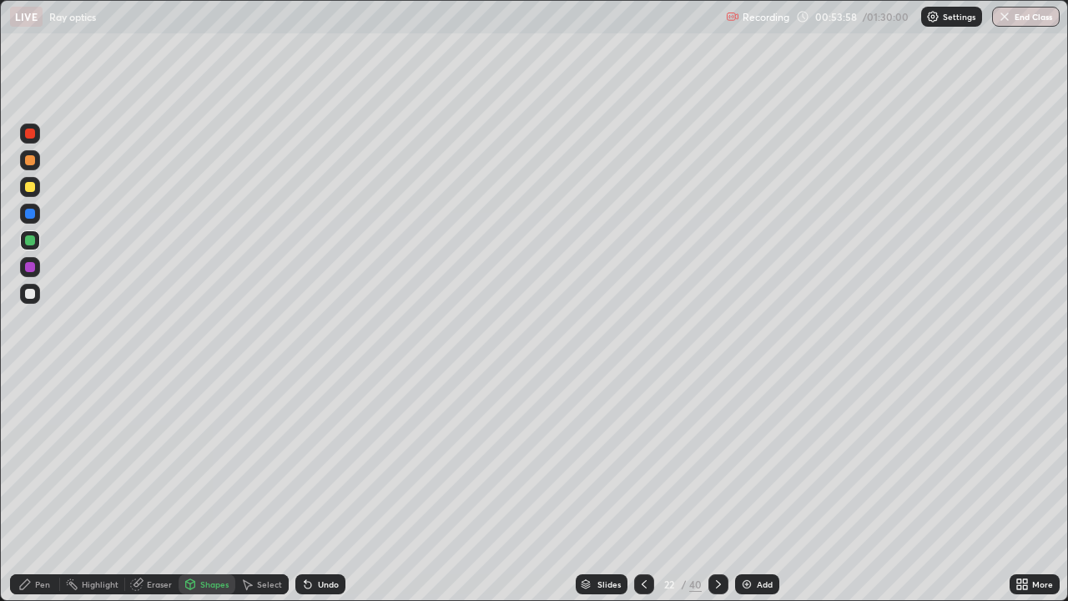
click at [322, 487] on div "Undo" at bounding box center [328, 584] width 21 height 8
click at [38, 487] on div "Pen" at bounding box center [42, 584] width 15 height 8
click at [38, 268] on div at bounding box center [30, 267] width 20 height 20
click at [643, 487] on icon at bounding box center [644, 584] width 13 height 13
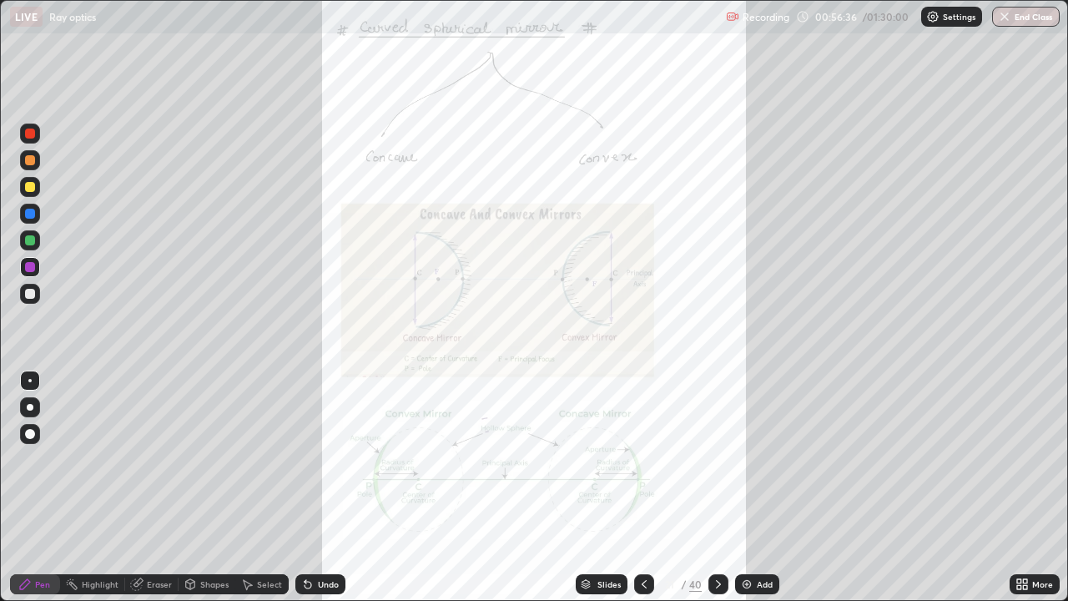
click at [716, 487] on icon at bounding box center [718, 584] width 13 height 13
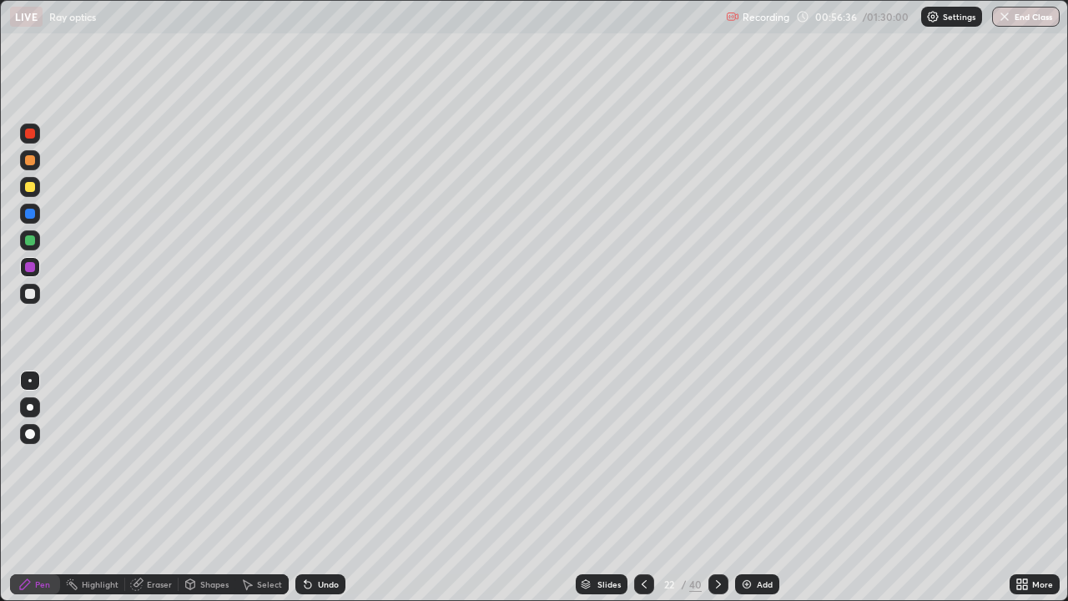
click at [715, 487] on icon at bounding box center [718, 584] width 13 height 13
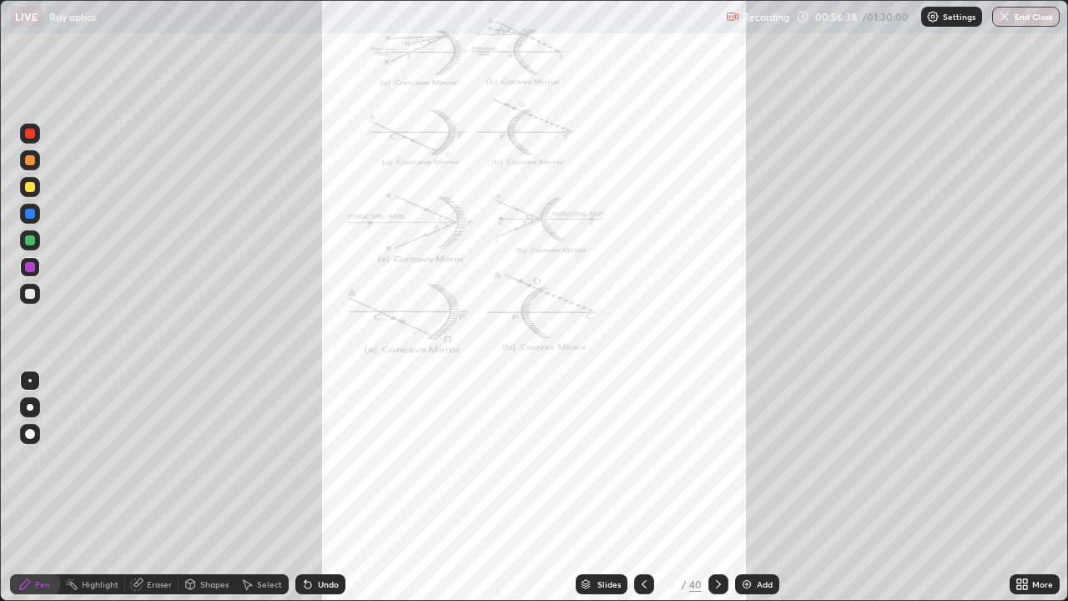
click at [1019, 487] on icon at bounding box center [1019, 581] width 4 height 4
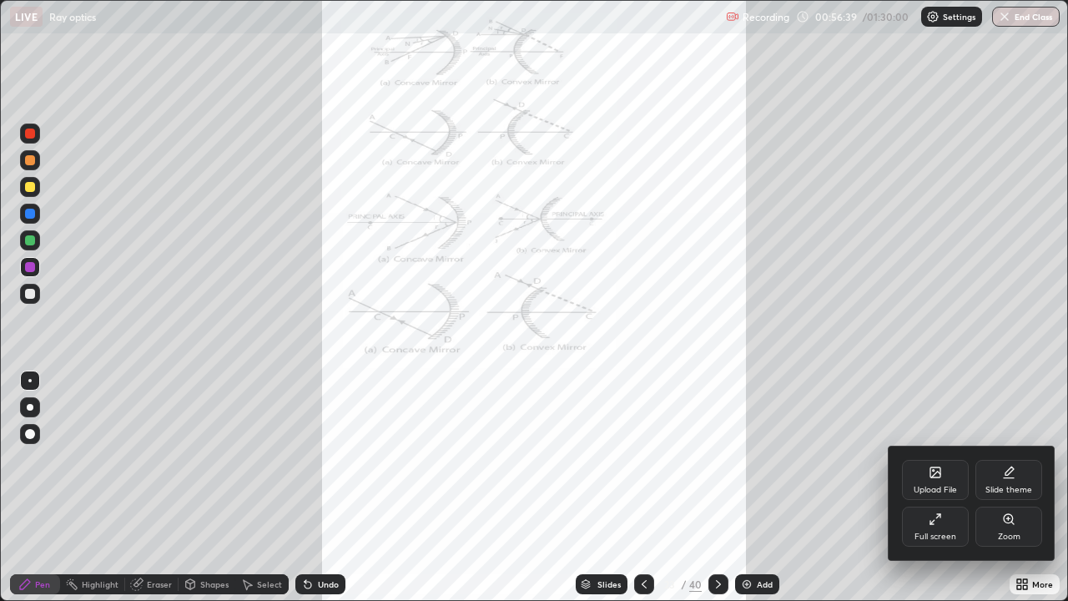
click at [1005, 487] on div "Zoom" at bounding box center [1009, 527] width 67 height 40
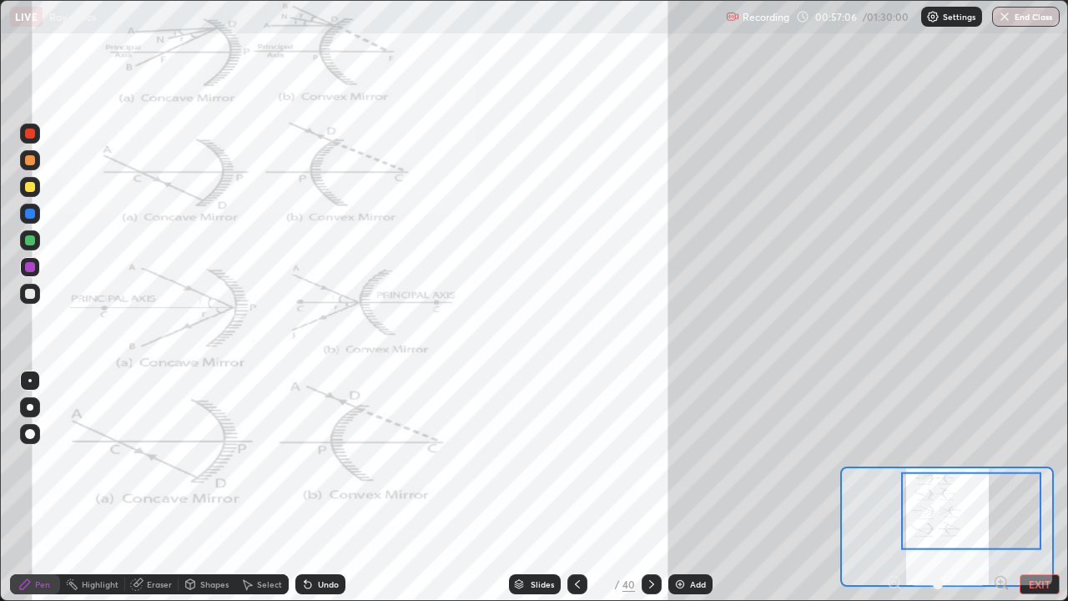
click at [31, 264] on div at bounding box center [30, 267] width 10 height 10
click at [31, 240] on div at bounding box center [30, 240] width 10 height 10
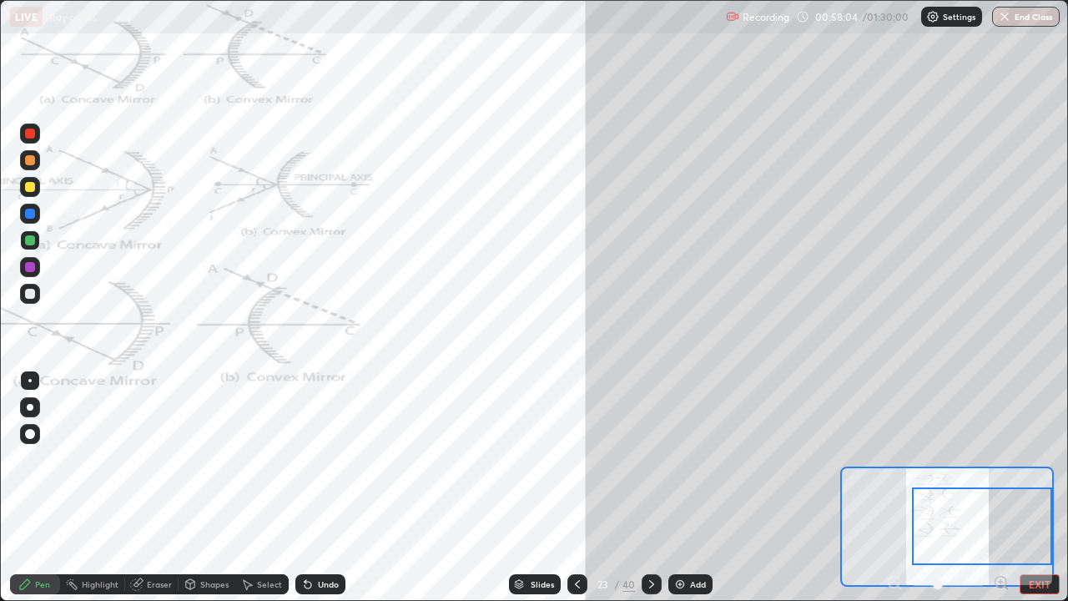
click at [34, 274] on div at bounding box center [30, 267] width 20 height 20
click at [38, 246] on div at bounding box center [30, 240] width 20 height 20
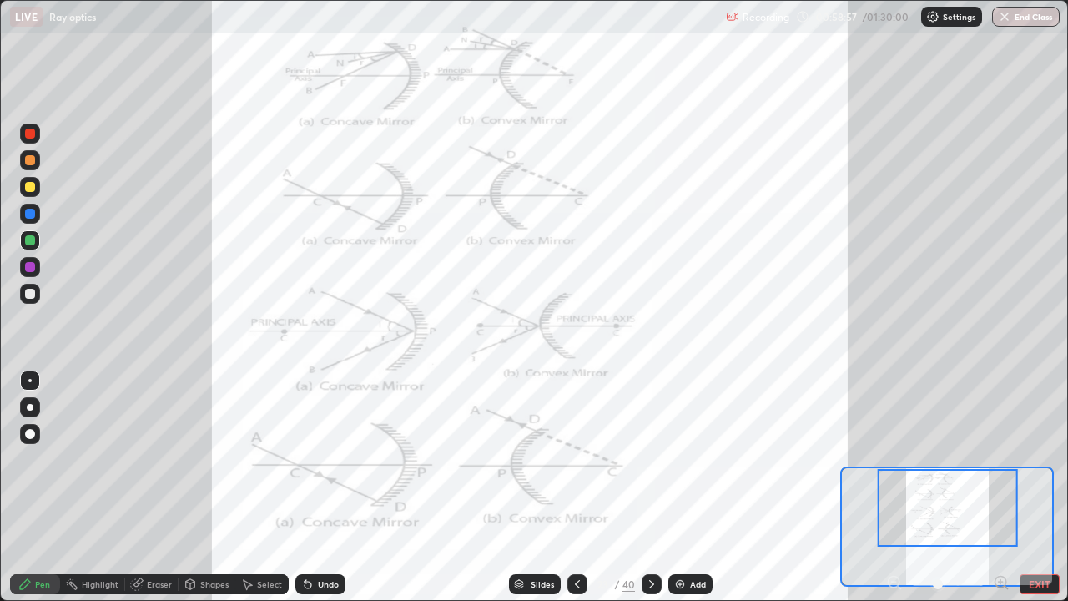
click at [1002, 487] on icon at bounding box center [1001, 582] width 17 height 17
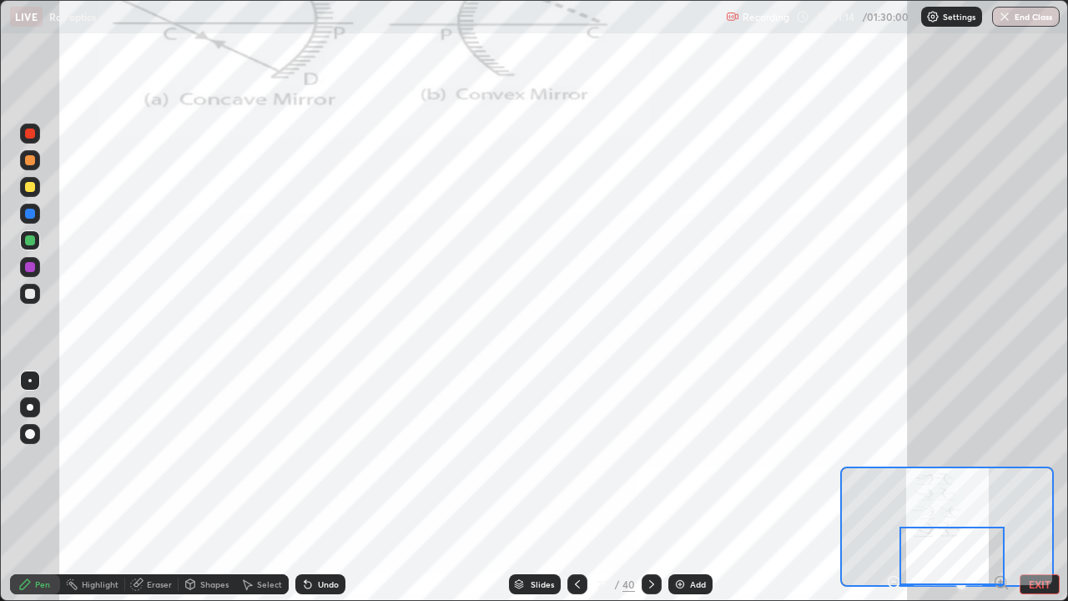
click at [32, 266] on div at bounding box center [30, 267] width 10 height 10
click at [201, 487] on div "Shapes" at bounding box center [214, 584] width 28 height 8
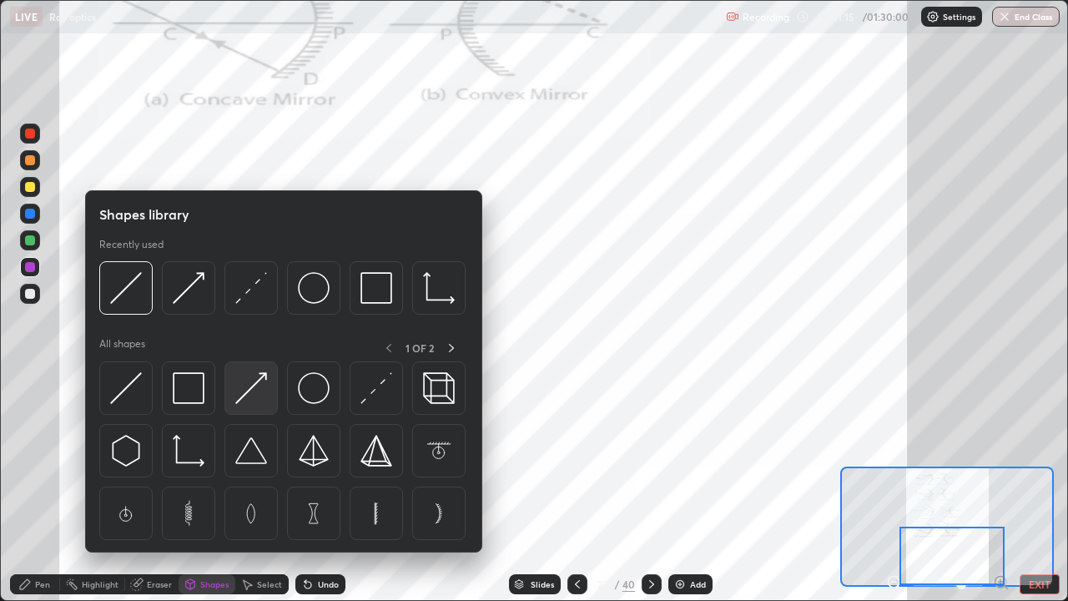
click at [255, 402] on img at bounding box center [251, 388] width 32 height 32
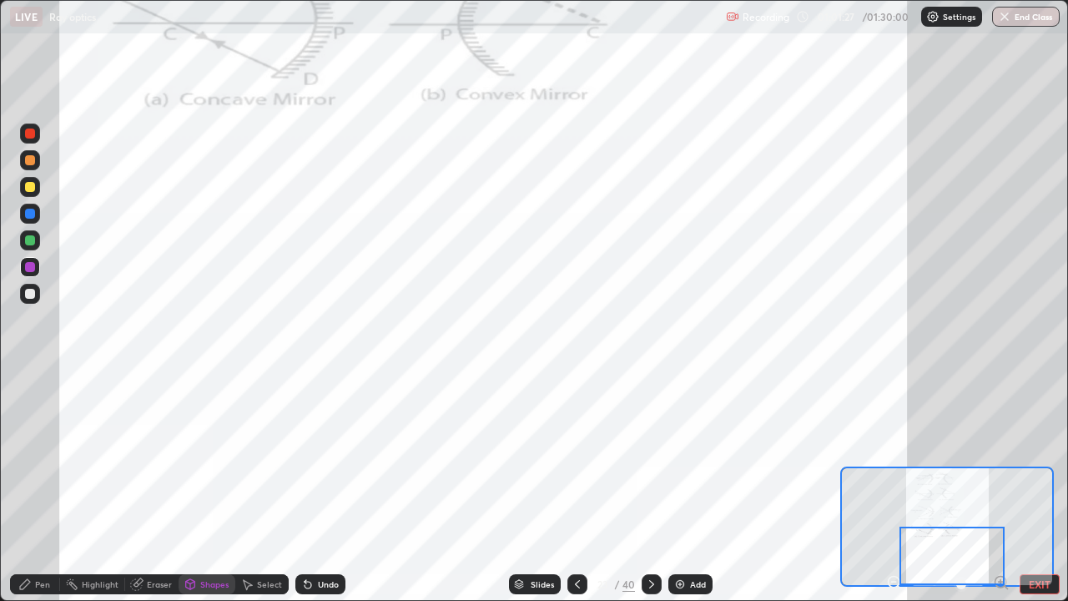
click at [29, 487] on div "Pen" at bounding box center [35, 584] width 50 height 20
click at [149, 487] on div "Eraser" at bounding box center [159, 584] width 25 height 8
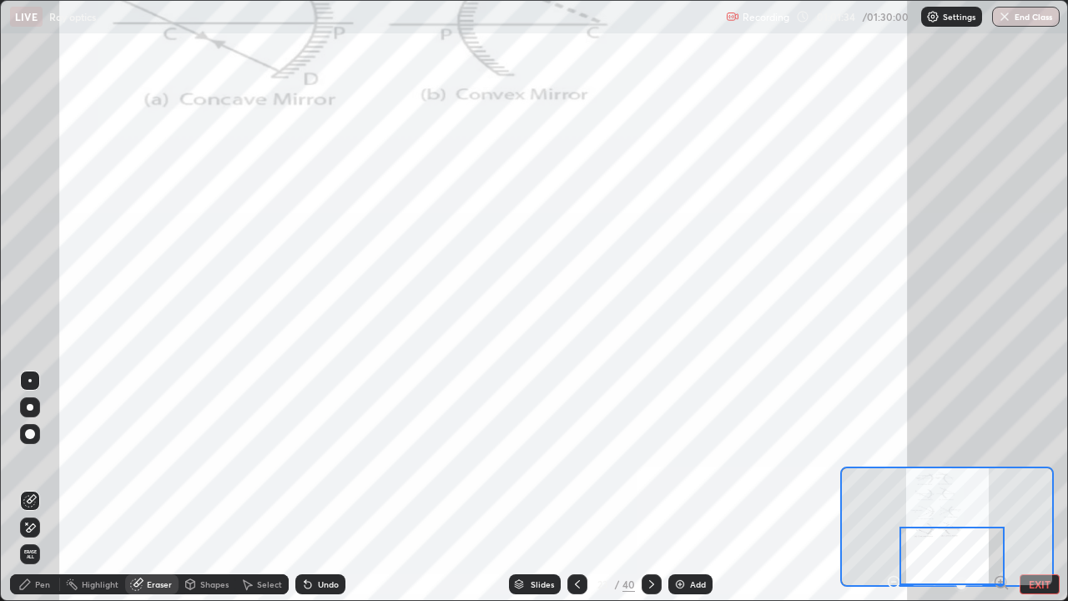
click at [200, 487] on div "Shapes" at bounding box center [214, 584] width 28 height 8
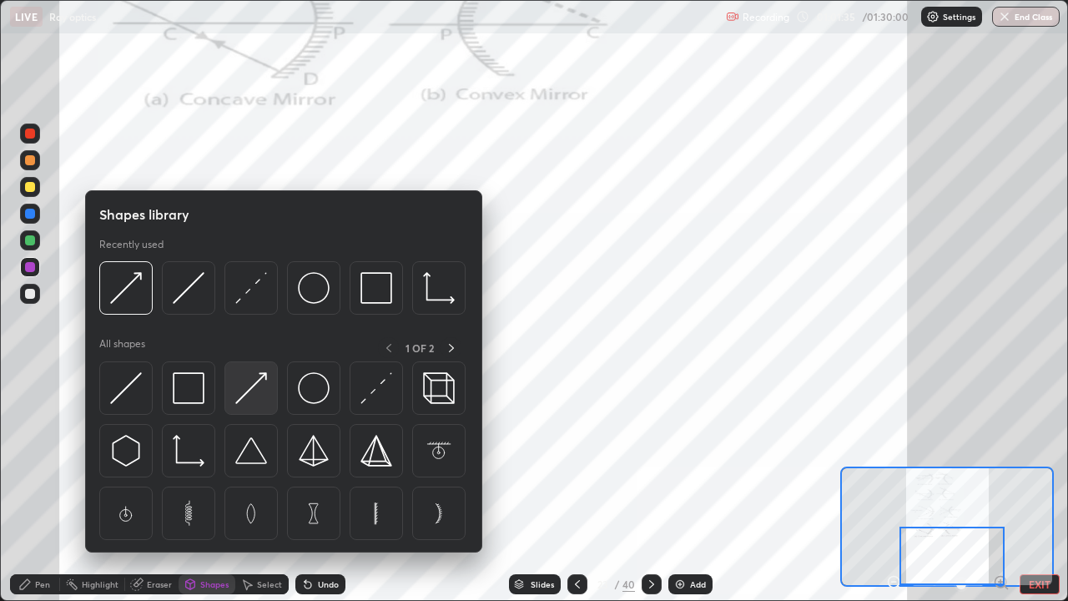
click at [250, 397] on img at bounding box center [251, 388] width 32 height 32
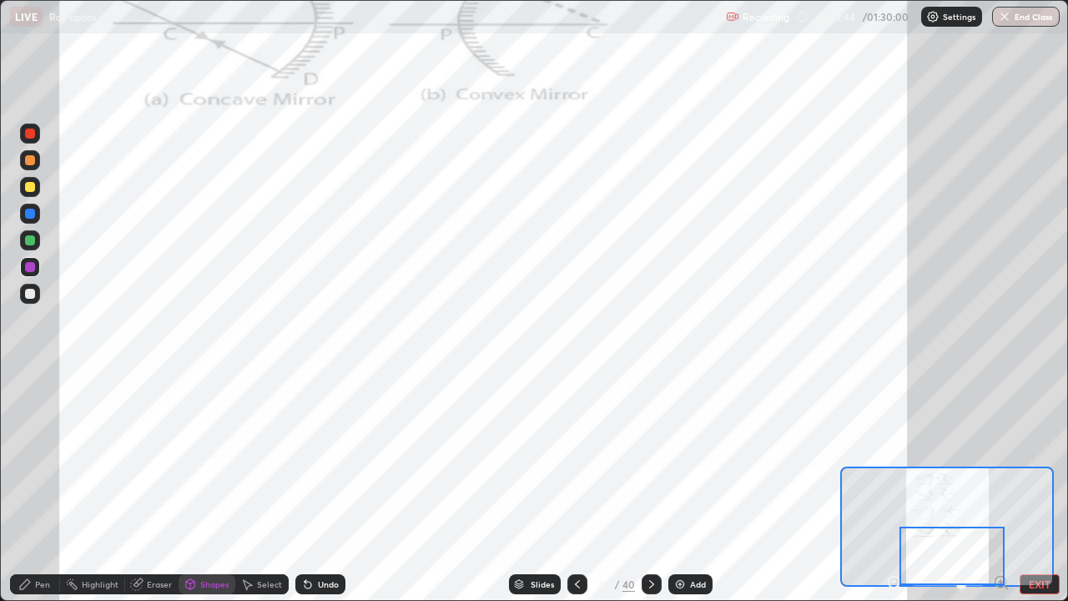
click at [224, 487] on div "Shapes" at bounding box center [214, 584] width 28 height 8
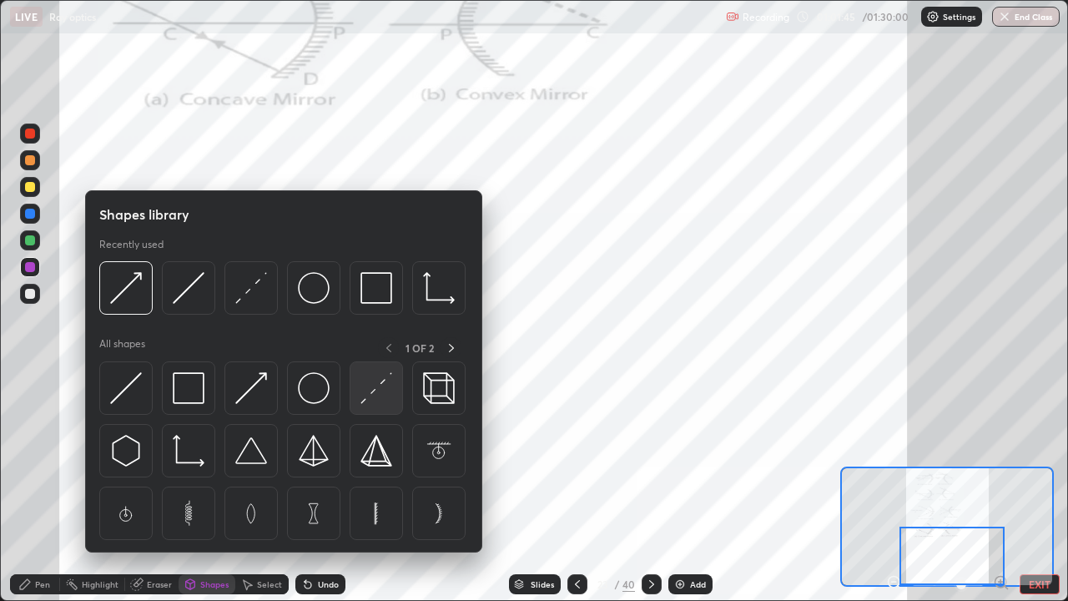
click at [371, 391] on img at bounding box center [377, 388] width 32 height 32
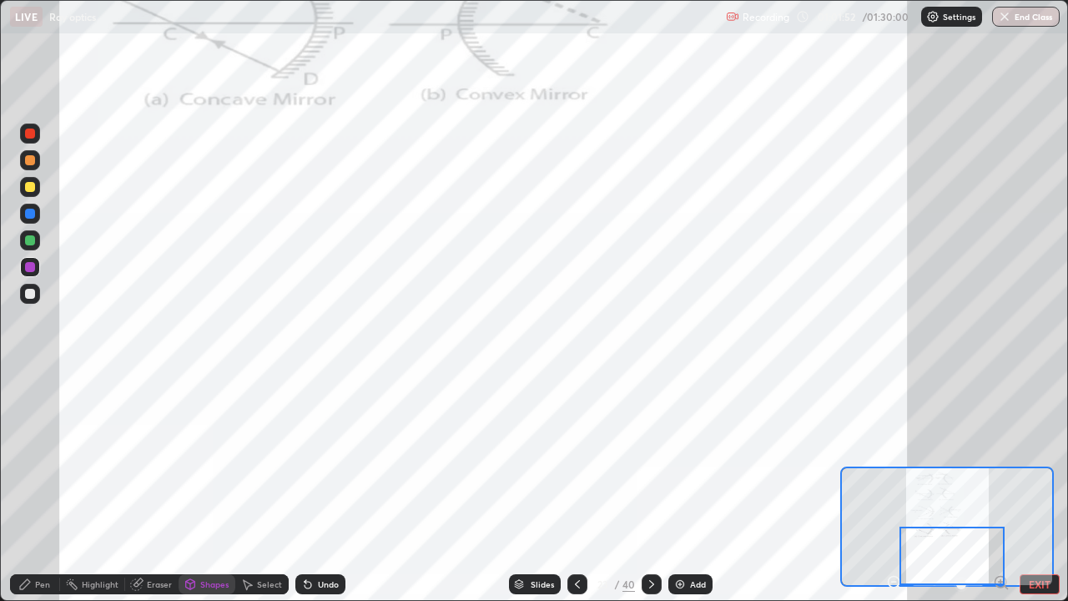
click at [36, 487] on div "Pen" at bounding box center [35, 584] width 50 height 20
click at [649, 487] on icon at bounding box center [651, 584] width 13 height 13
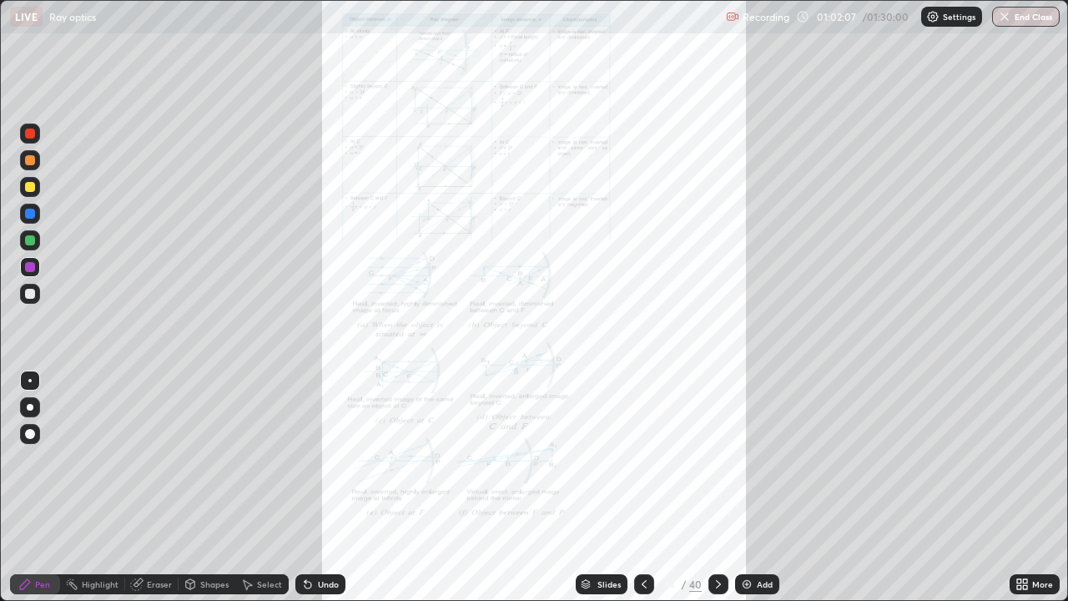
click at [1025, 487] on icon at bounding box center [1025, 581] width 4 height 4
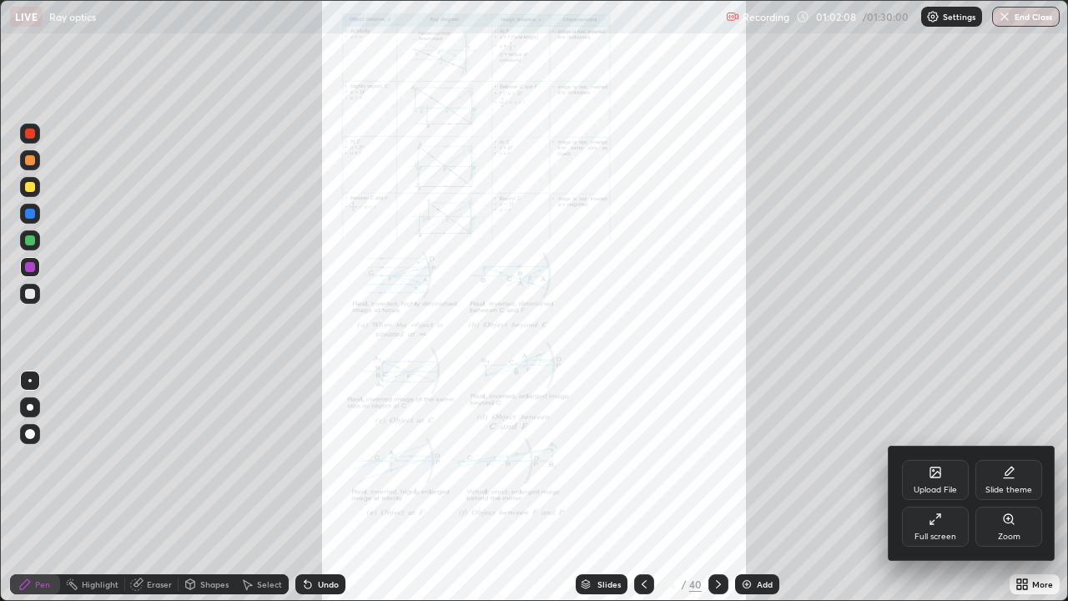
click at [1006, 487] on div "Zoom" at bounding box center [1009, 536] width 23 height 8
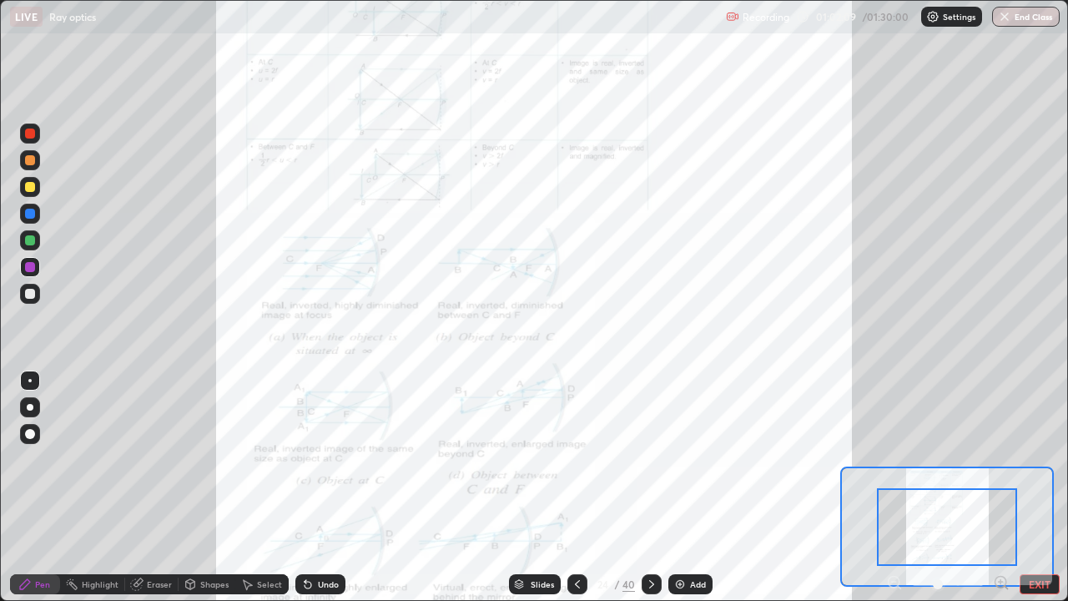
click at [1001, 487] on icon at bounding box center [1001, 582] width 4 height 0
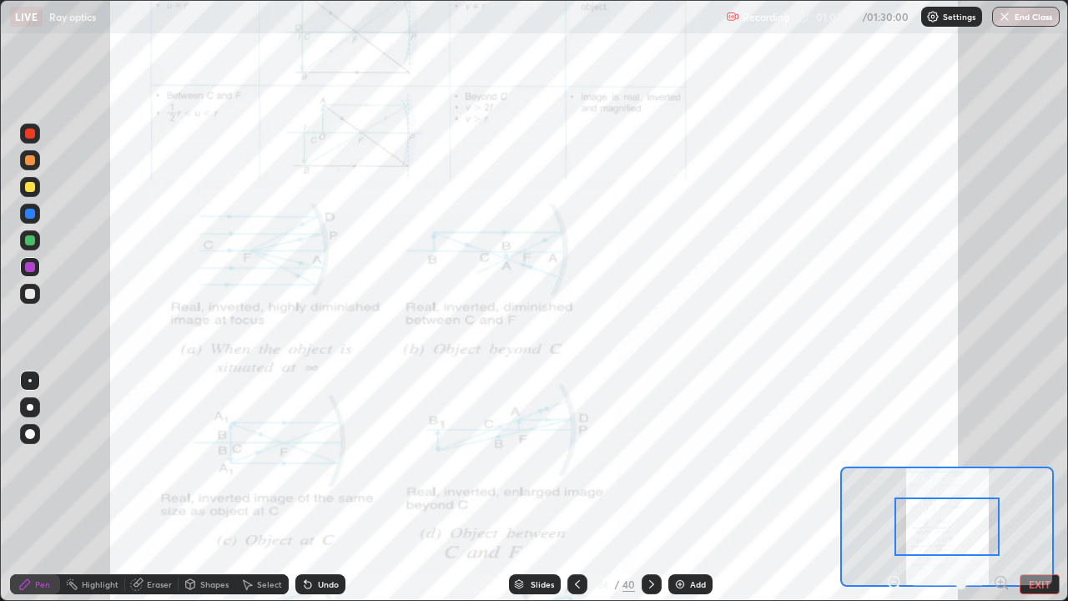
click at [1001, 487] on icon at bounding box center [1001, 582] width 4 height 0
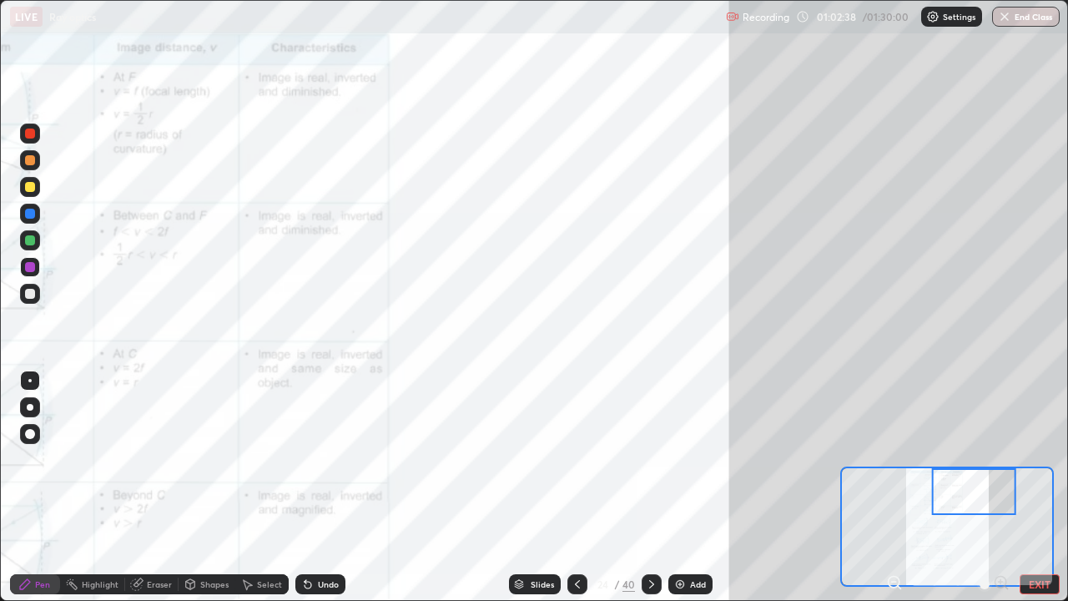
click at [642, 487] on div at bounding box center [652, 584] width 20 height 20
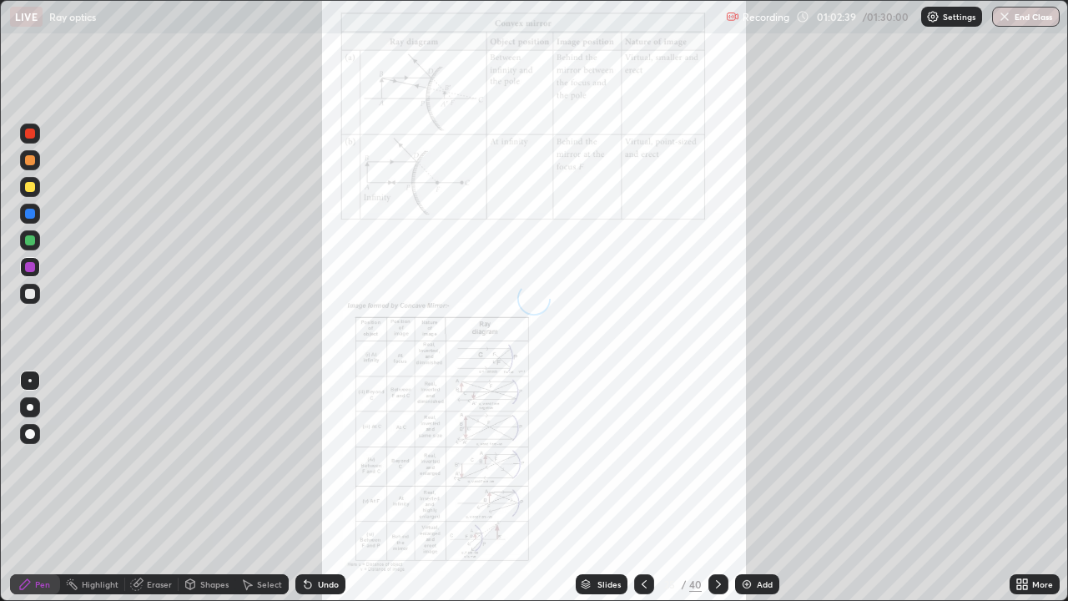
click at [745, 487] on img at bounding box center [746, 584] width 13 height 13
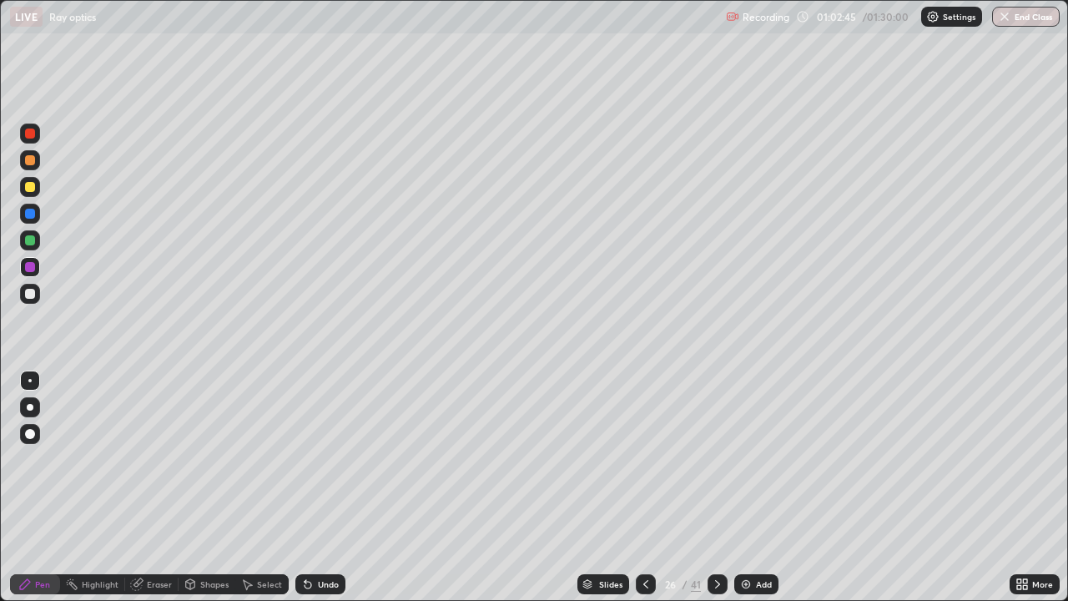
click at [322, 487] on div "Undo" at bounding box center [328, 584] width 21 height 8
click at [319, 487] on div "Undo" at bounding box center [320, 584] width 50 height 20
click at [204, 487] on div "Shapes" at bounding box center [214, 584] width 28 height 8
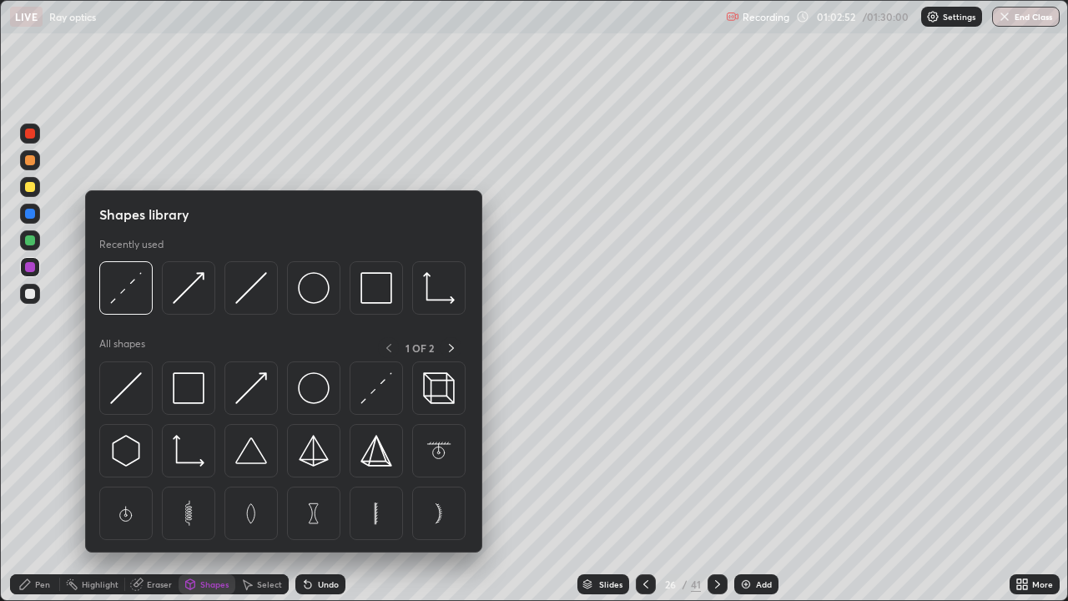
click at [359, 391] on div at bounding box center [376, 387] width 53 height 53
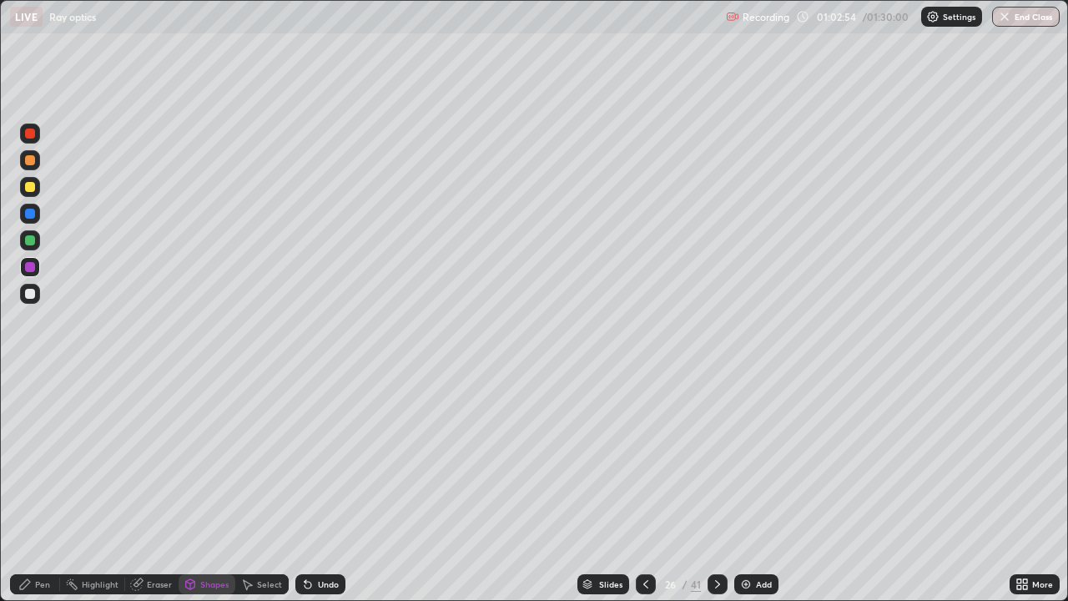
click at [327, 487] on div "Undo" at bounding box center [320, 584] width 50 height 20
click at [269, 487] on div "Select" at bounding box center [269, 584] width 25 height 8
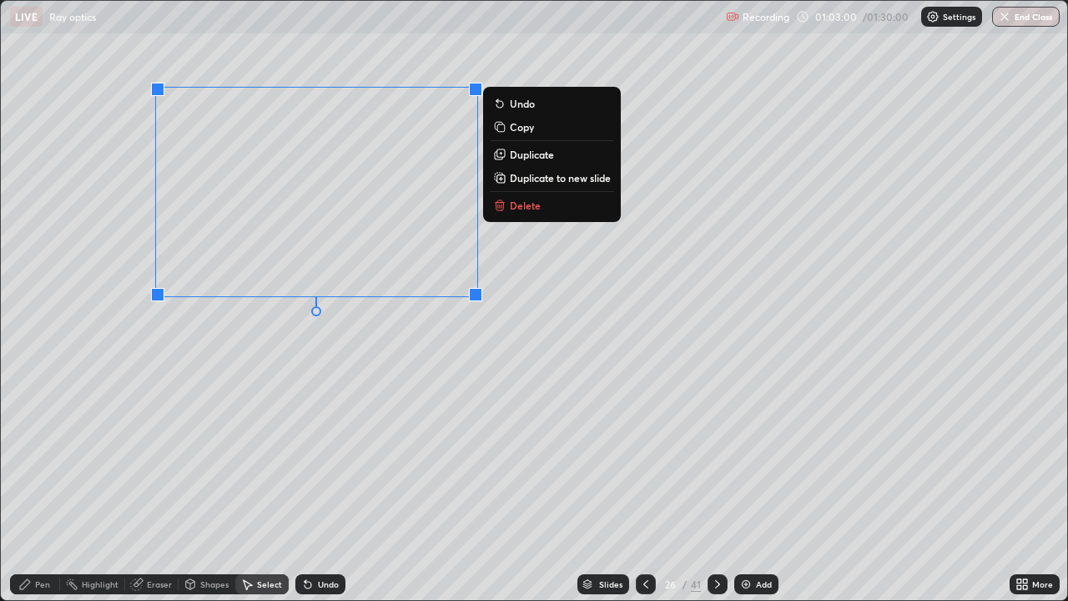
click at [523, 156] on p "Duplicate" at bounding box center [532, 154] width 44 height 13
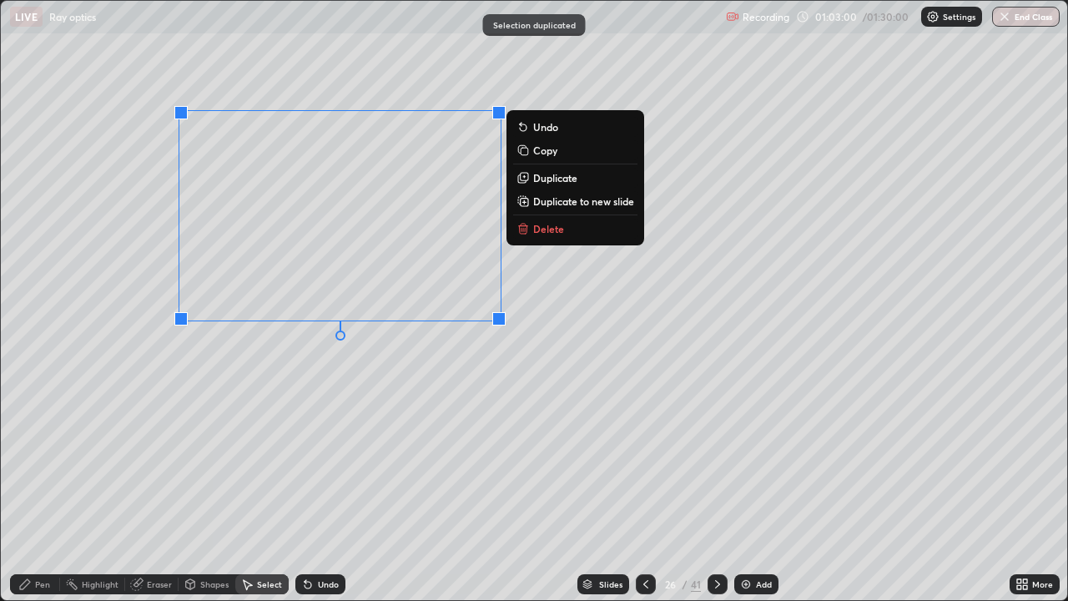
click at [548, 182] on p "Duplicate" at bounding box center [555, 177] width 44 height 13
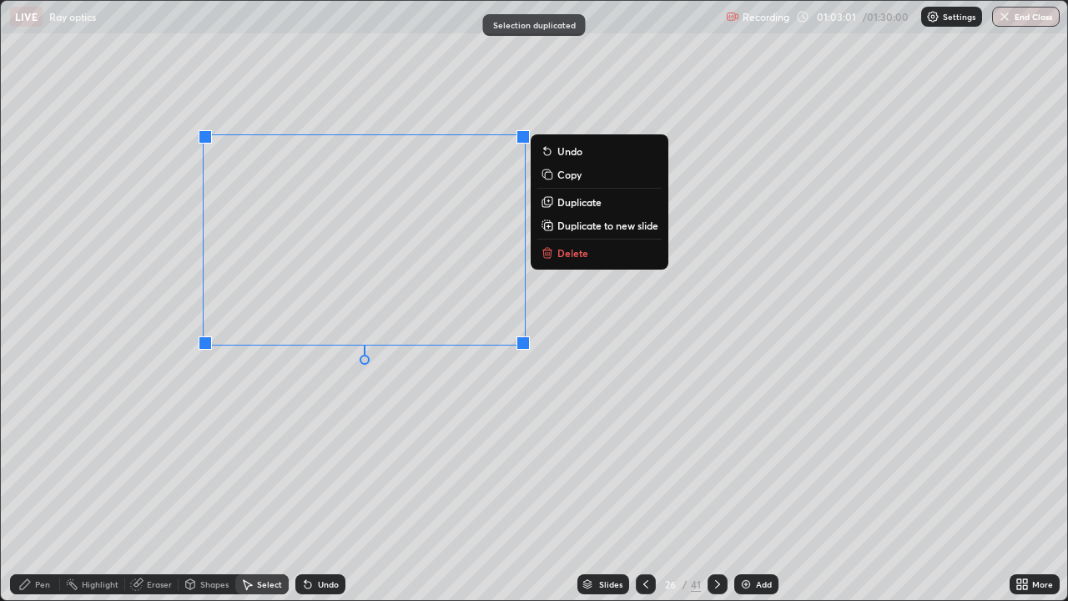
click at [563, 205] on p "Duplicate" at bounding box center [580, 201] width 44 height 13
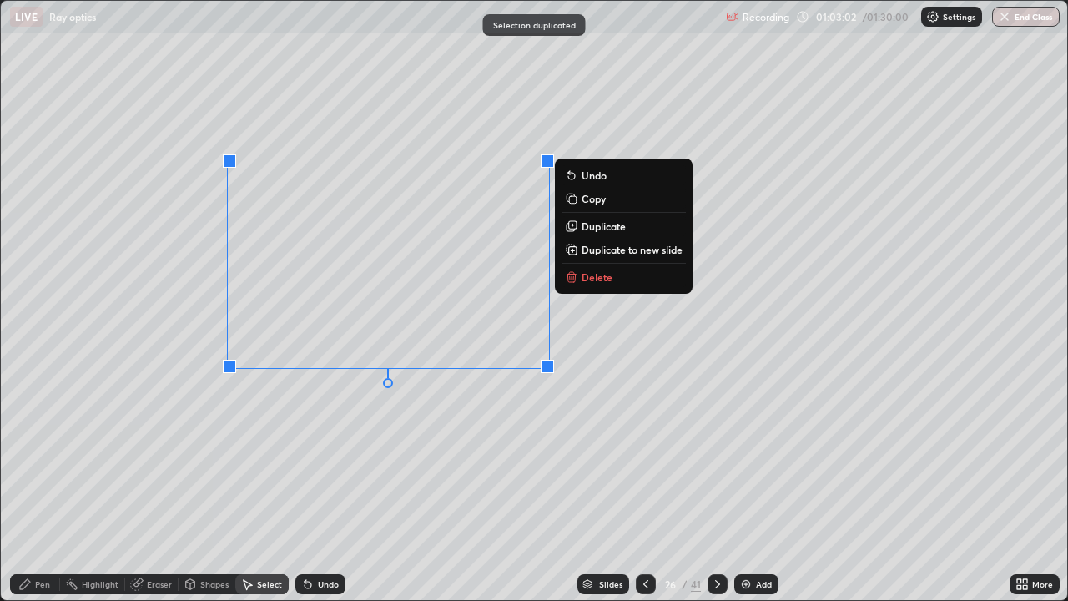
click at [586, 225] on p "Duplicate" at bounding box center [604, 226] width 44 height 13
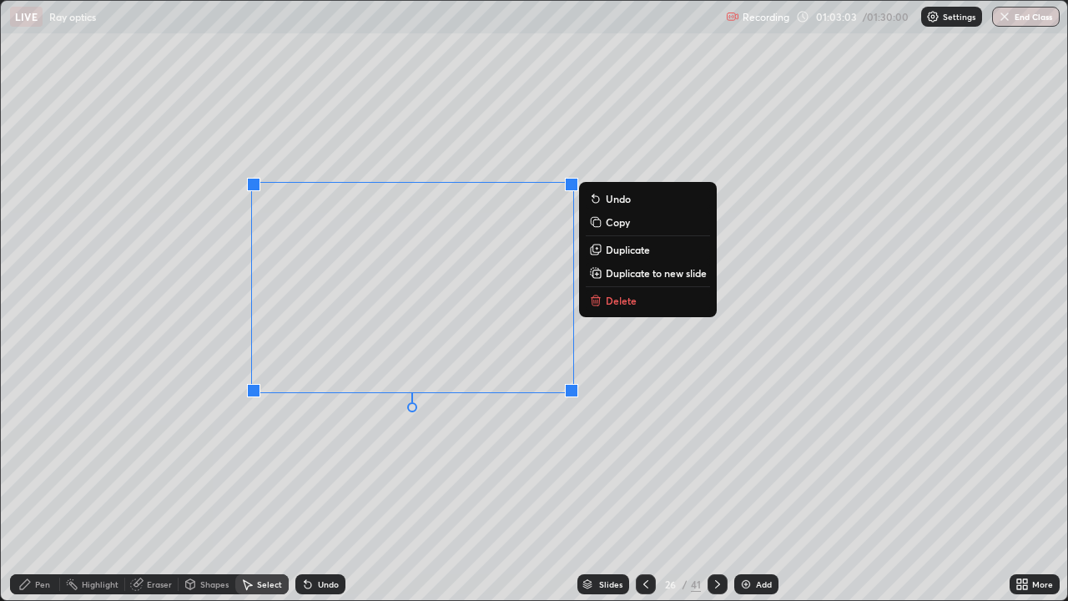
click at [620, 299] on p "Delete" at bounding box center [621, 300] width 31 height 13
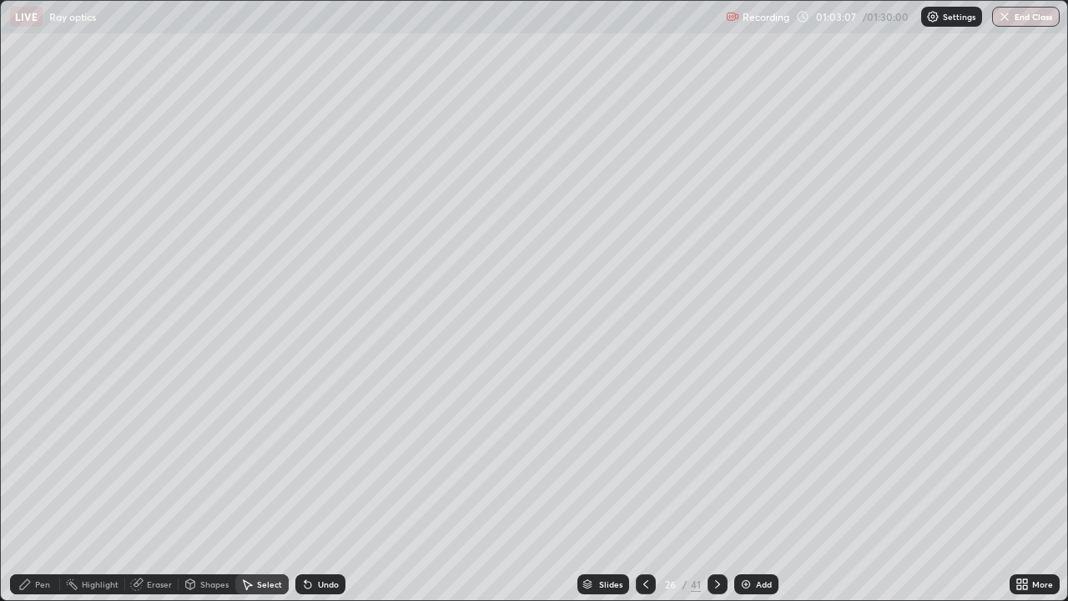
click at [324, 487] on div "Undo" at bounding box center [328, 584] width 21 height 8
click at [322, 487] on div "Undo" at bounding box center [328, 584] width 21 height 8
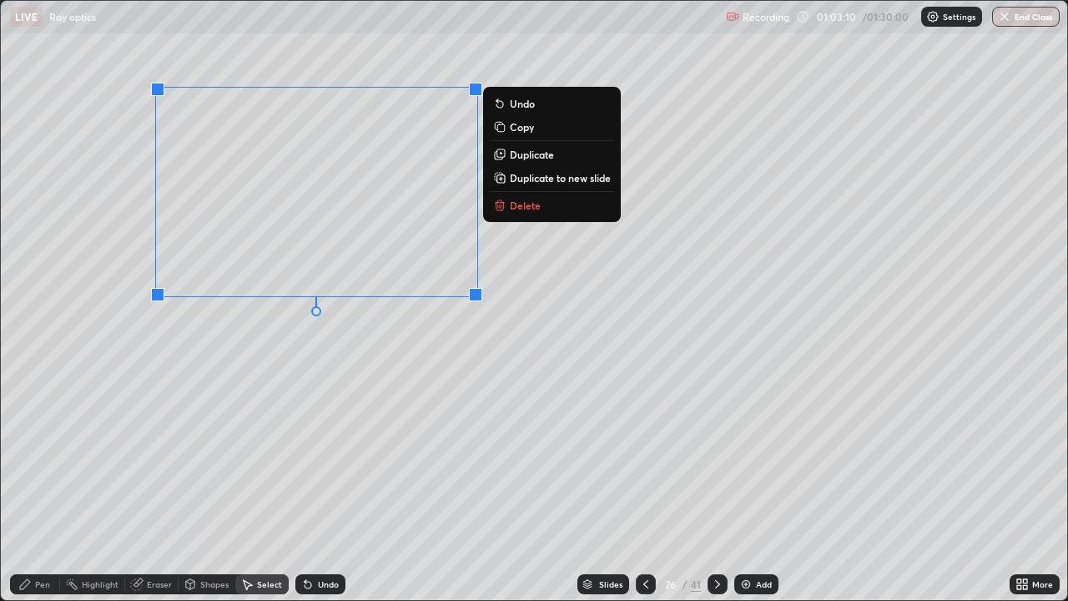
click at [510, 154] on p "Duplicate" at bounding box center [532, 154] width 44 height 13
click at [514, 152] on p "Duplicate" at bounding box center [532, 154] width 44 height 13
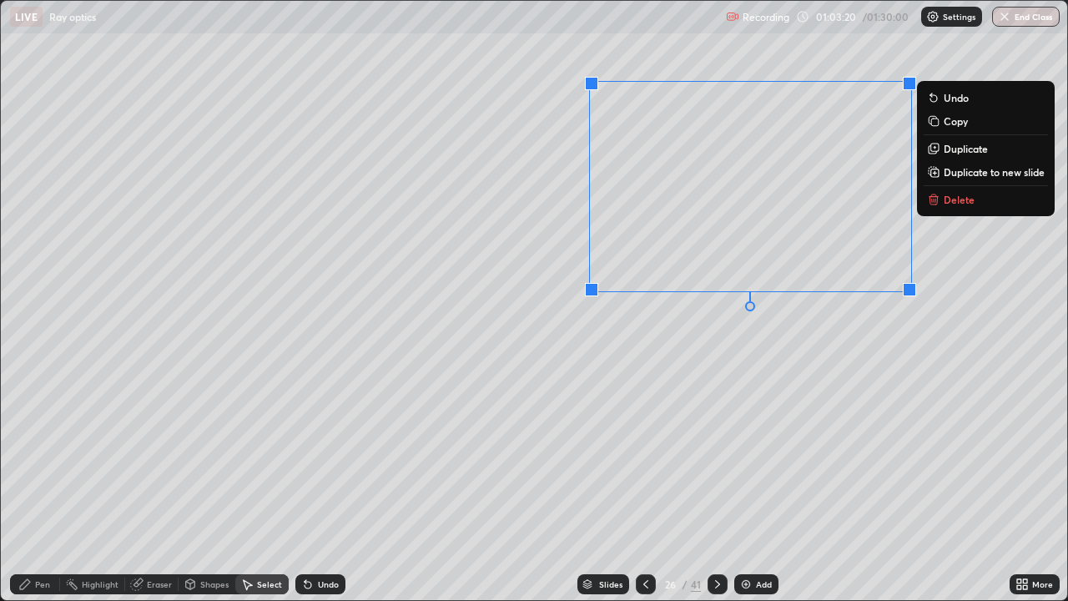
click at [945, 151] on p "Duplicate" at bounding box center [966, 148] width 44 height 13
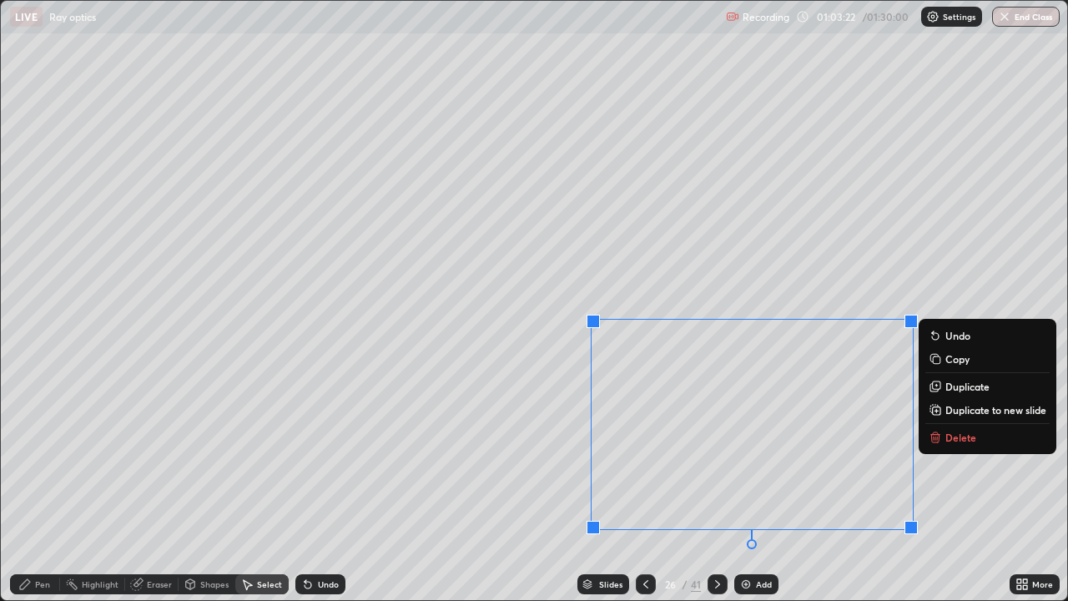
click at [921, 261] on div "0 ° Undo Copy Duplicate Duplicate to new slide Delete" at bounding box center [534, 300] width 1067 height 599
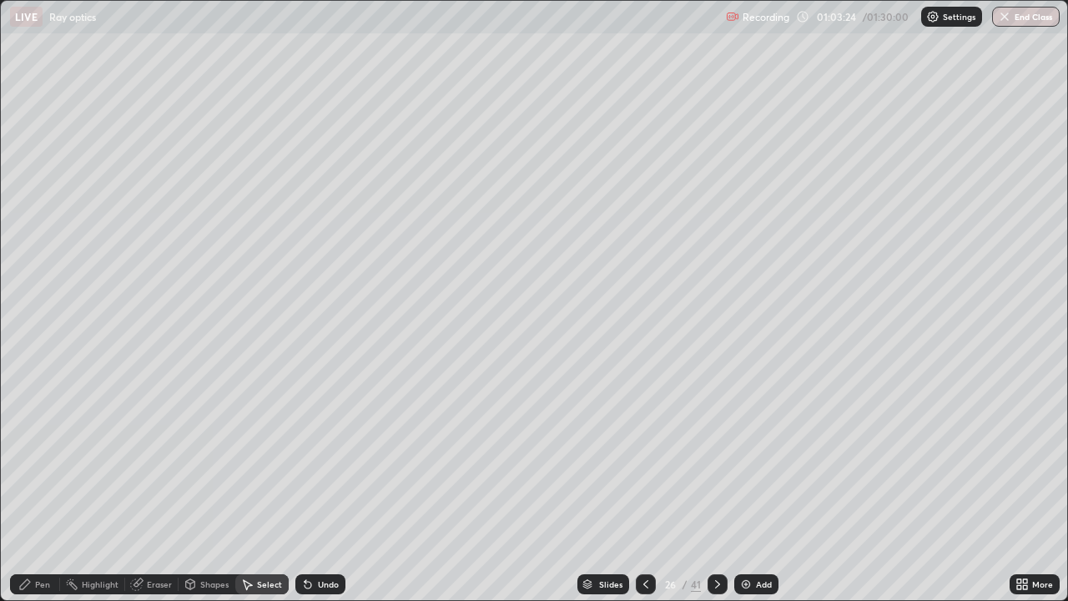
click at [44, 487] on div "Pen" at bounding box center [42, 584] width 15 height 8
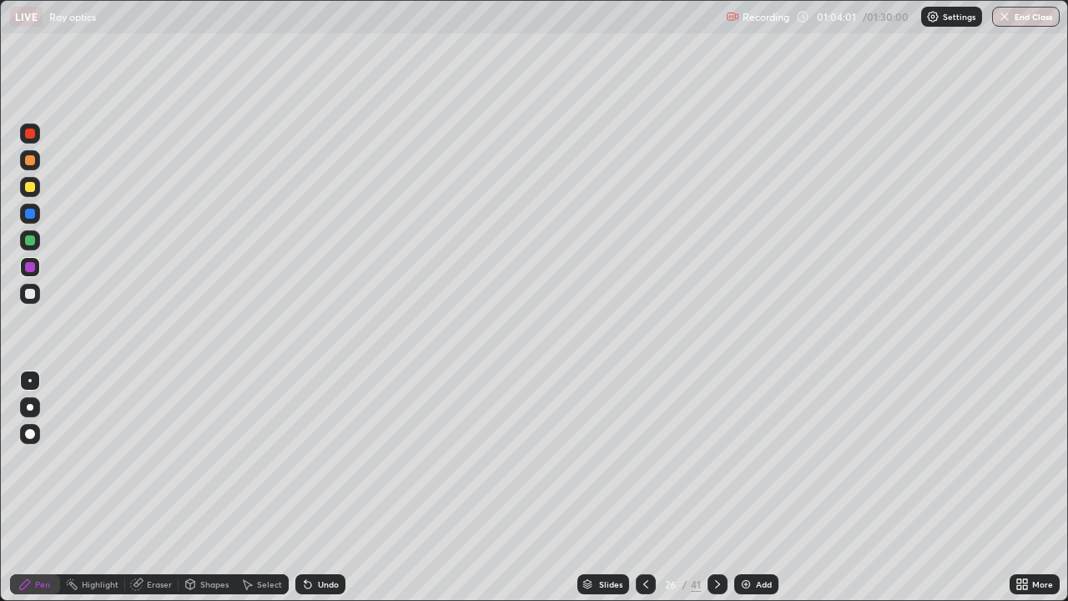
click at [30, 190] on div at bounding box center [30, 187] width 10 height 10
click at [157, 487] on div "Eraser" at bounding box center [159, 584] width 25 height 8
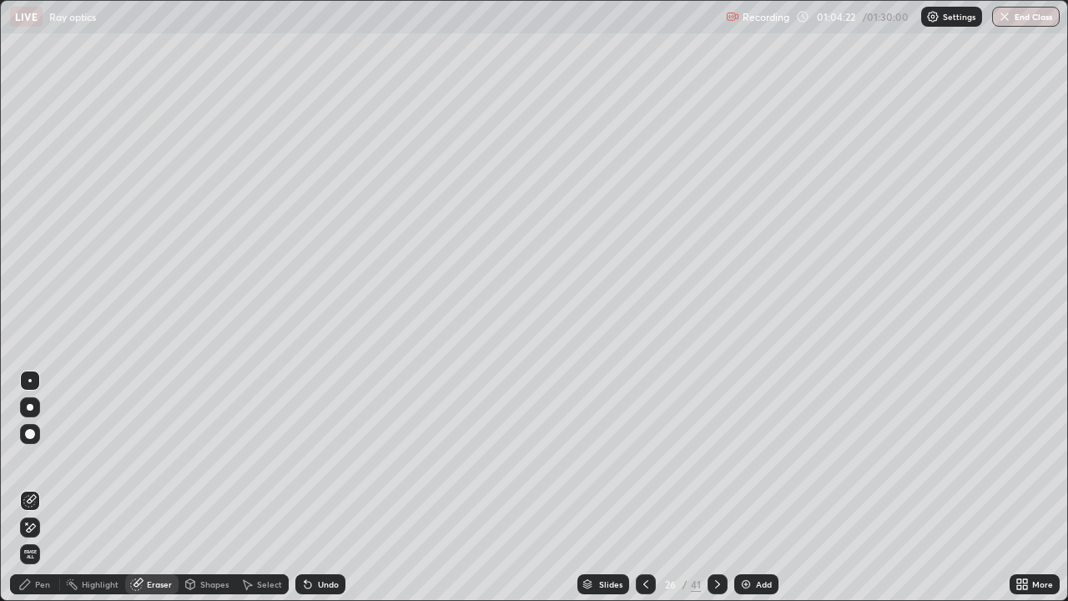
click at [206, 487] on div "Shapes" at bounding box center [214, 584] width 28 height 8
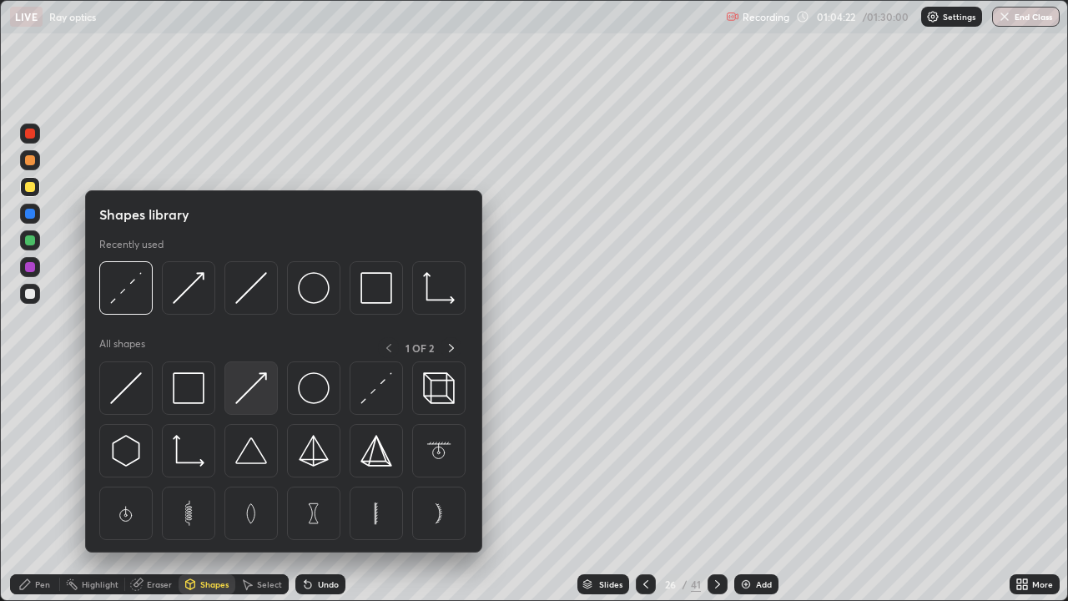
click at [258, 393] on img at bounding box center [251, 388] width 32 height 32
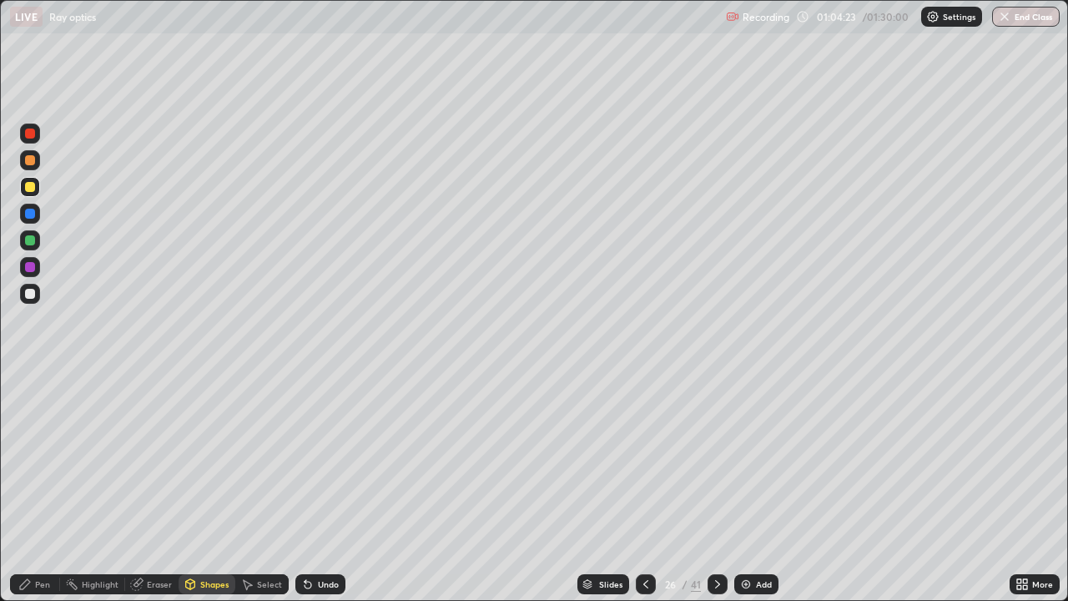
click at [32, 186] on div at bounding box center [30, 187] width 10 height 10
click at [33, 292] on div at bounding box center [30, 294] width 10 height 10
click at [333, 487] on div "Undo" at bounding box center [320, 584] width 50 height 20
click at [324, 487] on div "Undo" at bounding box center [328, 584] width 21 height 8
click at [325, 487] on div "Undo" at bounding box center [328, 584] width 21 height 8
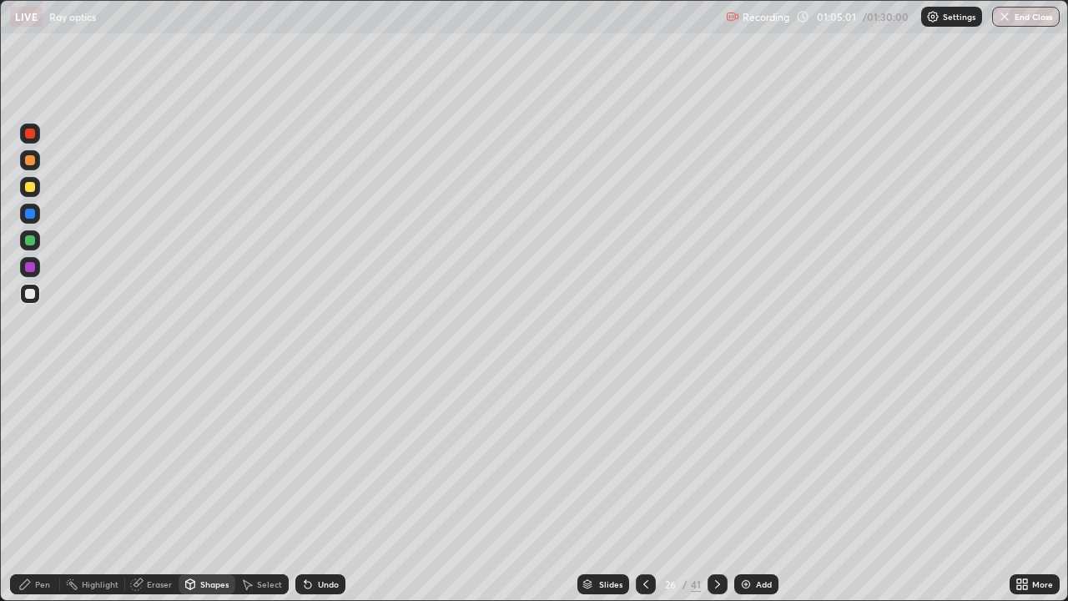
click at [327, 487] on div "Undo" at bounding box center [328, 584] width 21 height 8
click at [320, 487] on div "Undo" at bounding box center [328, 584] width 21 height 8
click at [154, 487] on div "Eraser" at bounding box center [159, 584] width 25 height 8
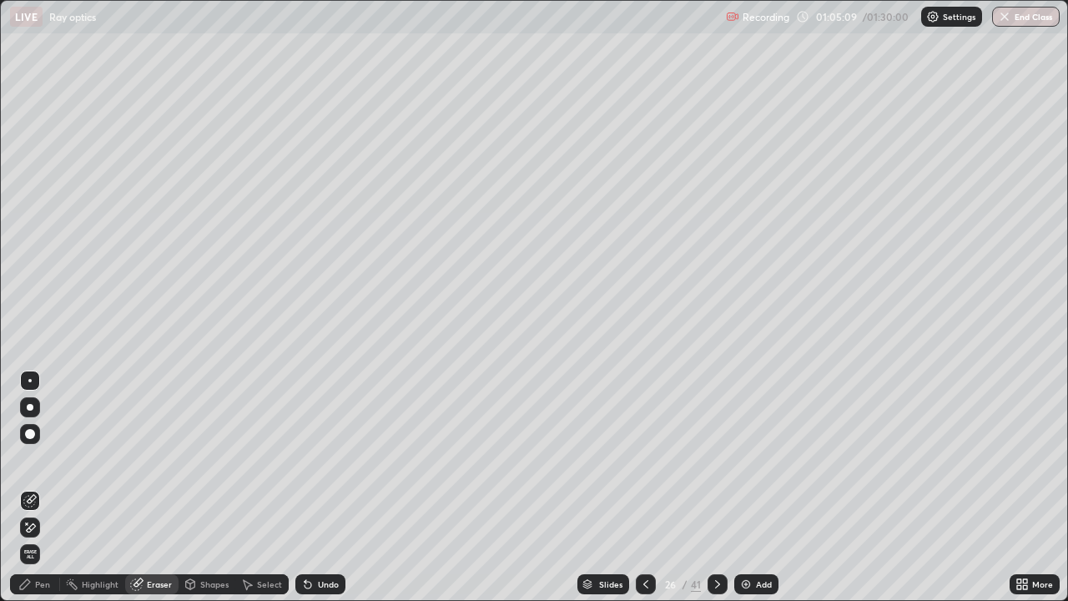
click at [38, 487] on div "Pen" at bounding box center [35, 584] width 50 height 20
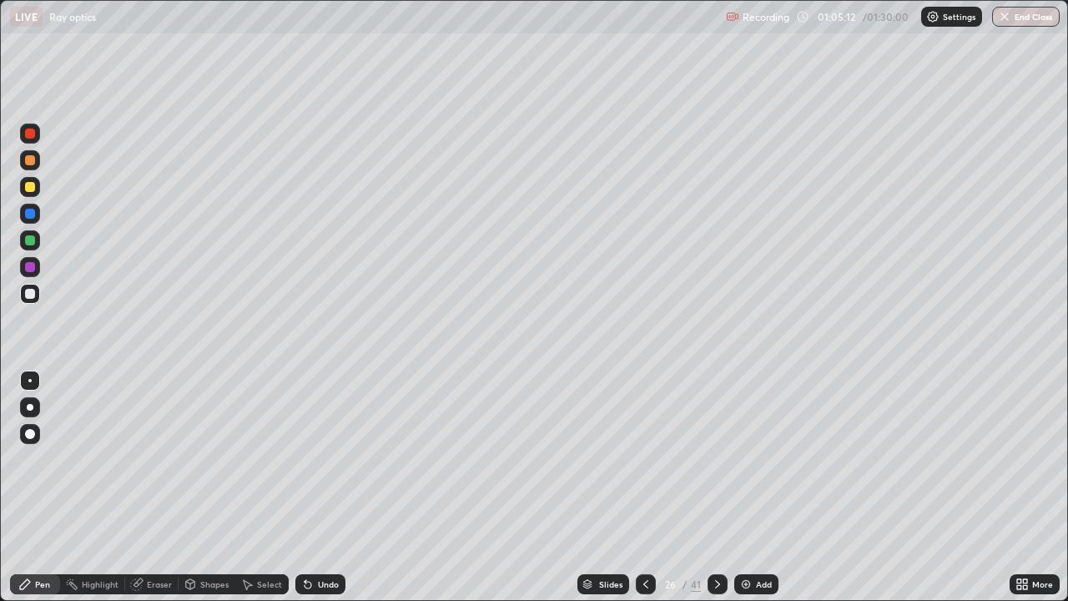
click at [216, 487] on div "Shapes" at bounding box center [214, 584] width 28 height 8
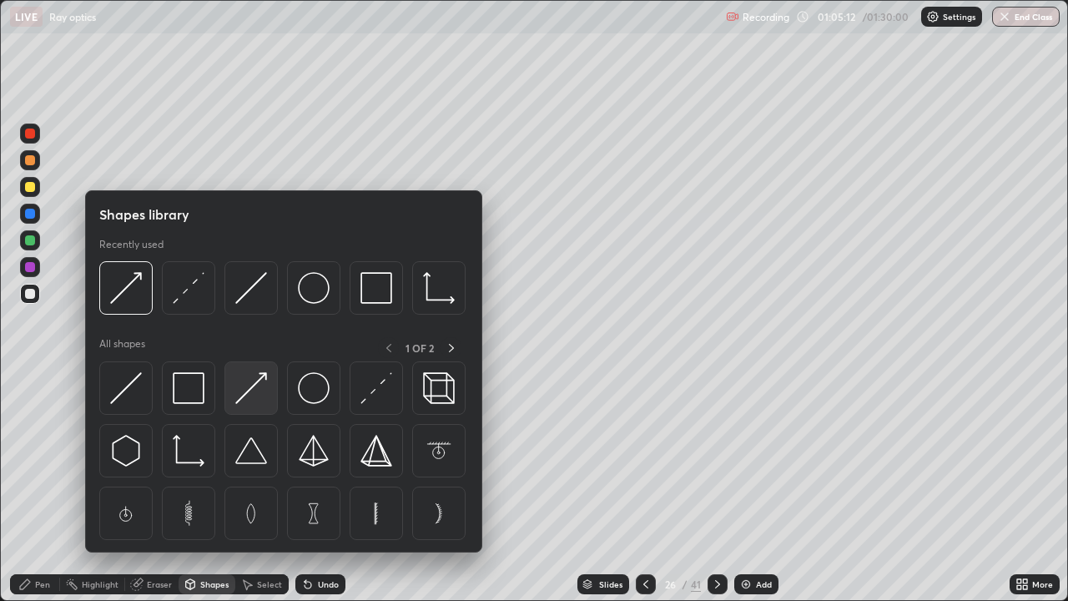
click at [258, 394] on img at bounding box center [251, 388] width 32 height 32
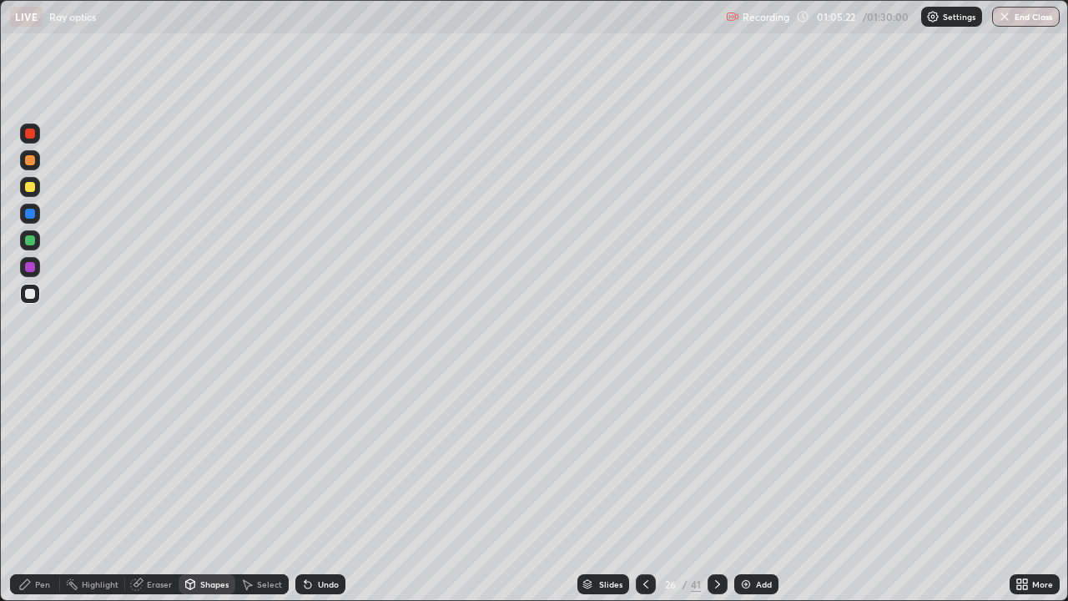
click at [188, 487] on icon at bounding box center [190, 584] width 9 height 10
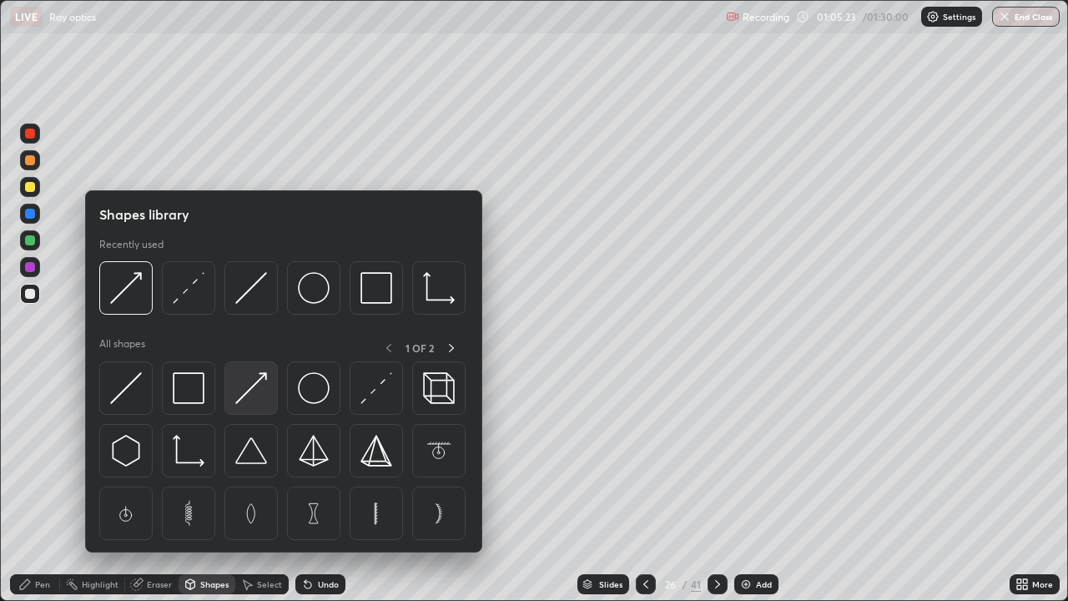
click at [245, 387] on img at bounding box center [251, 388] width 32 height 32
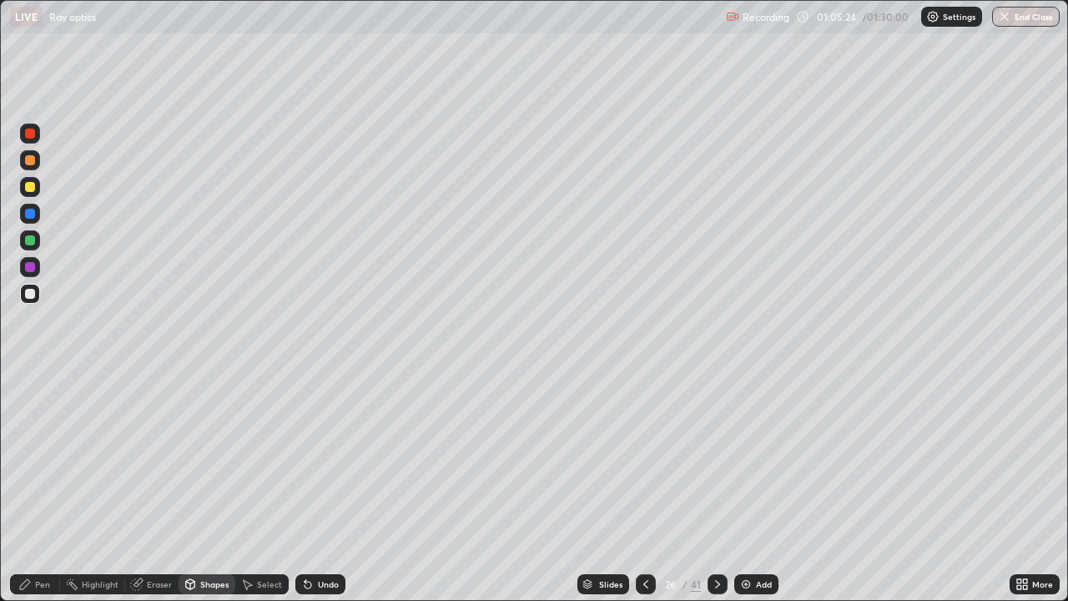
click at [31, 240] on div at bounding box center [30, 240] width 10 height 10
click at [320, 487] on div "Undo" at bounding box center [320, 584] width 50 height 20
click at [47, 487] on div "Pen" at bounding box center [42, 584] width 15 height 8
click at [201, 487] on div "Shapes" at bounding box center [207, 584] width 57 height 20
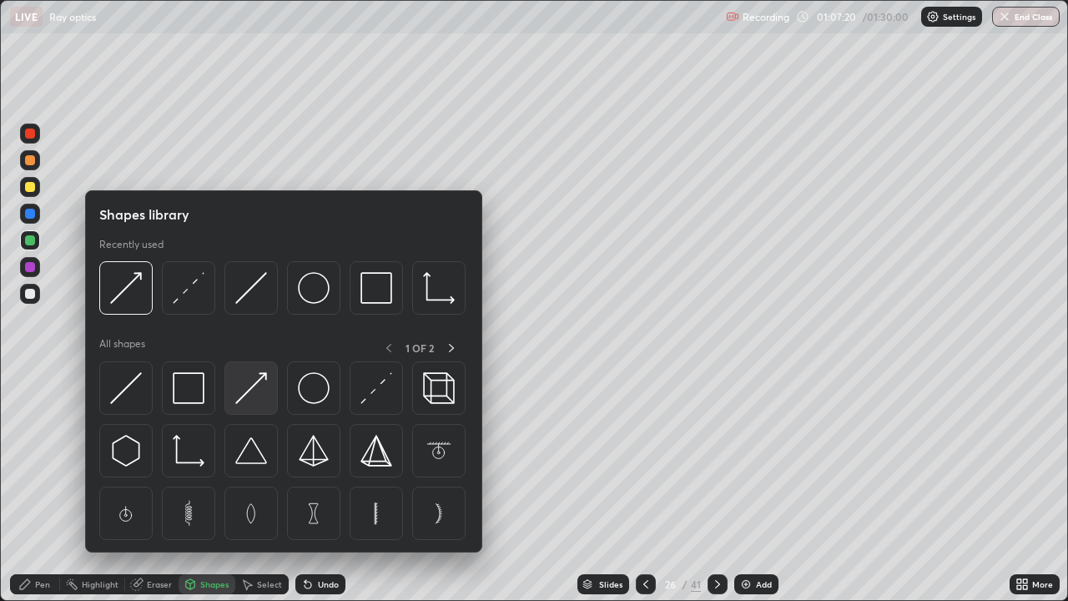
click at [248, 396] on img at bounding box center [251, 388] width 32 height 32
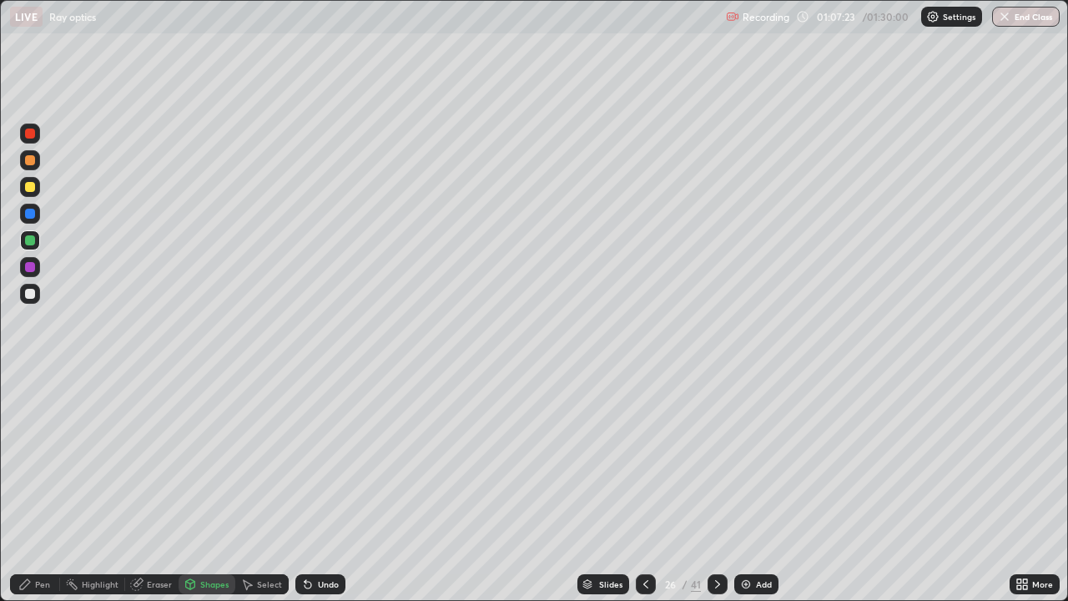
click at [27, 290] on div at bounding box center [30, 294] width 10 height 10
click at [212, 487] on div "Shapes" at bounding box center [214, 584] width 28 height 8
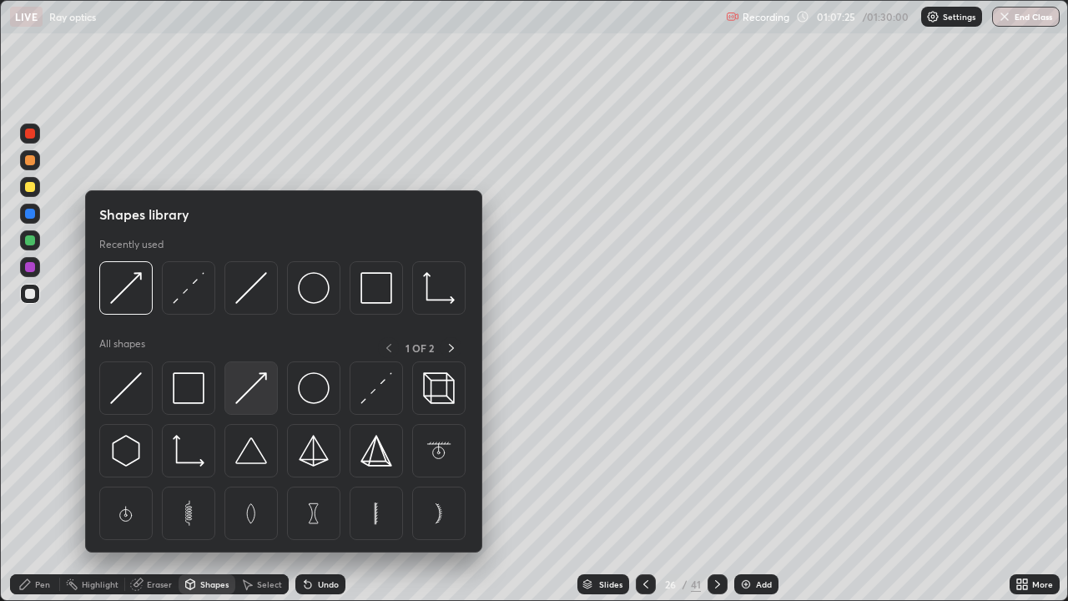
click at [251, 392] on img at bounding box center [251, 388] width 32 height 32
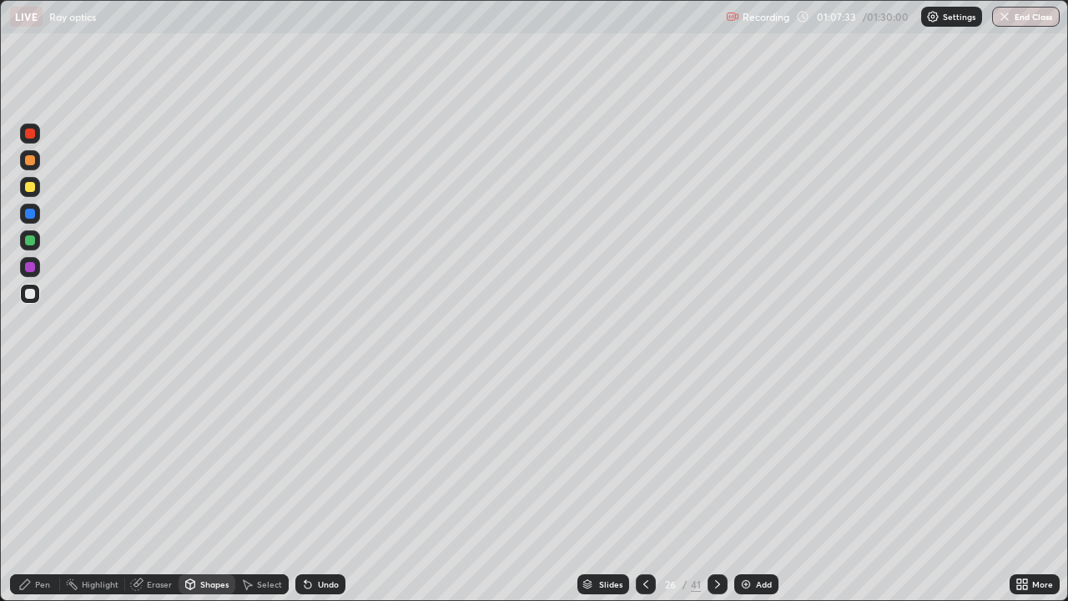
click at [318, 487] on div "Undo" at bounding box center [328, 584] width 21 height 8
click at [318, 487] on div "Undo" at bounding box center [320, 584] width 50 height 20
click at [321, 487] on div "Undo" at bounding box center [320, 584] width 50 height 20
click at [641, 487] on icon at bounding box center [645, 584] width 13 height 13
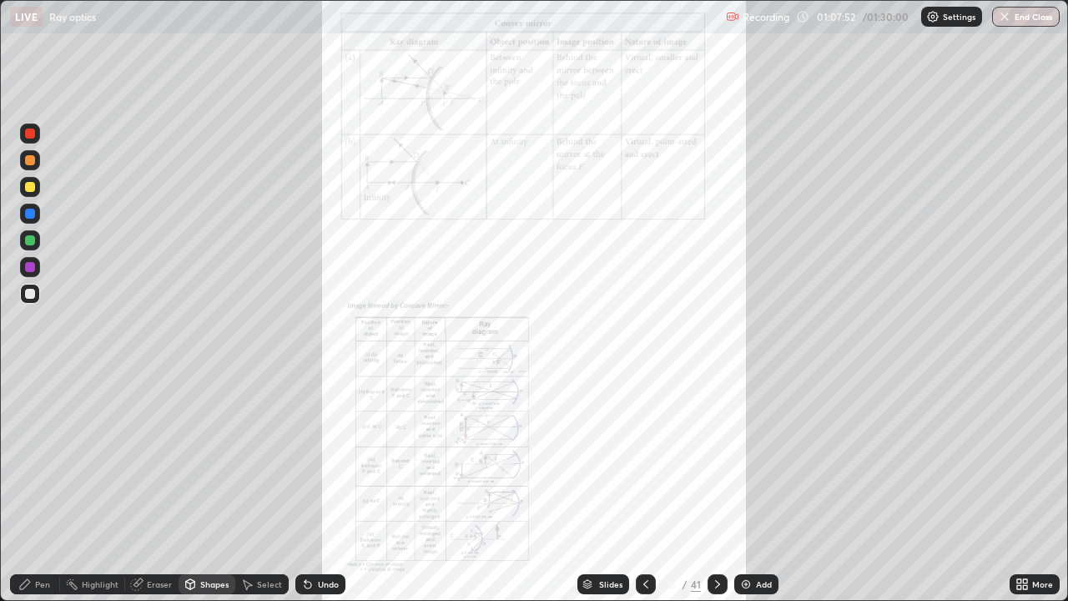
click at [644, 487] on icon at bounding box center [645, 584] width 13 height 13
click at [1037, 487] on div "More" at bounding box center [1042, 584] width 21 height 8
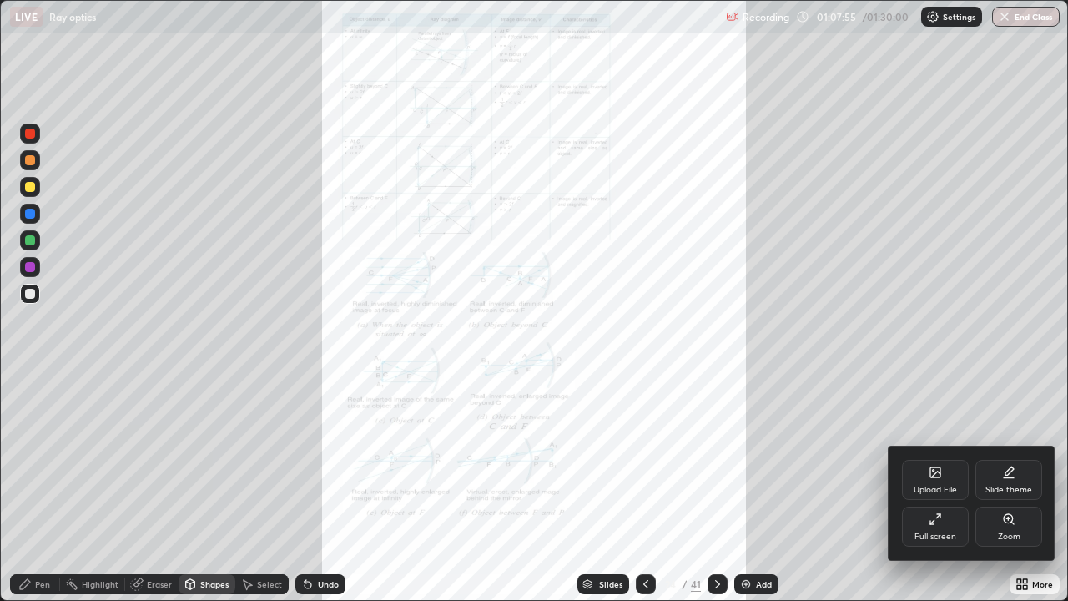
click at [1000, 487] on div "Zoom" at bounding box center [1009, 527] width 67 height 40
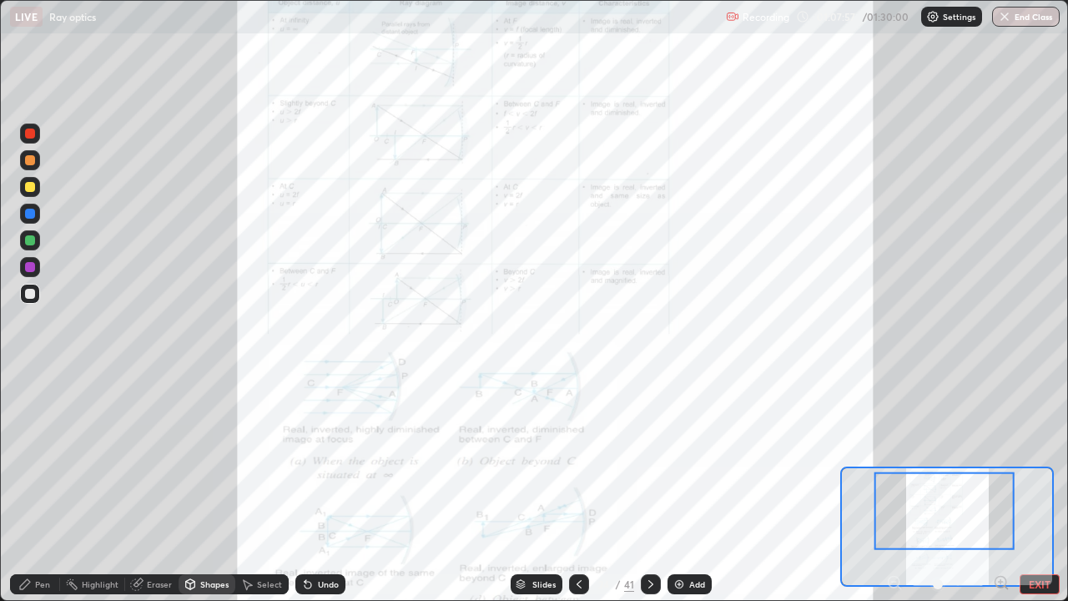
click at [1001, 487] on icon at bounding box center [1001, 582] width 0 height 4
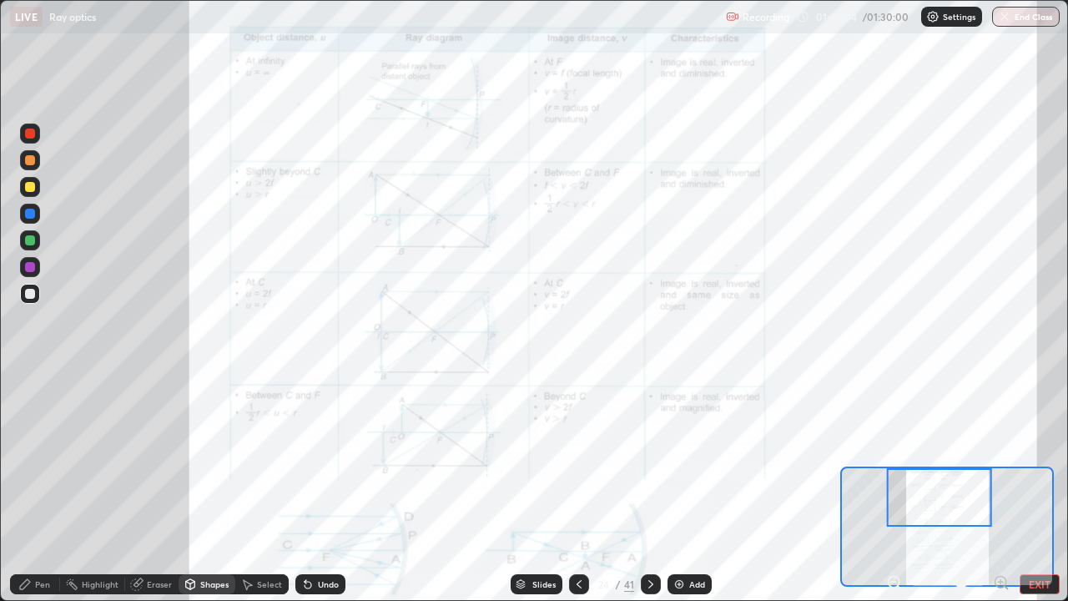
click at [648, 487] on icon at bounding box center [650, 584] width 5 height 8
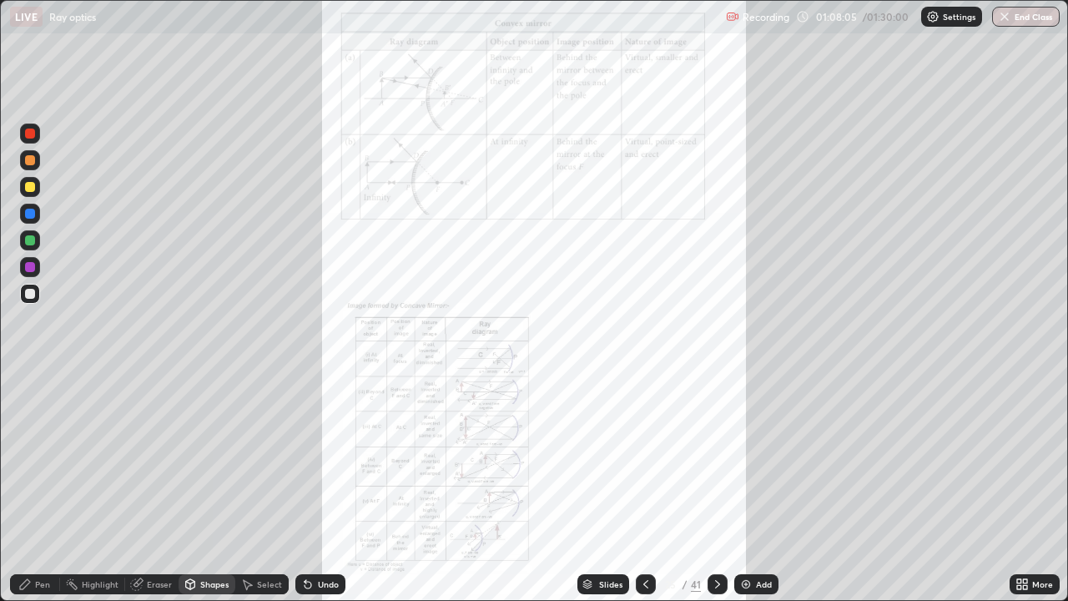
click at [645, 487] on icon at bounding box center [645, 584] width 13 height 13
click at [1019, 487] on icon at bounding box center [1019, 587] width 4 height 4
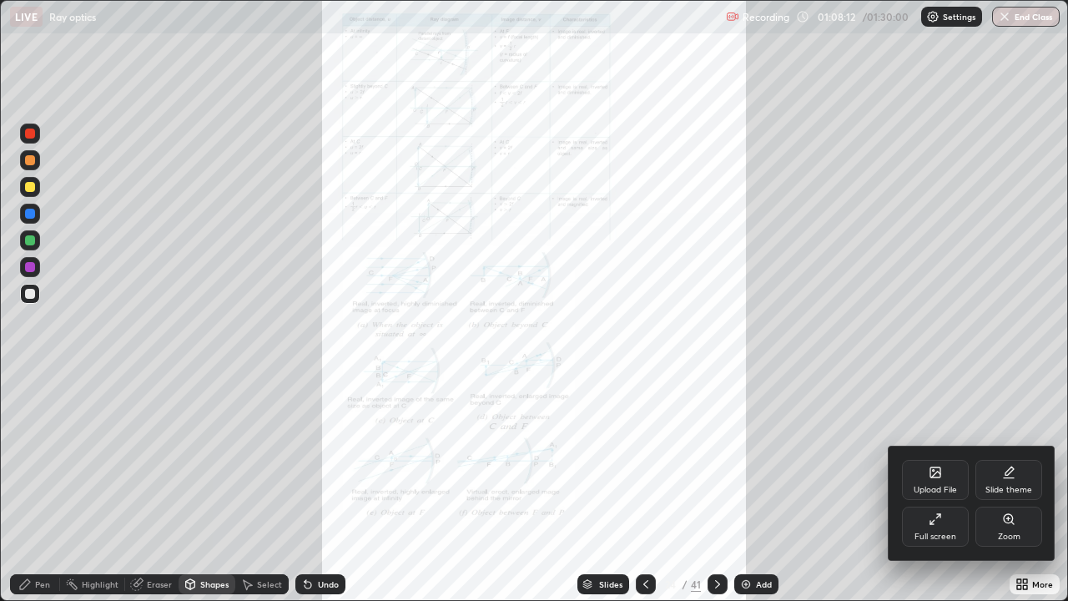
click at [1009, 487] on div "Zoom" at bounding box center [1009, 536] width 23 height 8
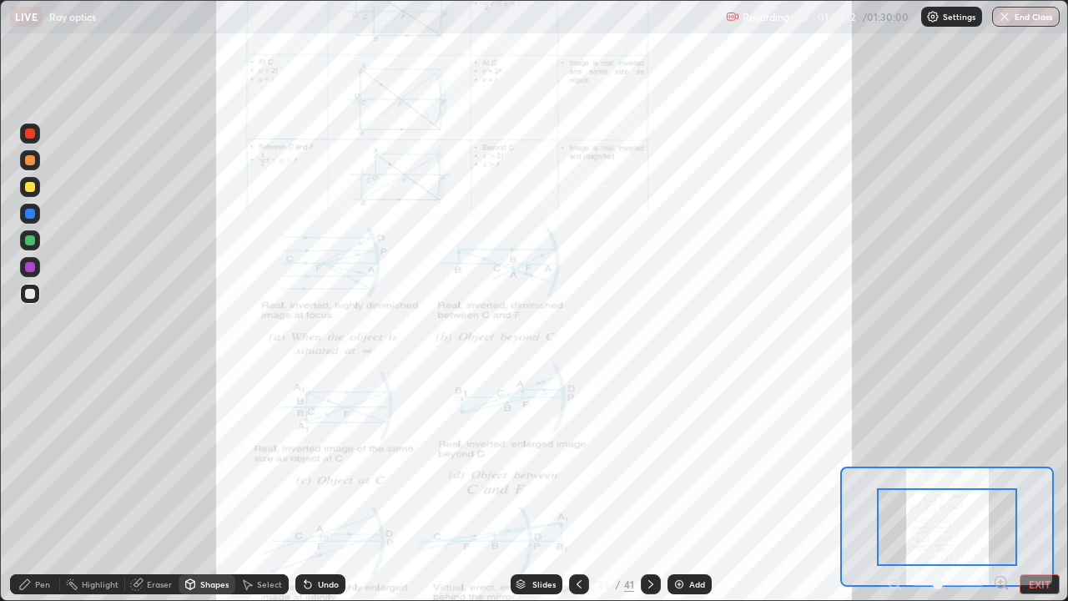
click at [1002, 487] on icon at bounding box center [1001, 582] width 17 height 17
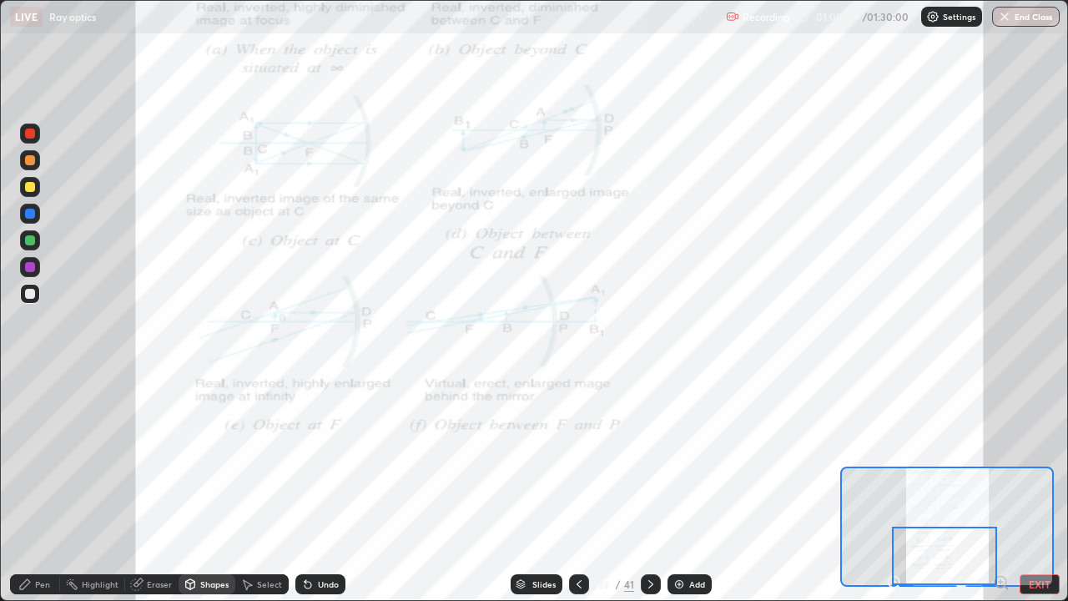
click at [648, 487] on icon at bounding box center [650, 584] width 13 height 13
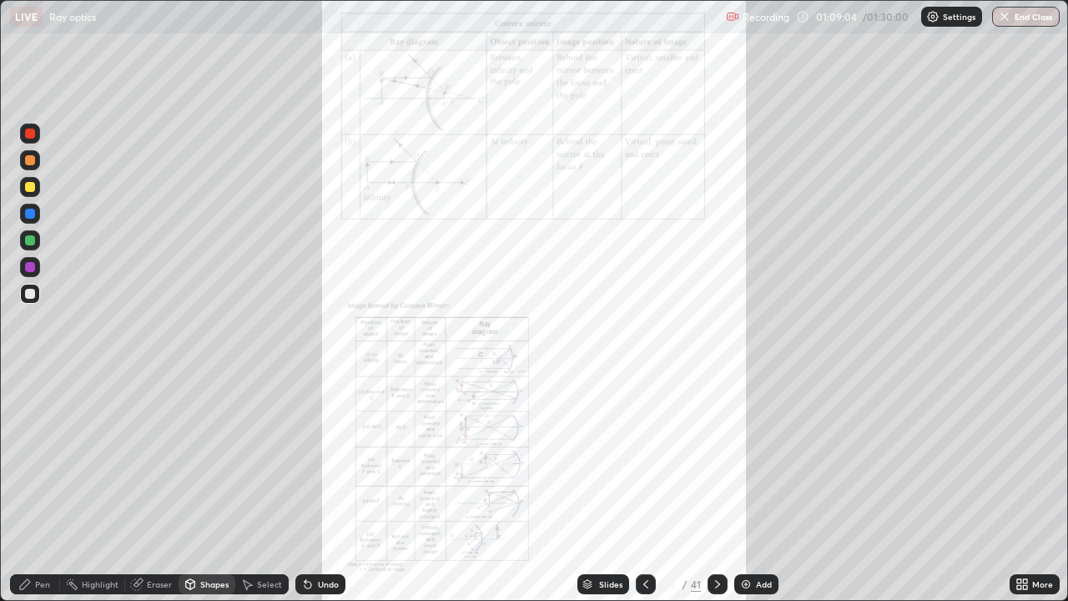
click at [1020, 487] on icon at bounding box center [1019, 581] width 4 height 4
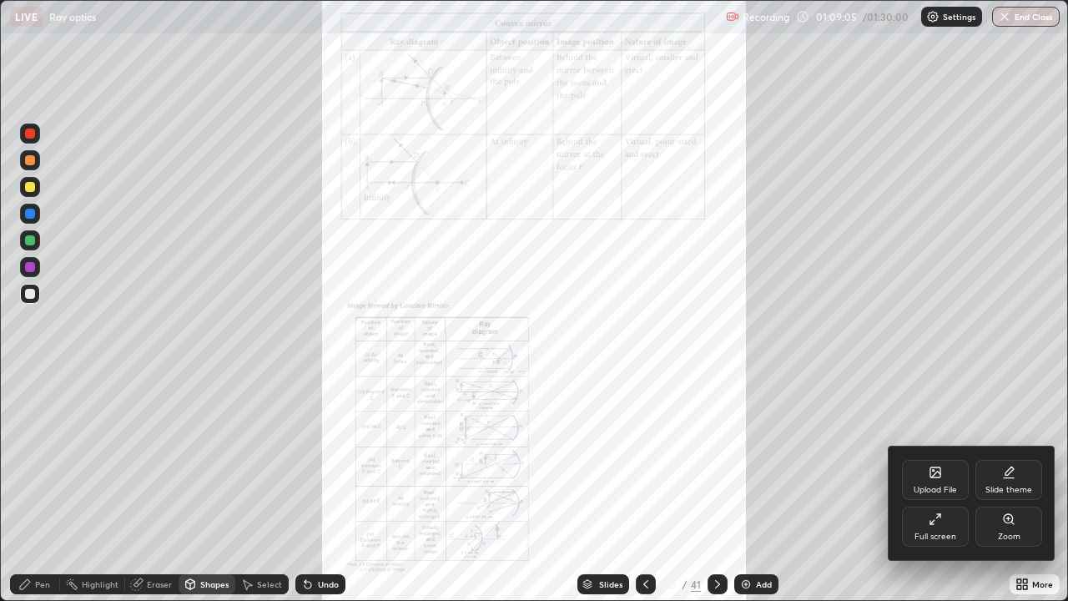
click at [1007, 487] on div "Zoom" at bounding box center [1009, 536] width 23 height 8
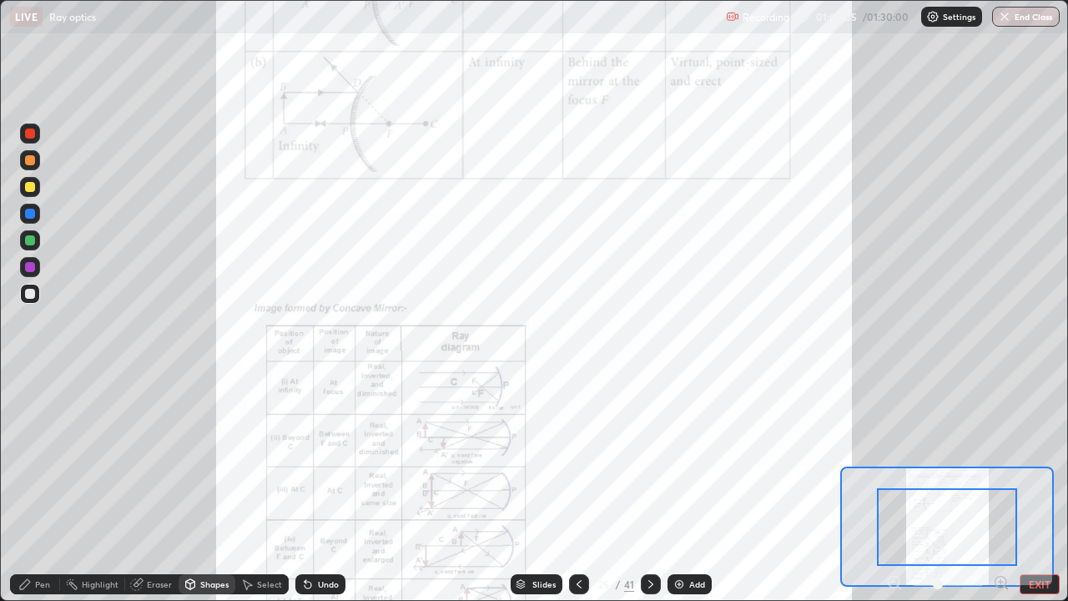
click at [1001, 487] on icon at bounding box center [1001, 582] width 4 height 0
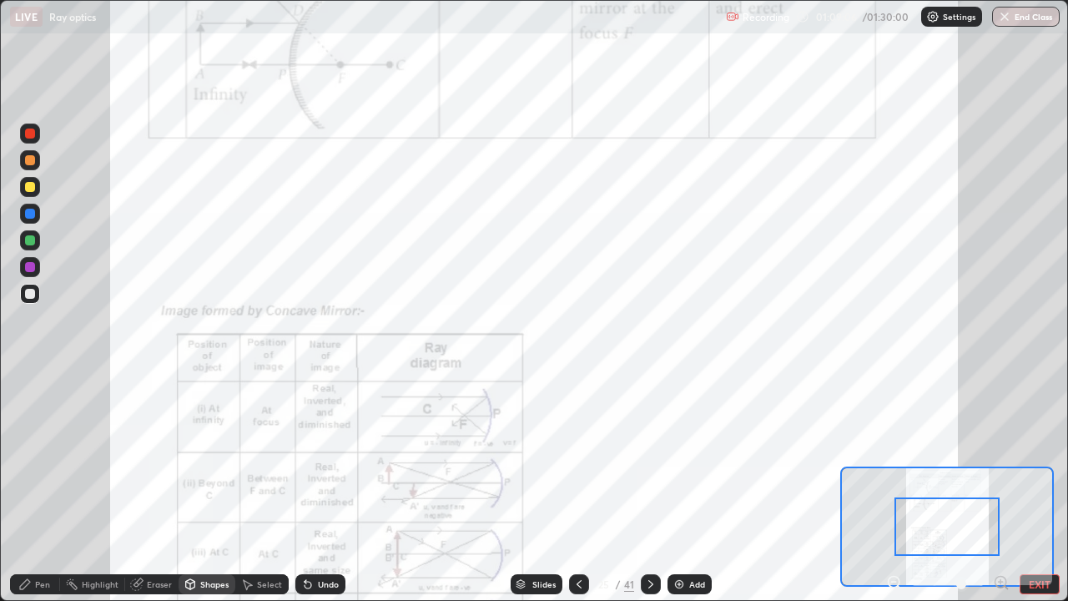
click at [1000, 487] on icon at bounding box center [1001, 582] width 17 height 17
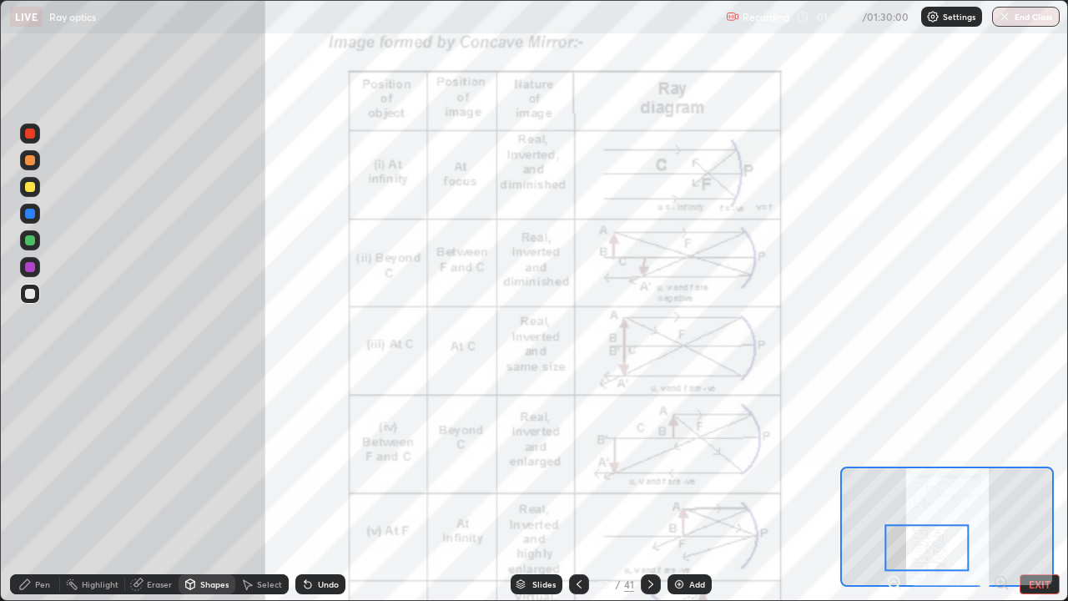
click at [34, 130] on div at bounding box center [30, 134] width 10 height 10
click at [42, 487] on div "Pen" at bounding box center [42, 584] width 15 height 8
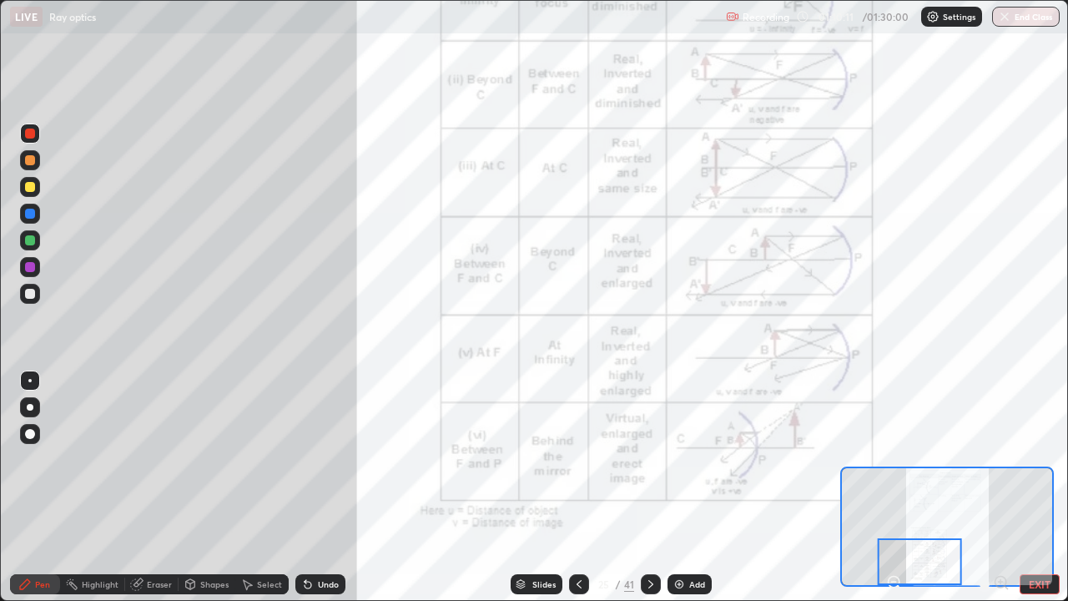
click at [31, 294] on div at bounding box center [30, 294] width 10 height 10
click at [33, 266] on div at bounding box center [30, 267] width 10 height 10
click at [651, 487] on icon at bounding box center [650, 584] width 13 height 13
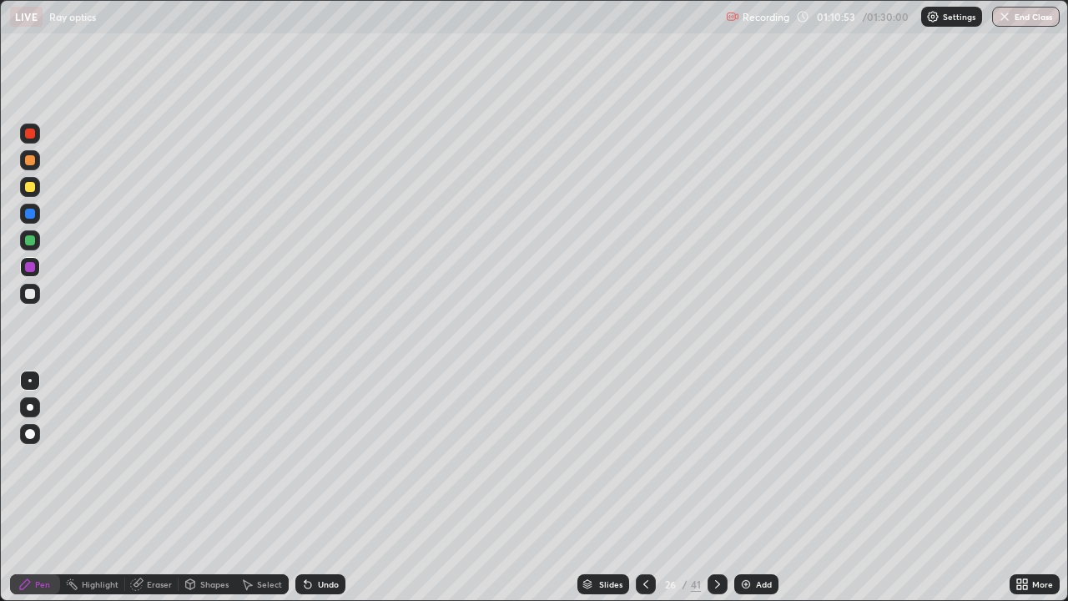
click at [721, 487] on icon at bounding box center [717, 584] width 13 height 13
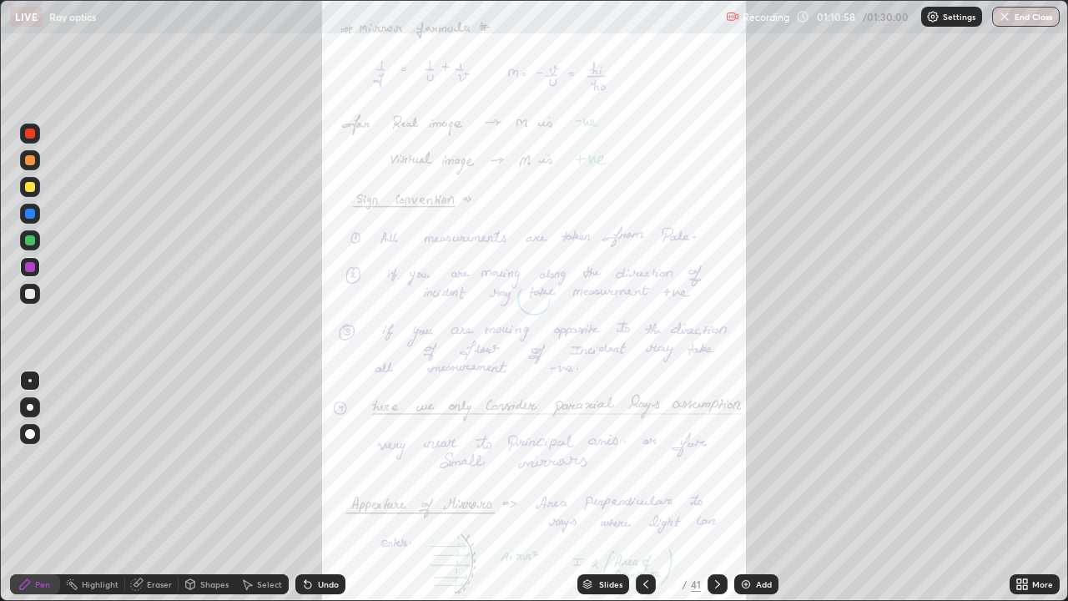
click at [721, 487] on div at bounding box center [718, 584] width 20 height 33
click at [606, 487] on div "Slides" at bounding box center [604, 584] width 52 height 20
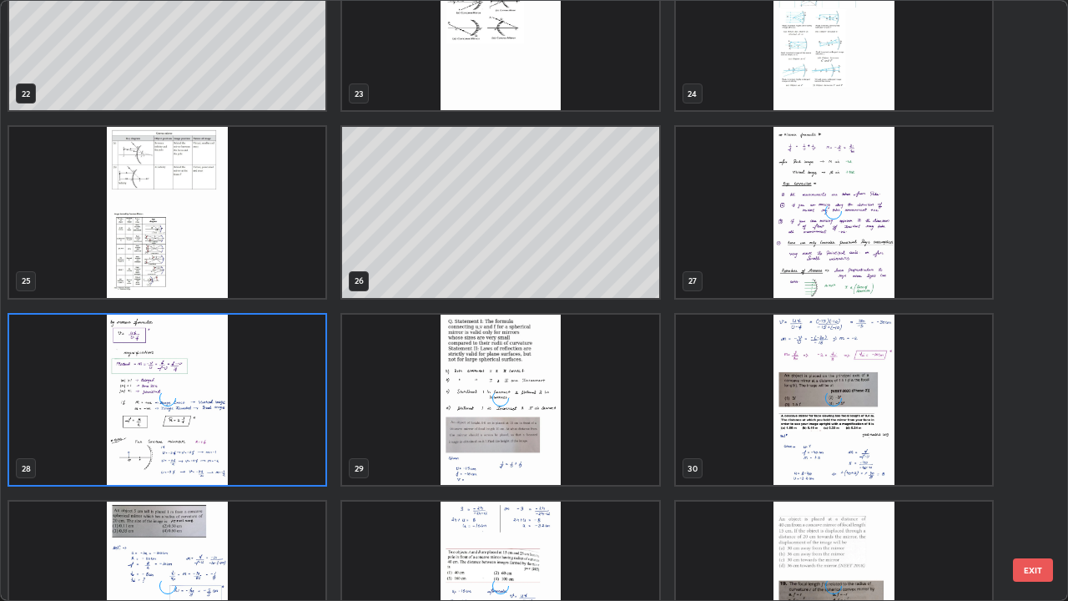
scroll to position [1360, 0]
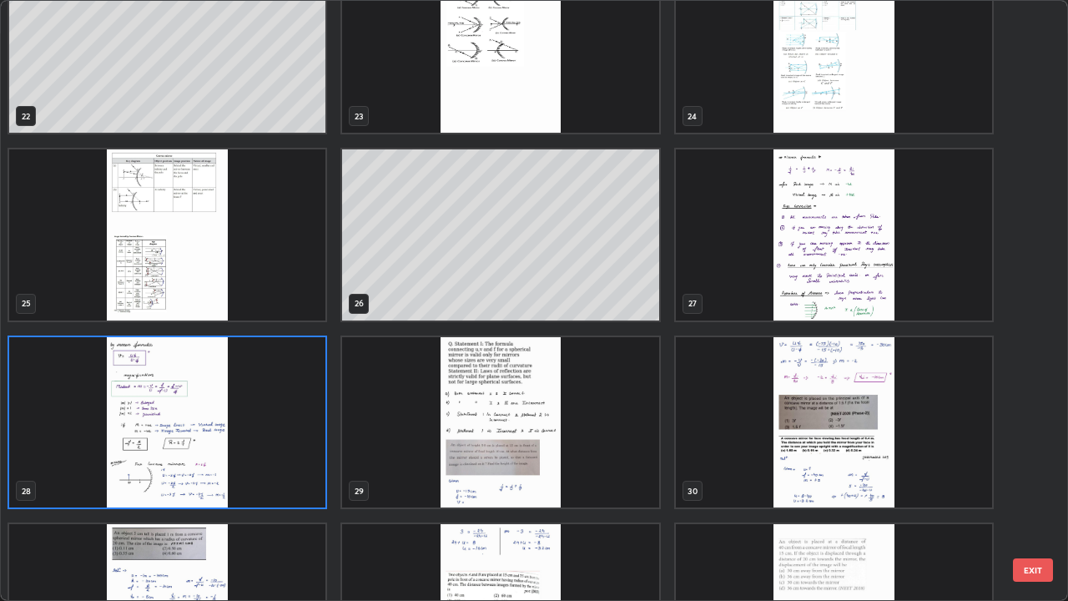
click at [754, 253] on img "grid" at bounding box center [834, 234] width 316 height 171
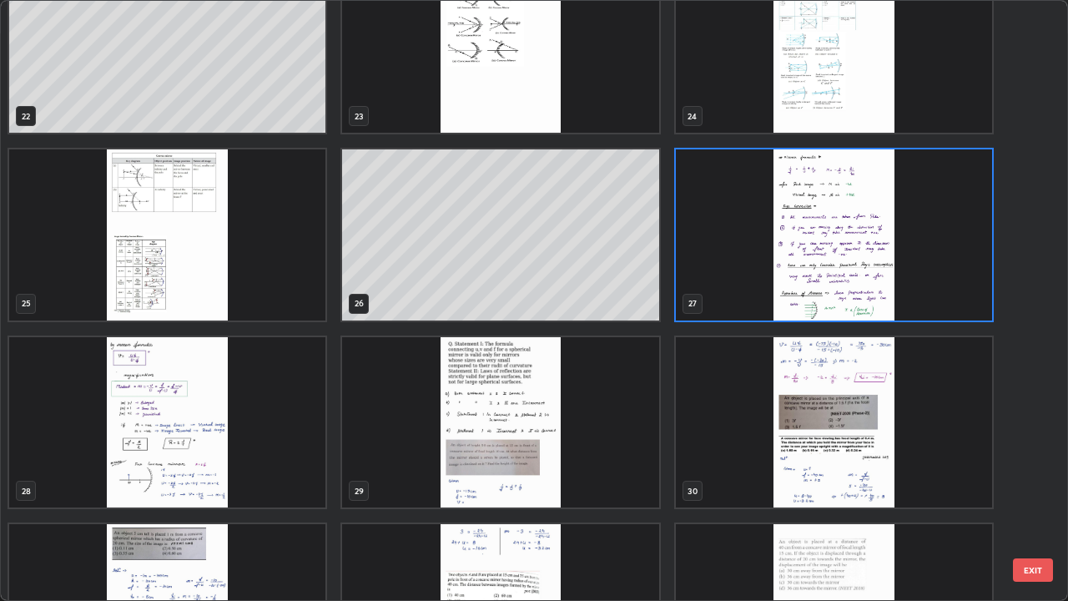
click at [743, 252] on img "grid" at bounding box center [834, 234] width 316 height 171
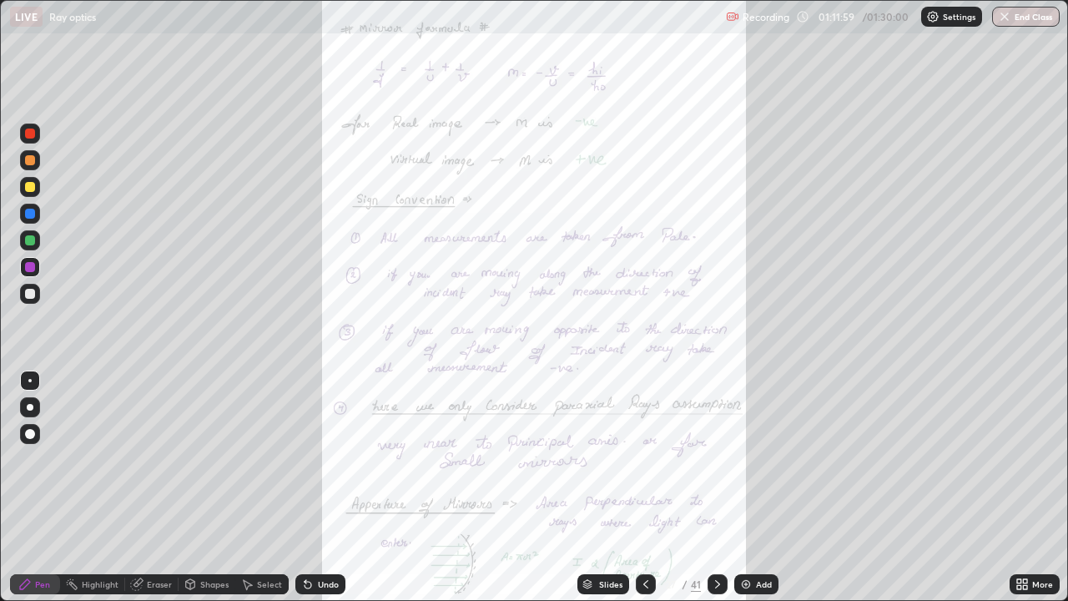
click at [1022, 487] on icon at bounding box center [1022, 584] width 13 height 13
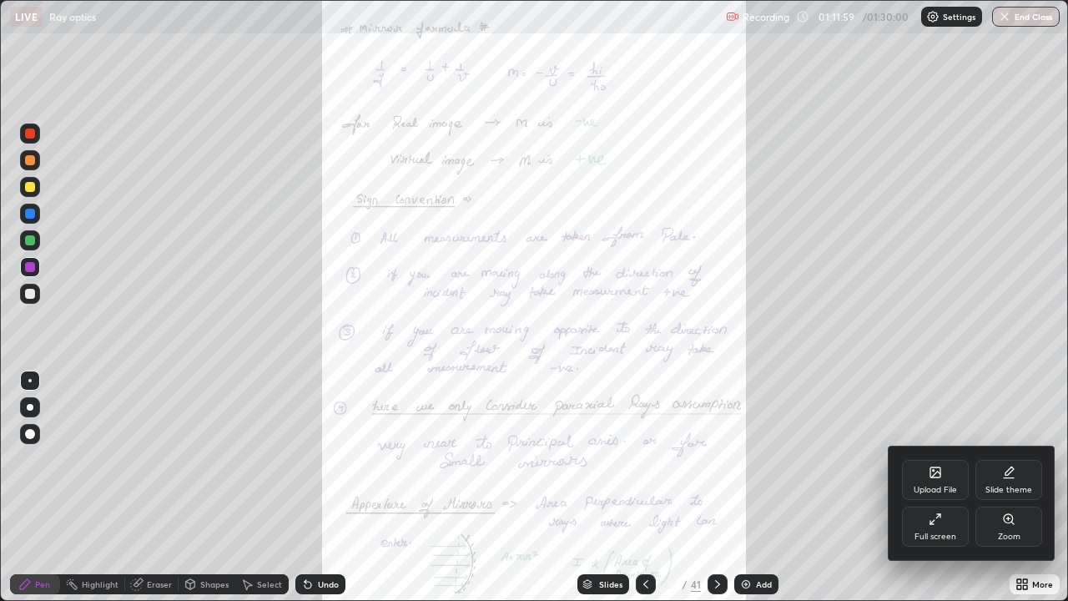
click at [1004, 487] on icon at bounding box center [1008, 518] width 9 height 9
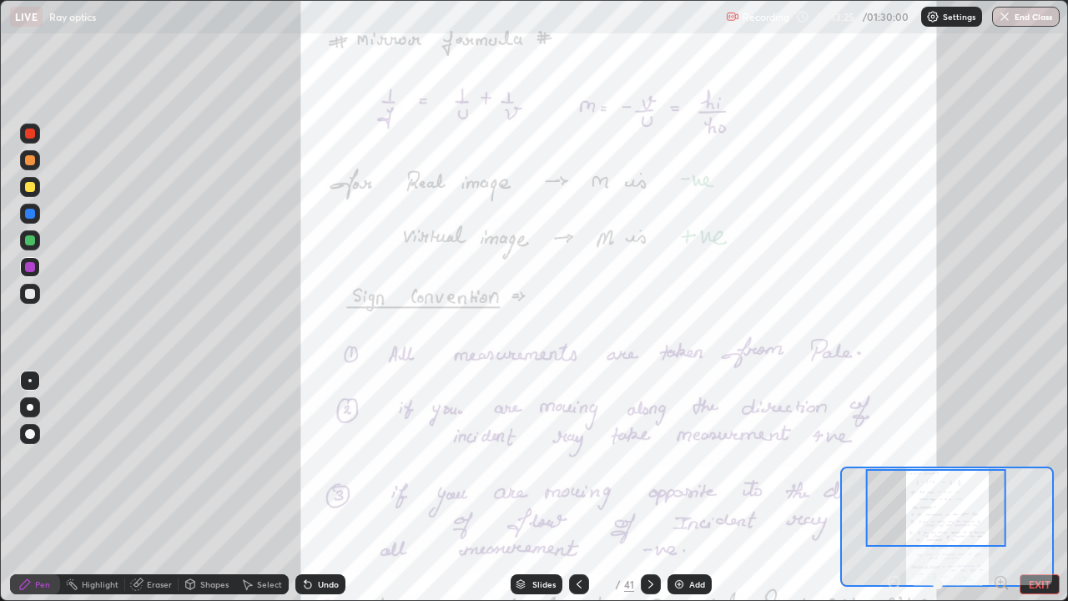
click at [30, 134] on div at bounding box center [30, 134] width 10 height 10
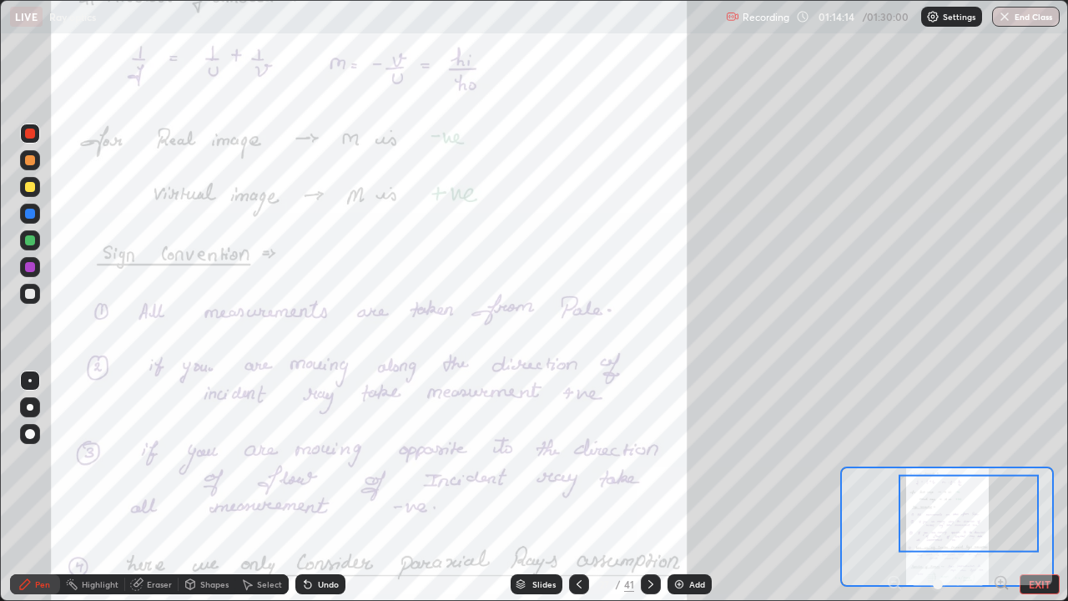
click at [899, 487] on div at bounding box center [948, 584] width 124 height 20
click at [895, 487] on div at bounding box center [948, 584] width 124 height 20
click at [896, 487] on div at bounding box center [948, 584] width 124 height 20
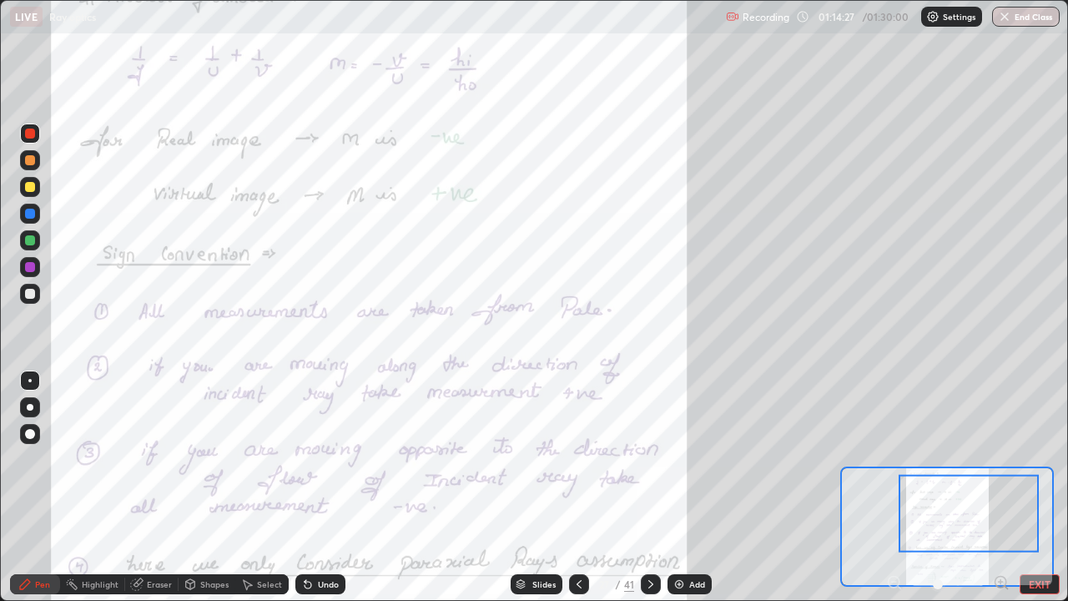
click at [328, 487] on div "Undo" at bounding box center [328, 584] width 21 height 8
click at [32, 295] on div at bounding box center [30, 294] width 10 height 10
click at [33, 191] on div at bounding box center [30, 187] width 20 height 20
click at [149, 487] on div "Eraser" at bounding box center [159, 584] width 25 height 8
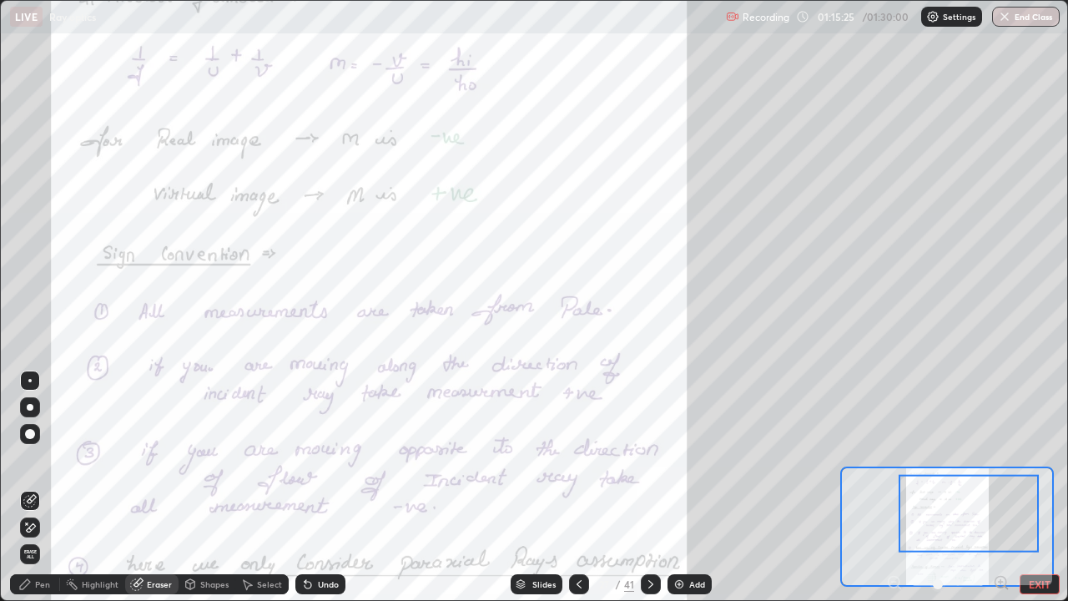
click at [250, 487] on icon at bounding box center [246, 584] width 13 height 13
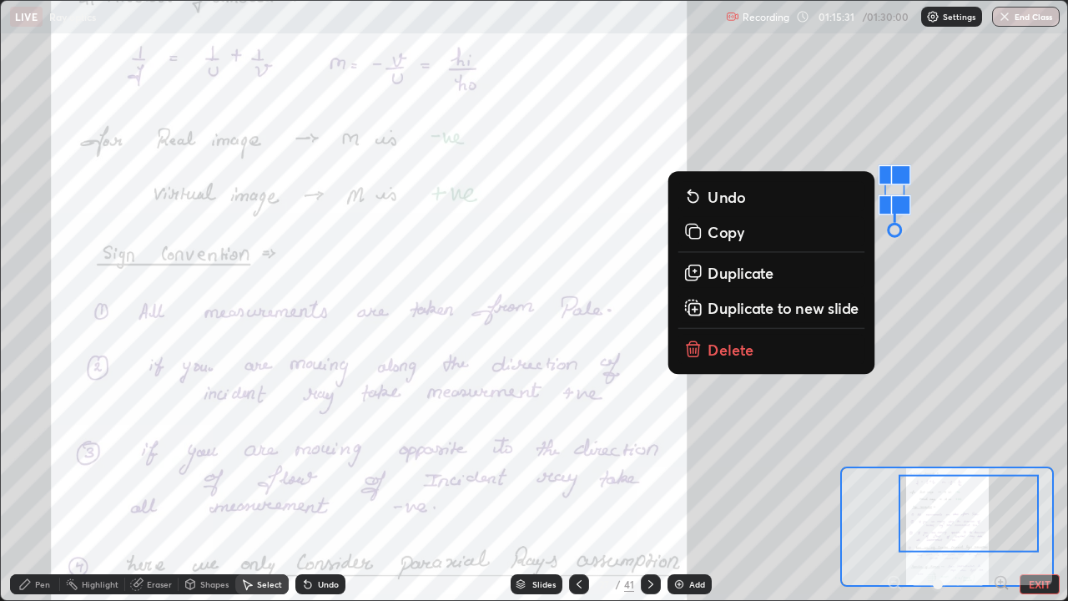
click at [909, 278] on div "0 ° Undo Copy Duplicate Duplicate to new slide Delete" at bounding box center [369, 405] width 1600 height 899
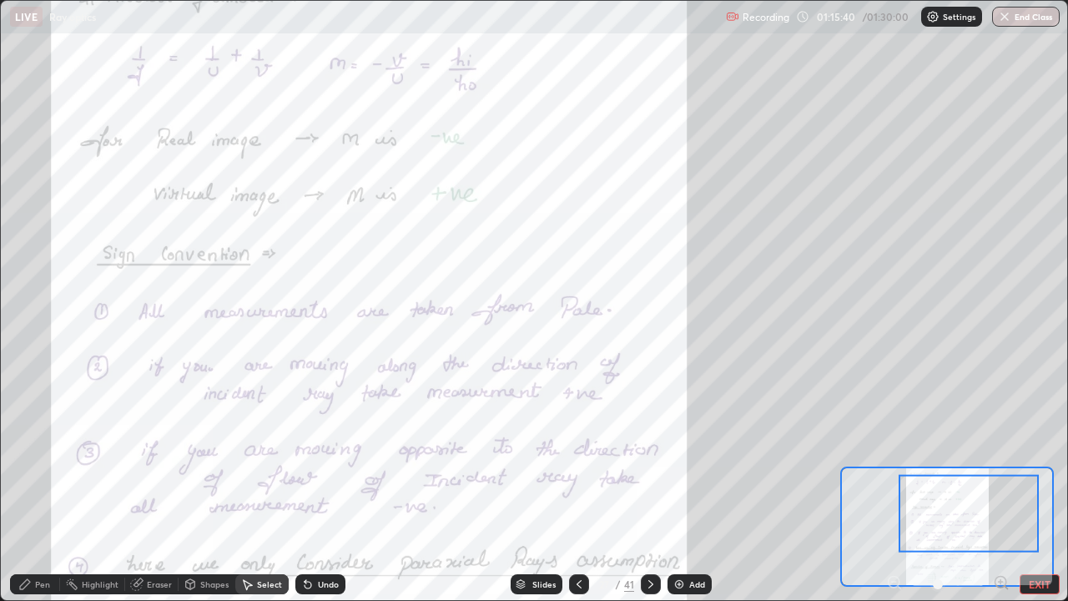
click at [38, 487] on div "Pen" at bounding box center [42, 584] width 15 height 8
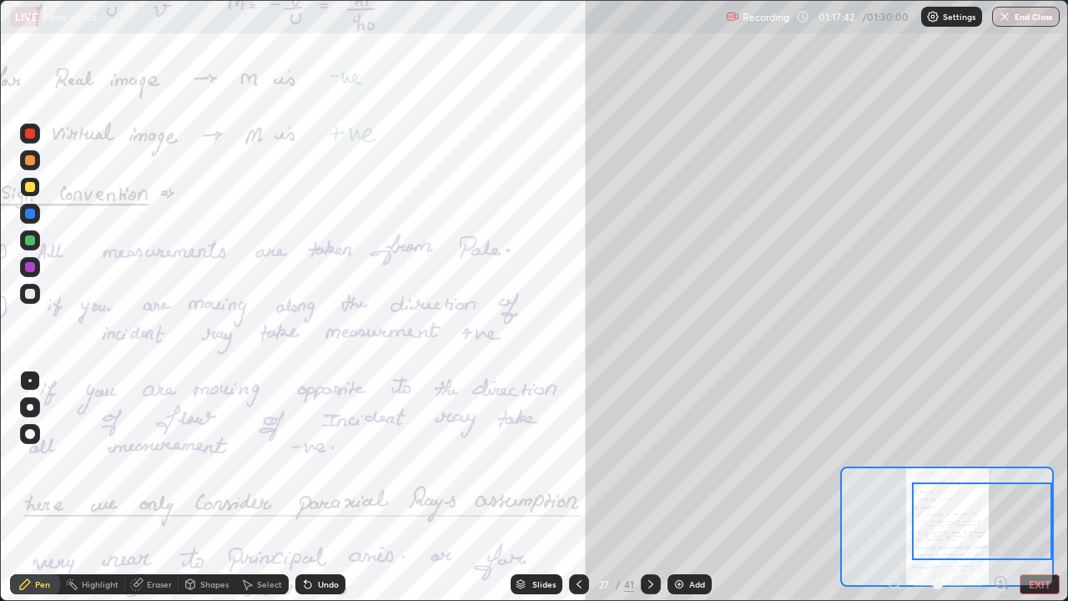
click at [36, 186] on div at bounding box center [30, 187] width 20 height 20
click at [32, 264] on div at bounding box center [30, 267] width 10 height 10
click at [33, 298] on div at bounding box center [30, 294] width 10 height 10
click at [34, 271] on div at bounding box center [30, 267] width 20 height 20
click at [31, 294] on div at bounding box center [30, 294] width 10 height 10
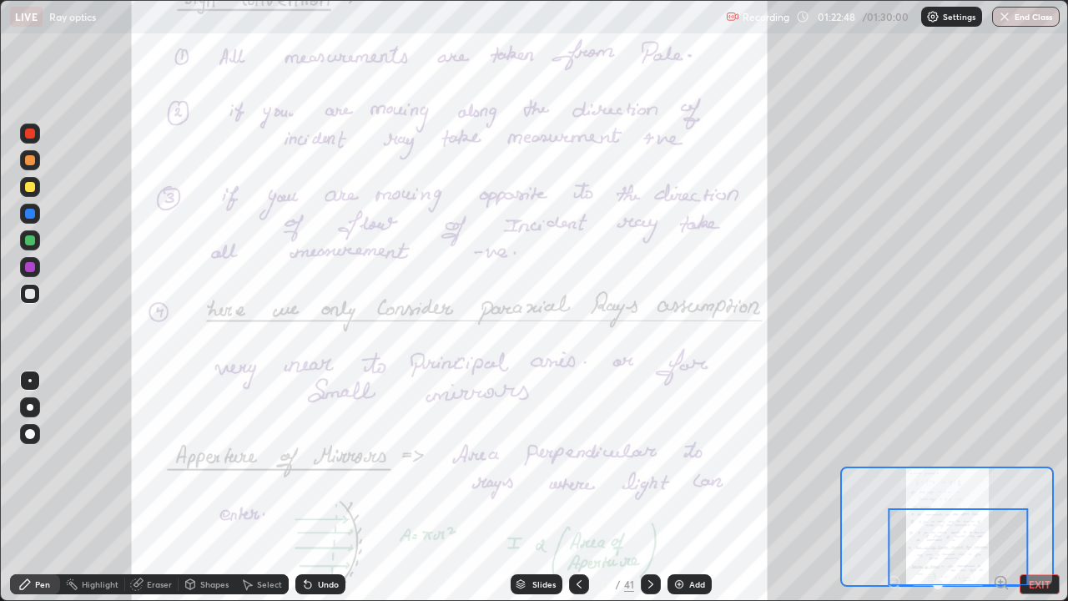
click at [654, 487] on div at bounding box center [651, 584] width 20 height 33
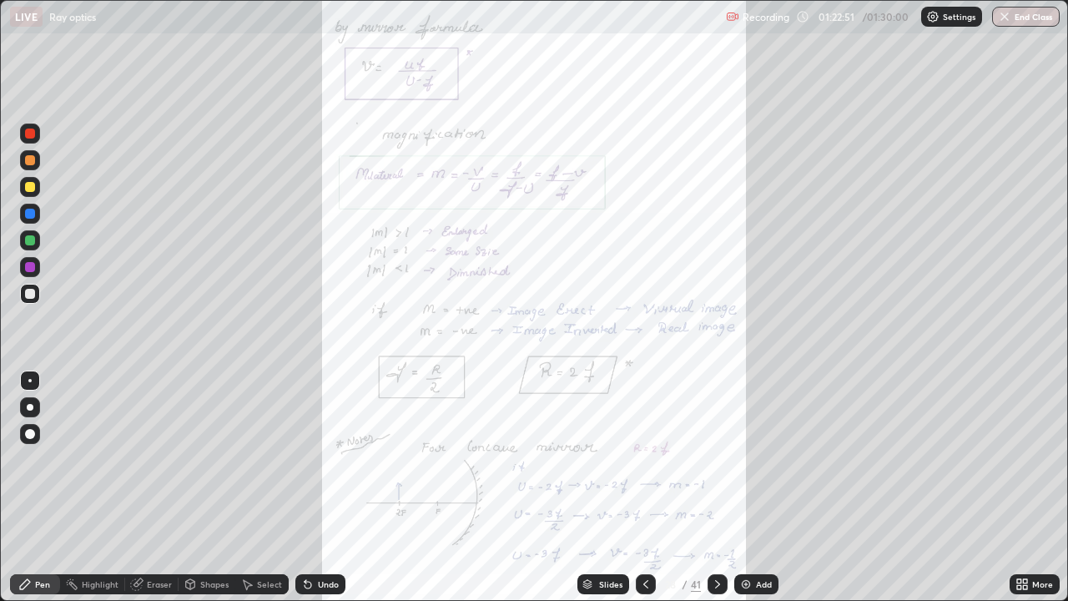
click at [1019, 487] on icon at bounding box center [1019, 581] width 4 height 4
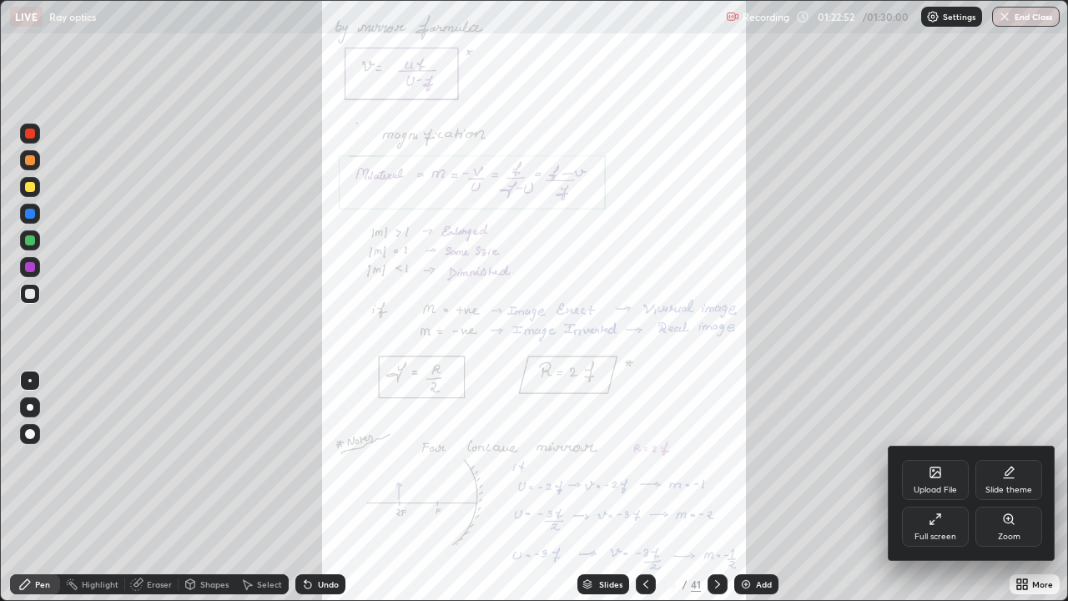
click at [1002, 487] on div "Zoom" at bounding box center [1009, 527] width 67 height 40
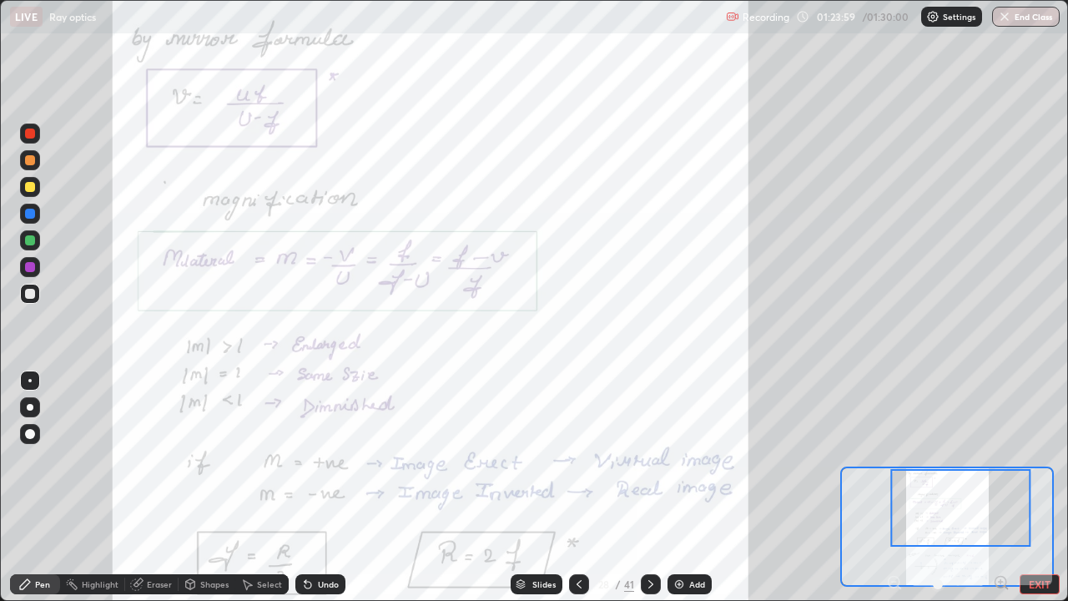
click at [36, 266] on div at bounding box center [30, 267] width 20 height 20
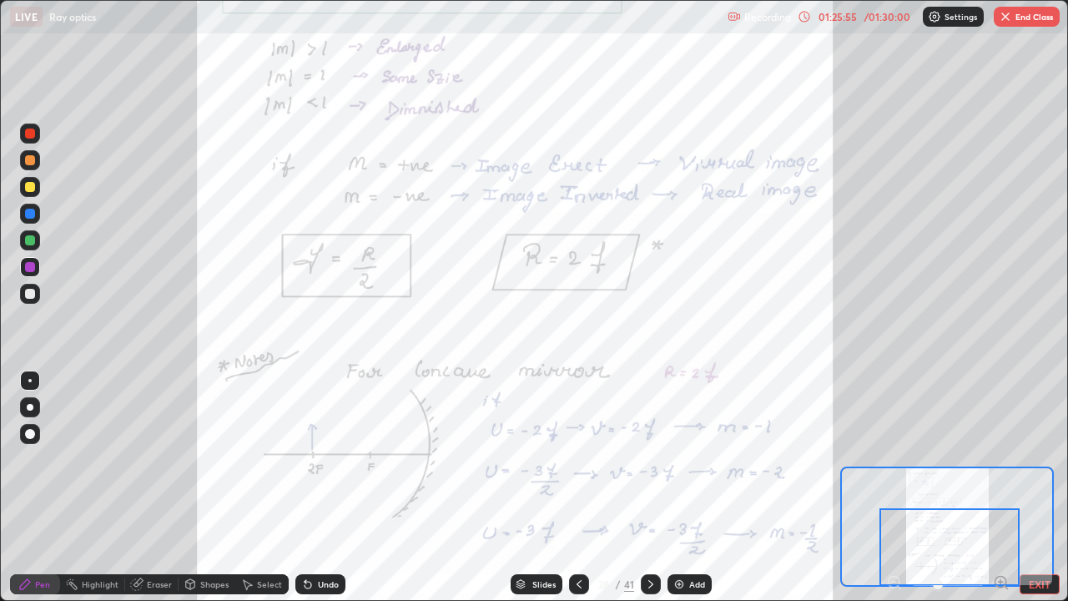
click at [648, 487] on icon at bounding box center [650, 584] width 13 height 13
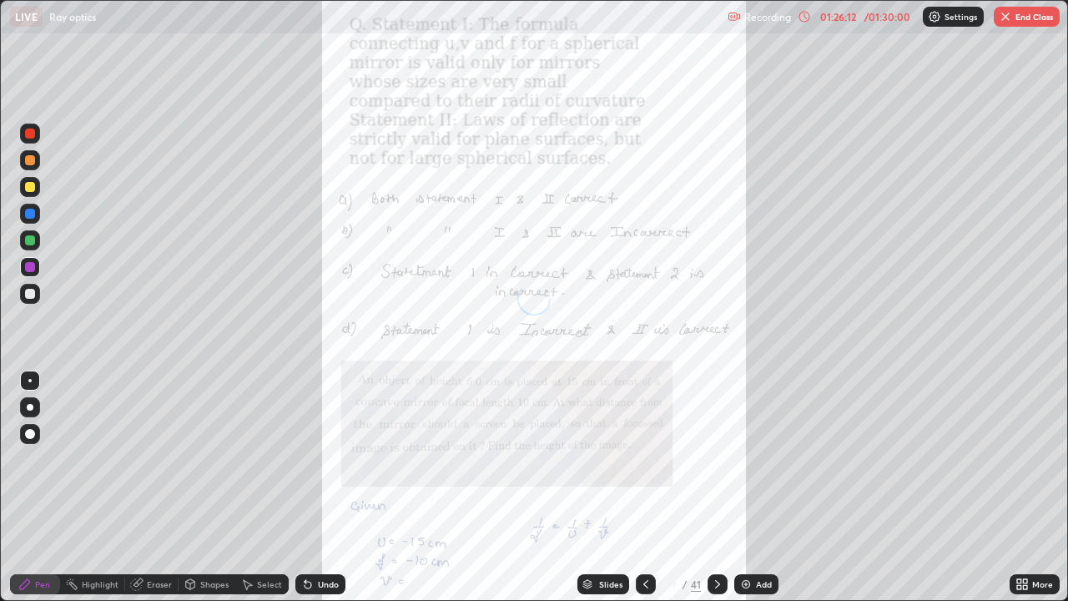
click at [601, 487] on div "Slides" at bounding box center [610, 584] width 23 height 8
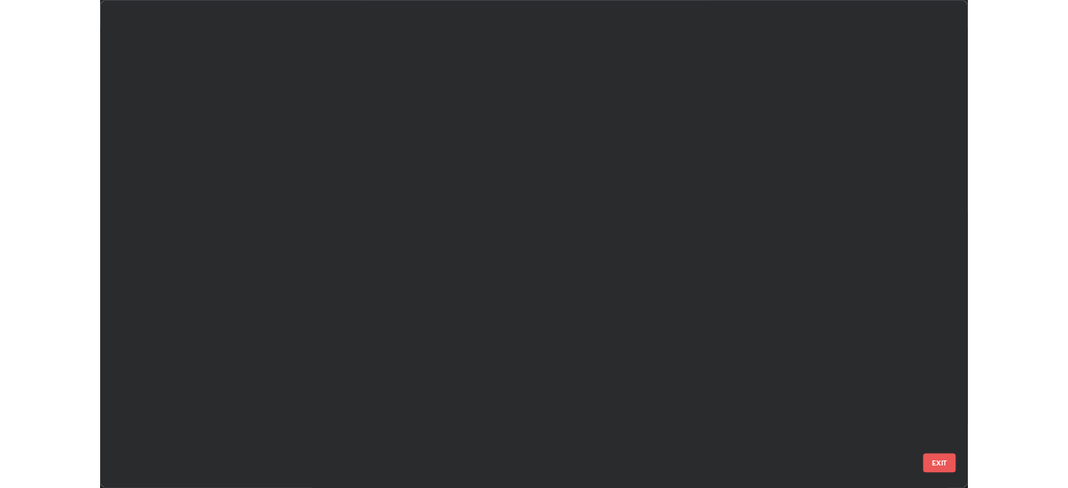
scroll to position [594, 1058]
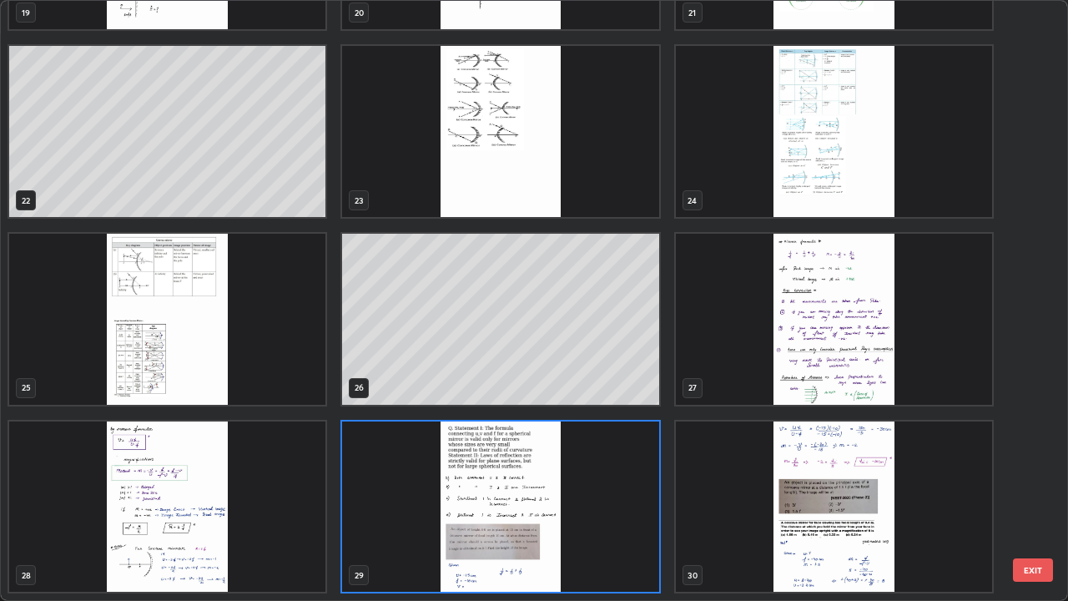
click at [578, 487] on img "grid" at bounding box center [500, 506] width 316 height 171
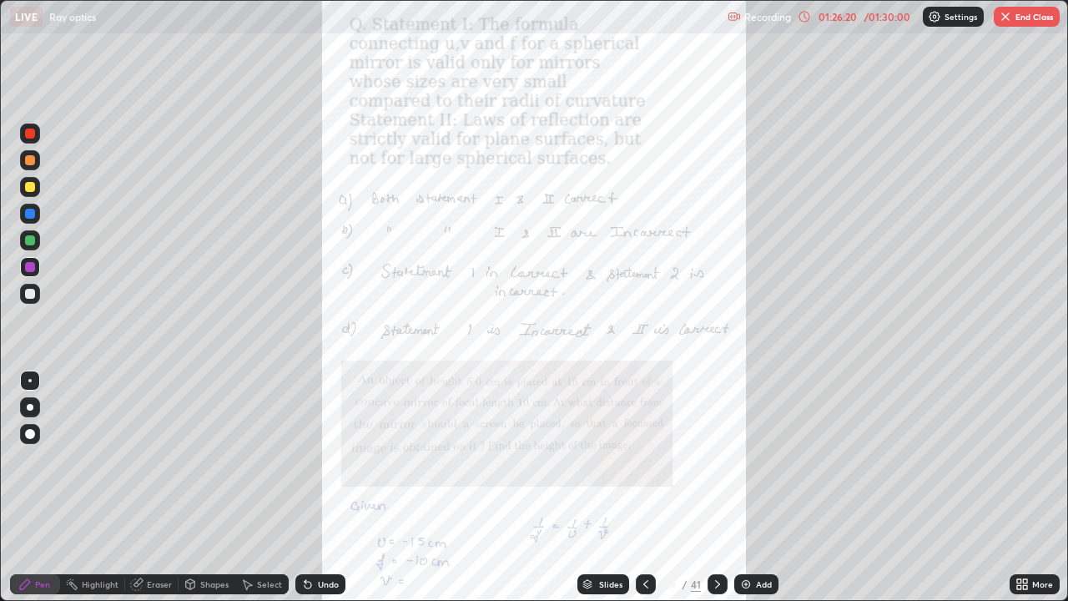
click at [577, 487] on img "grid" at bounding box center [500, 506] width 316 height 171
click at [1019, 487] on icon at bounding box center [1019, 581] width 4 height 4
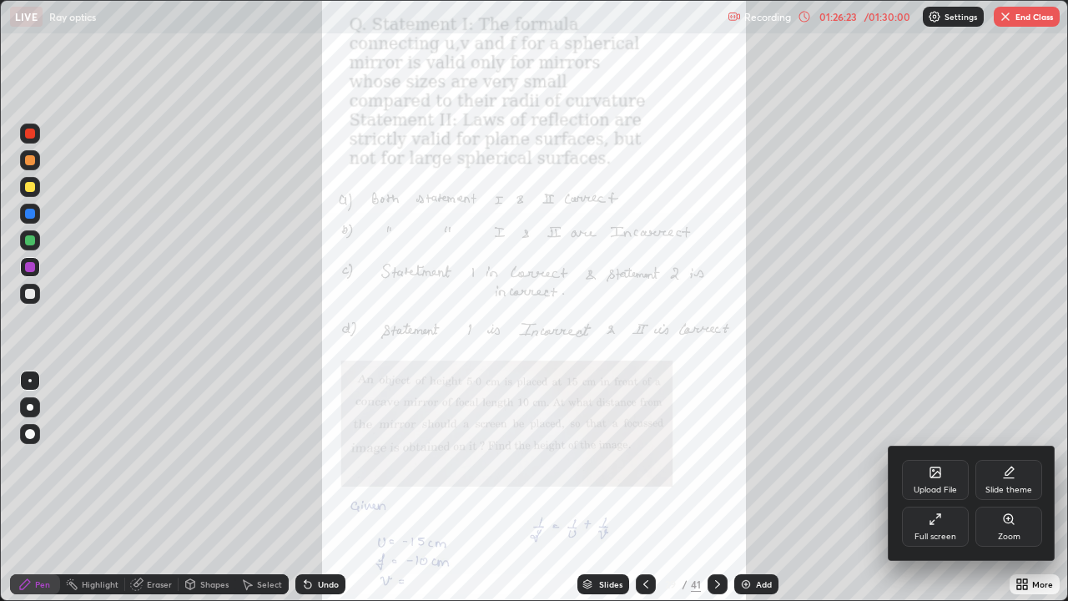
click at [1007, 487] on div "Zoom" at bounding box center [1009, 536] width 23 height 8
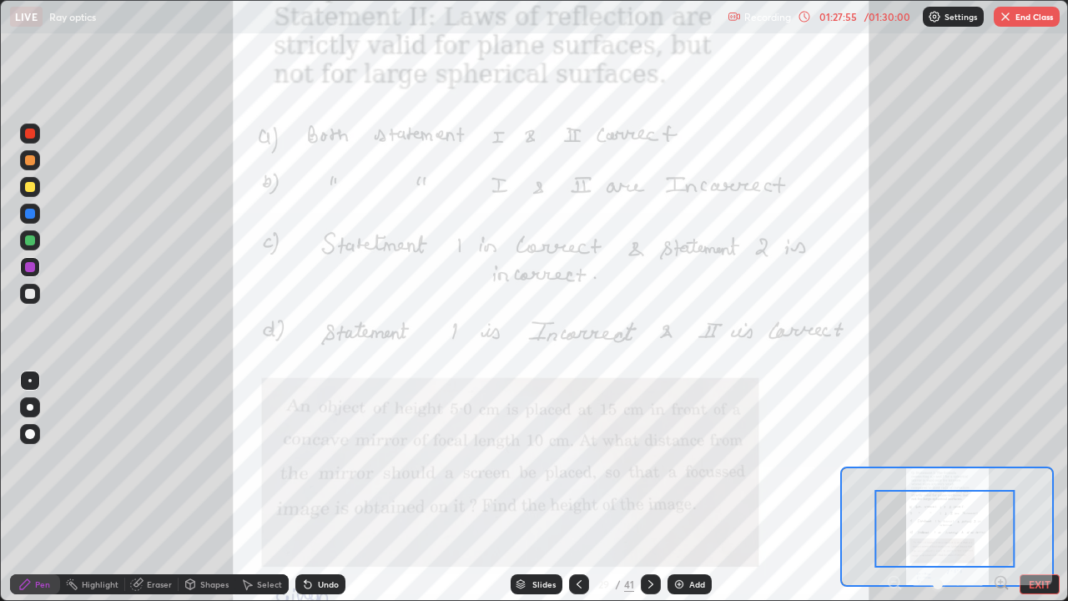
click at [998, 487] on icon at bounding box center [1001, 582] width 17 height 17
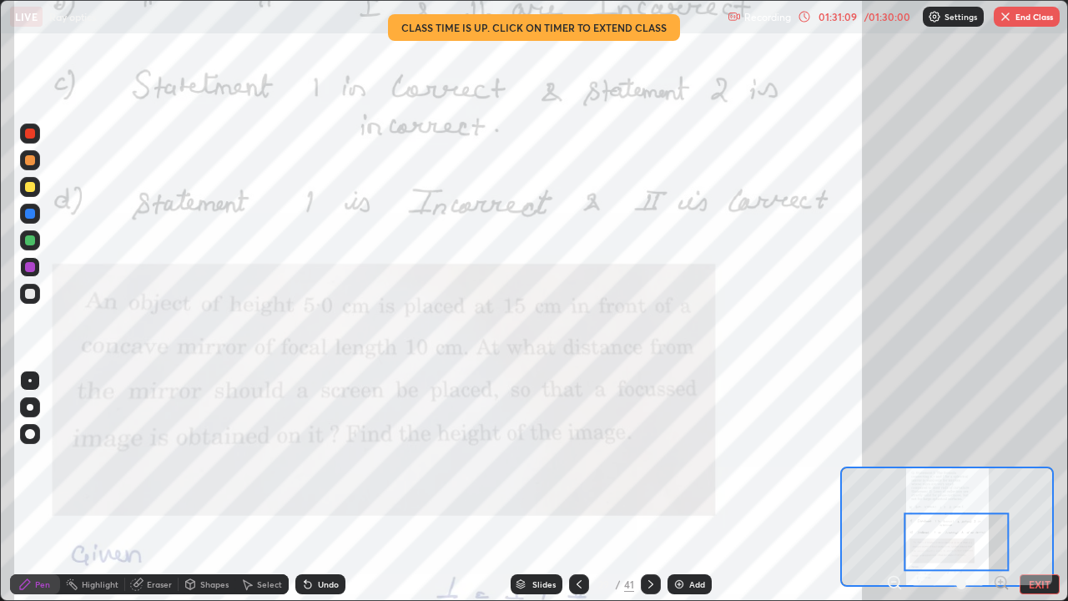
click at [651, 487] on icon at bounding box center [650, 584] width 13 height 13
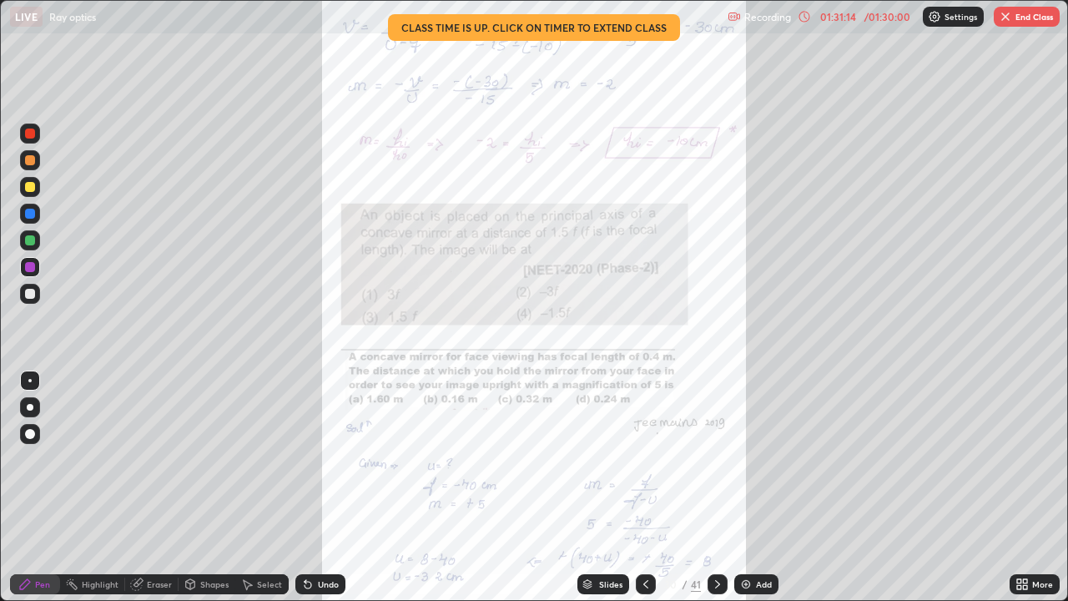
click at [1019, 487] on icon at bounding box center [1019, 587] width 4 height 4
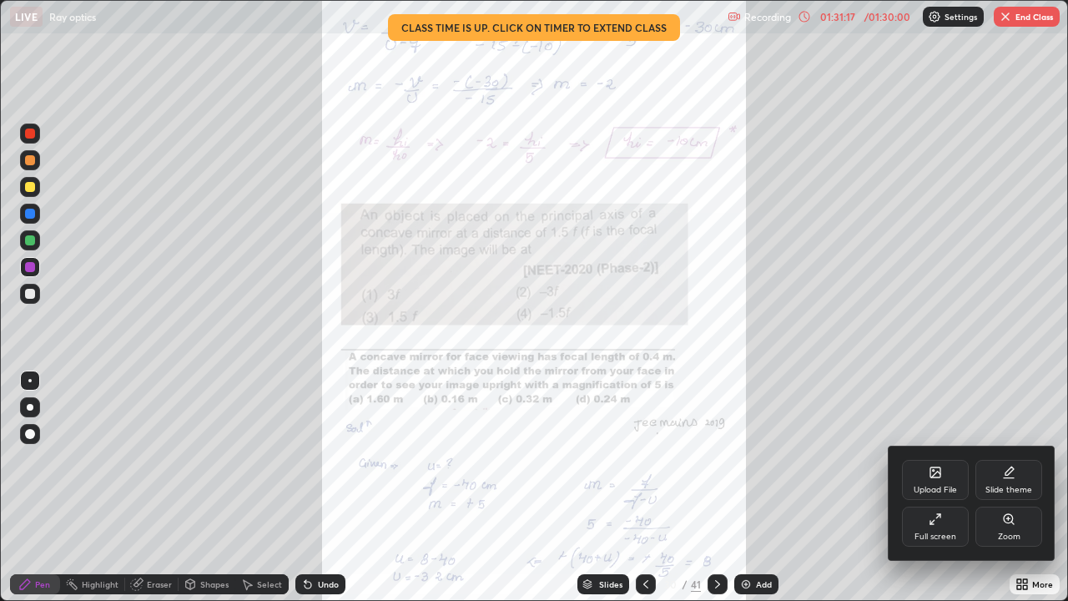
click at [989, 487] on div "Zoom" at bounding box center [1009, 527] width 67 height 40
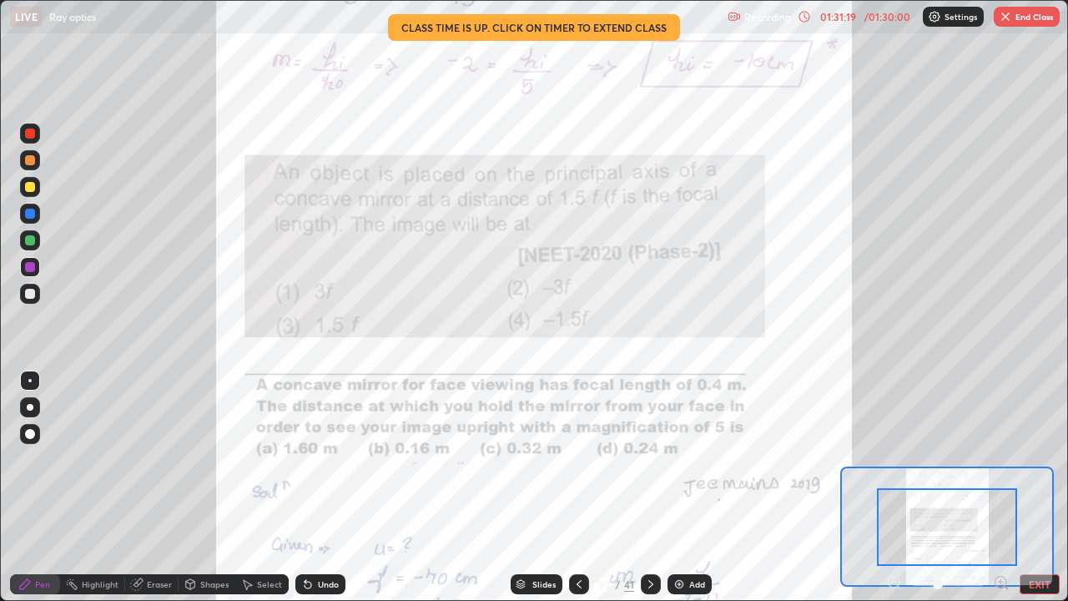
click at [1005, 487] on icon at bounding box center [1001, 582] width 17 height 17
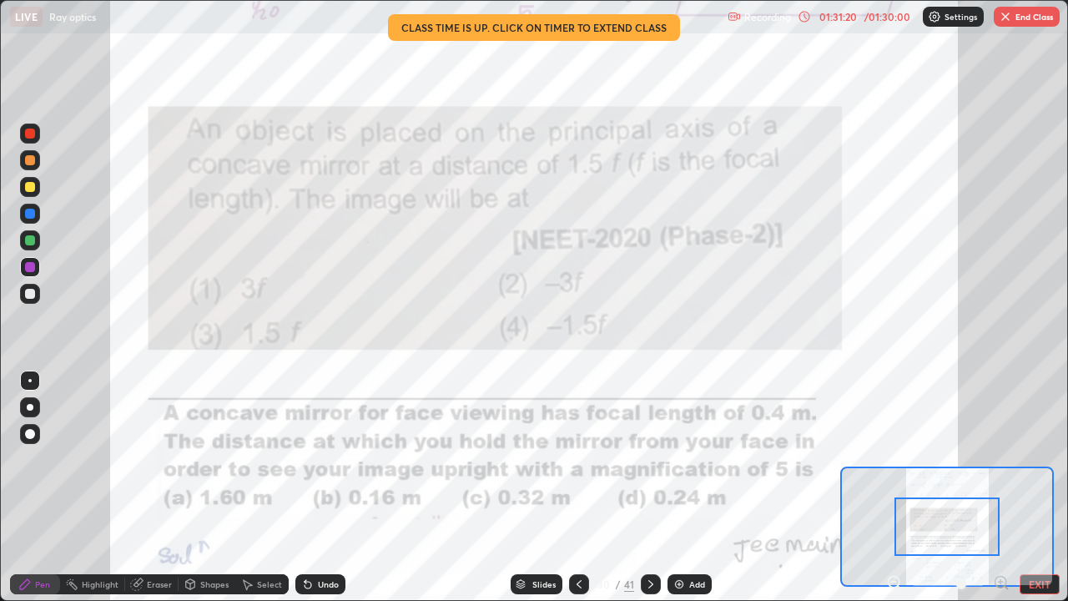
click at [1003, 487] on icon at bounding box center [1001, 582] width 4 height 0
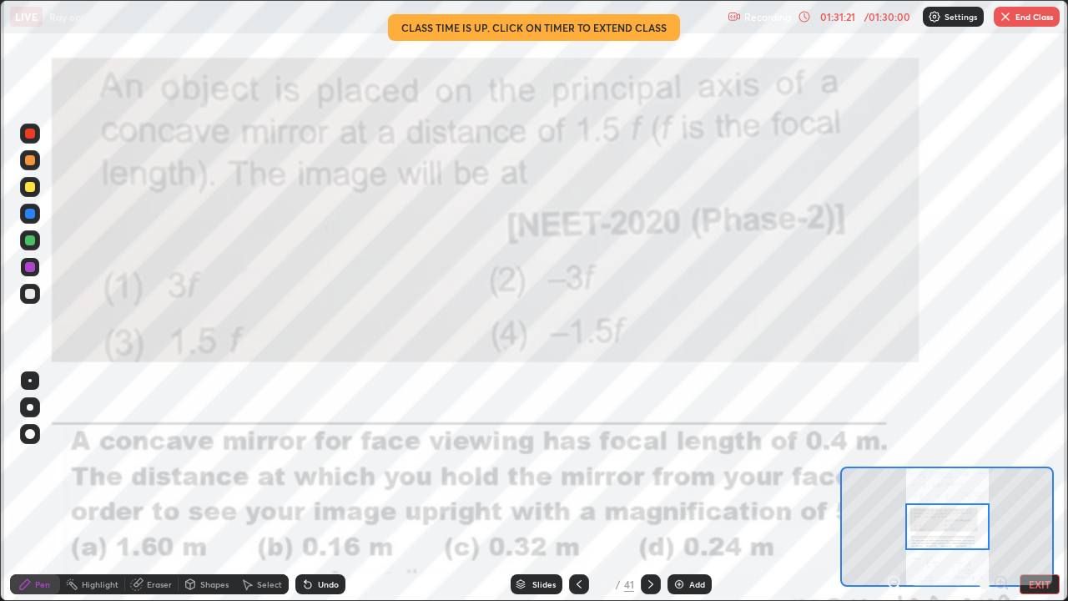
click at [1034, 18] on button "End Class" at bounding box center [1027, 17] width 66 height 20
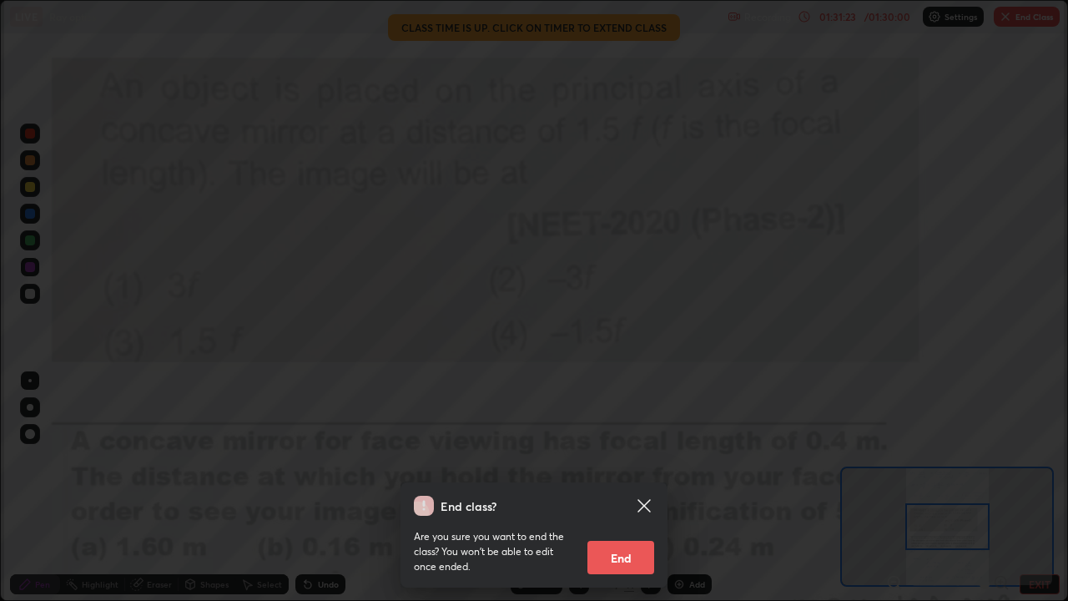
click at [632, 487] on button "End" at bounding box center [621, 557] width 67 height 33
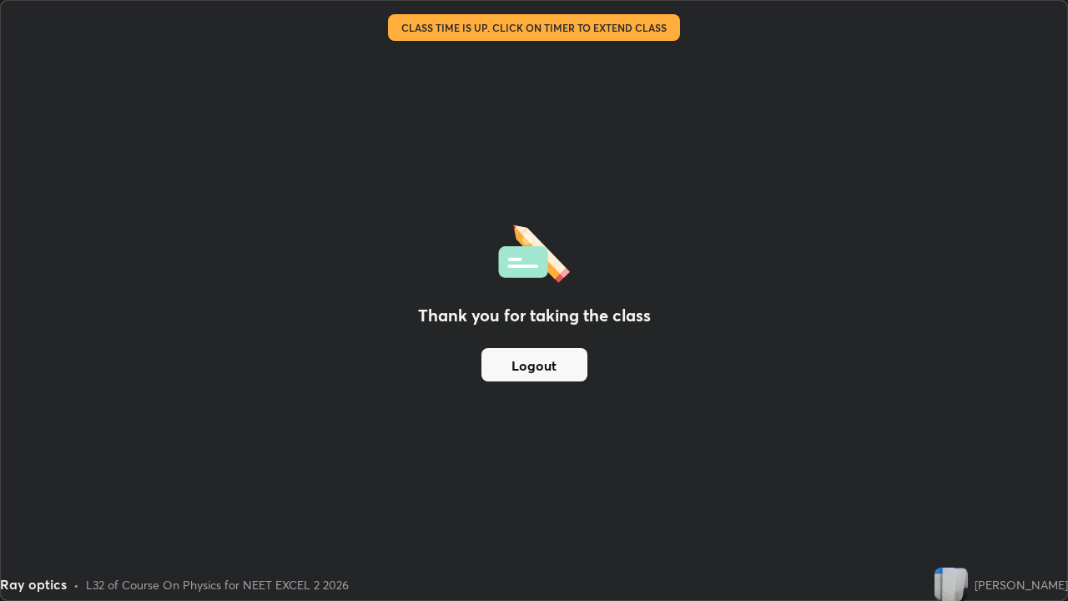
click at [559, 363] on button "Logout" at bounding box center [535, 364] width 106 height 33
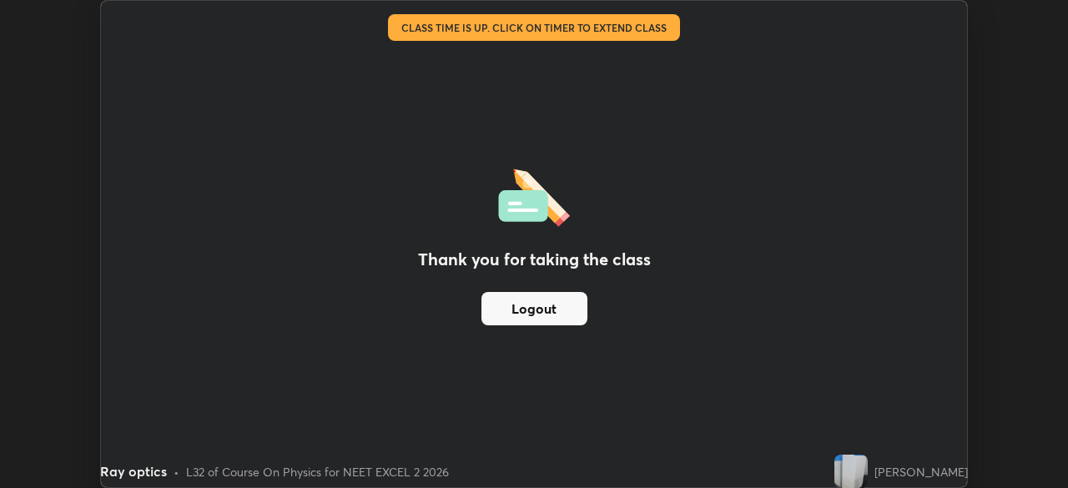
scroll to position [82972, 82392]
click at [557, 303] on button "Logout" at bounding box center [535, 308] width 106 height 33
